Goal: Information Seeking & Learning: Learn about a topic

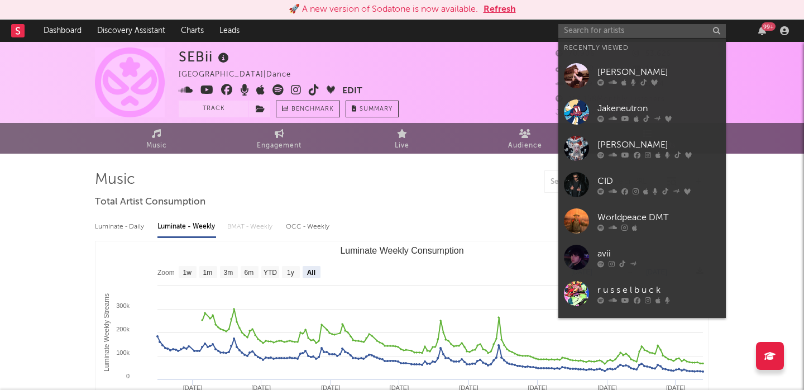
select select "All"
type input "y"
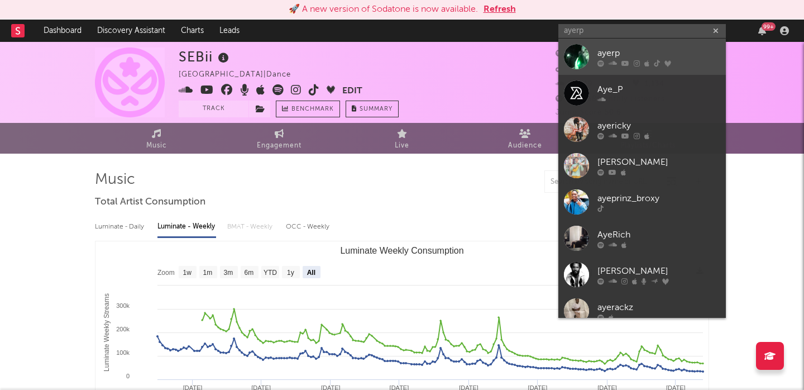
type input "ayerp"
click at [657, 51] on div "ayerp" at bounding box center [658, 52] width 123 height 13
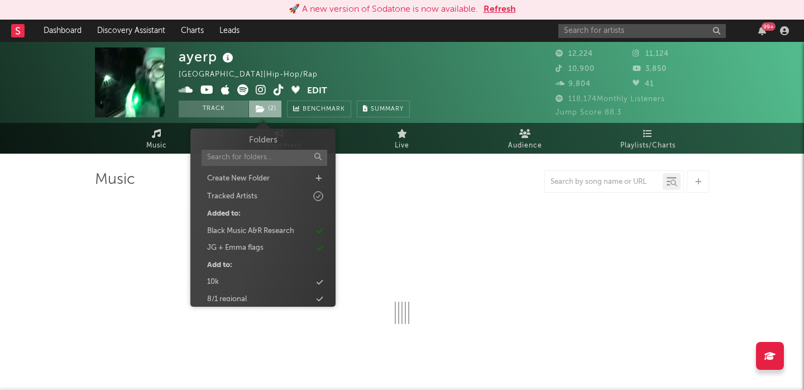
click at [268, 111] on span "( 2 )" at bounding box center [264, 108] width 33 height 17
select select "6m"
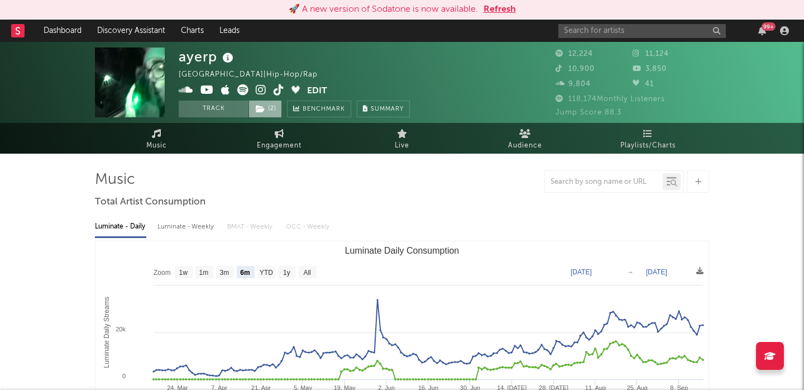
click at [268, 111] on span "( 2 )" at bounding box center [264, 108] width 33 height 17
click at [182, 223] on div "Luminate - Weekly" at bounding box center [186, 226] width 59 height 19
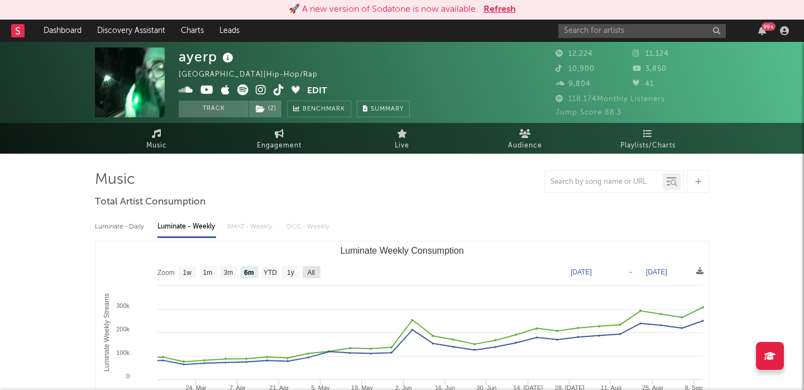
click at [309, 271] on text "All" at bounding box center [310, 273] width 7 height 8
select select "All"
type input "[DATE]"
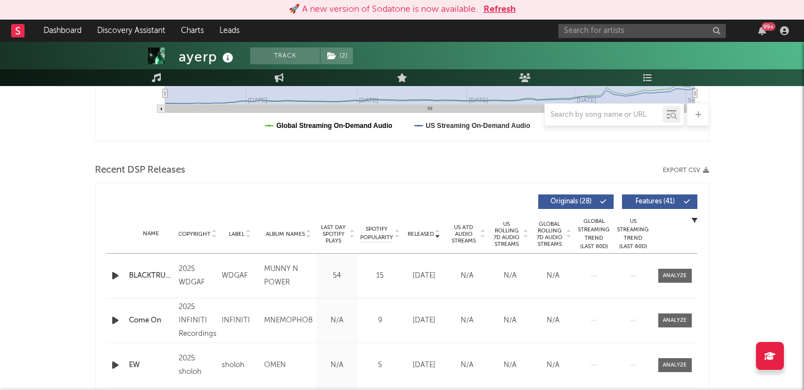
scroll to position [325, 0]
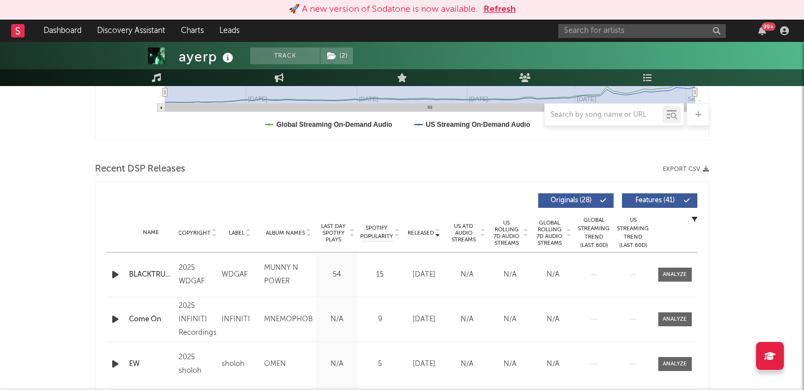
click at [664, 197] on span "Features ( 41 )" at bounding box center [654, 200] width 51 height 7
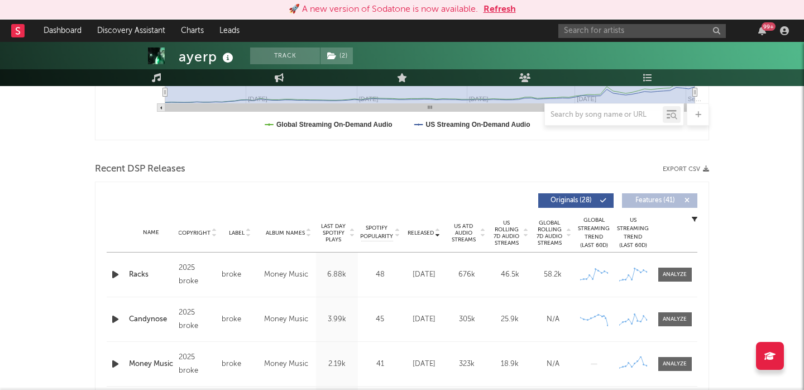
click at [511, 236] on span "US Rolling 7D Audio Streams" at bounding box center [506, 232] width 31 height 27
click at [681, 275] on div at bounding box center [675, 274] width 24 height 8
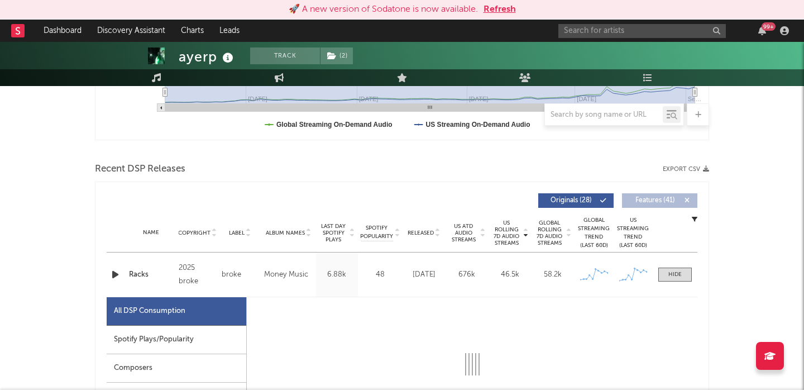
select select "1w"
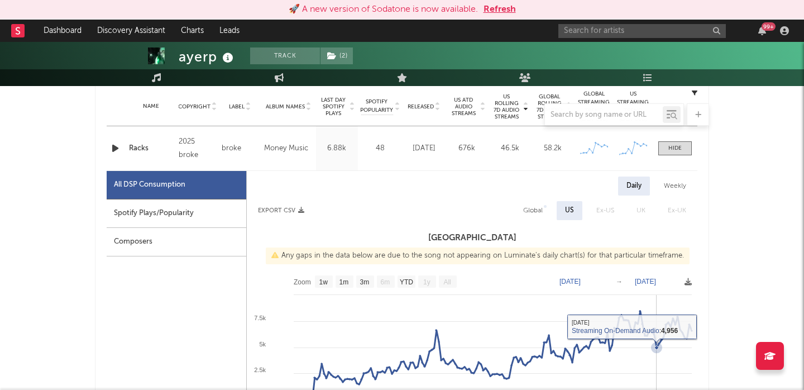
scroll to position [443, 0]
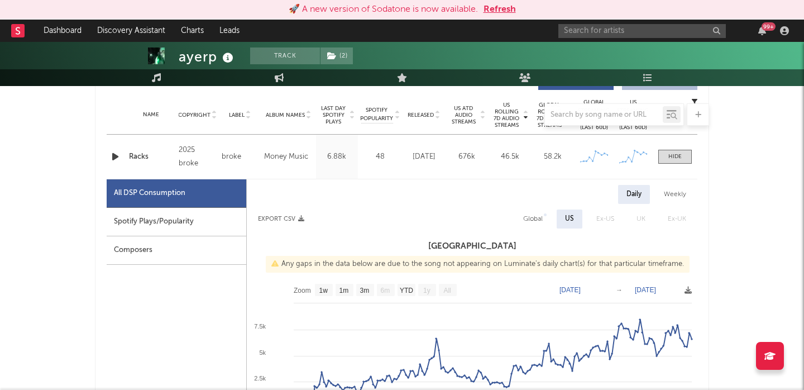
click at [170, 209] on div "Spotify Plays/Popularity" at bounding box center [177, 222] width 140 height 28
select select "1w"
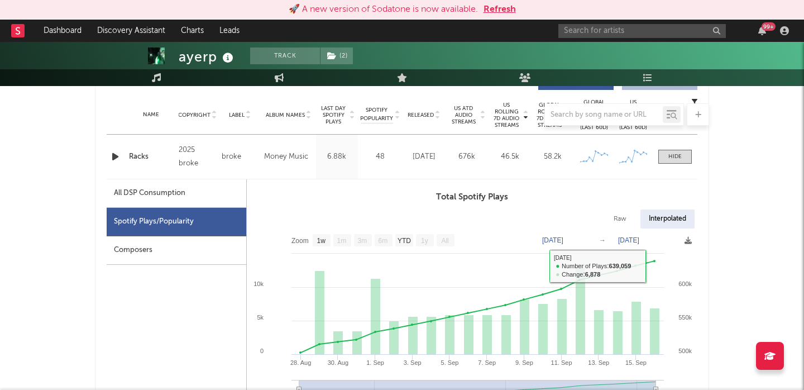
click at [619, 213] on div "Raw" at bounding box center [620, 218] width 30 height 19
select select "1w"
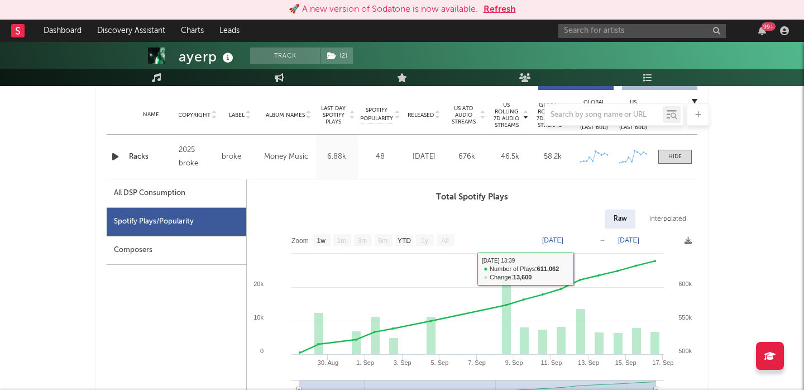
click at [193, 201] on div "All DSP Consumption" at bounding box center [177, 193] width 140 height 28
select select "1w"
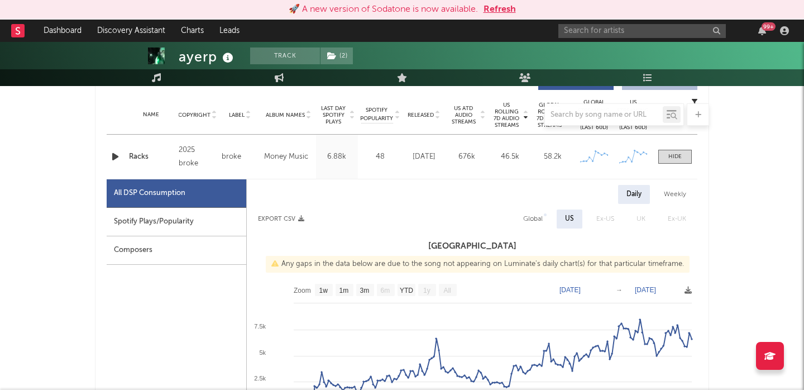
click at [523, 215] on div "Global" at bounding box center [533, 218] width 36 height 19
select select "1w"
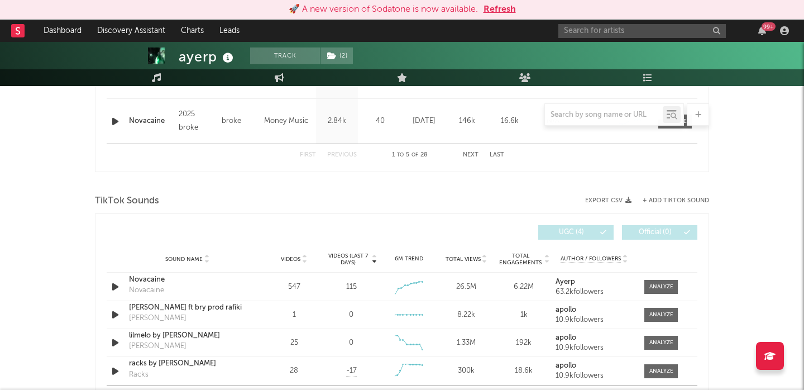
scroll to position [913, 0]
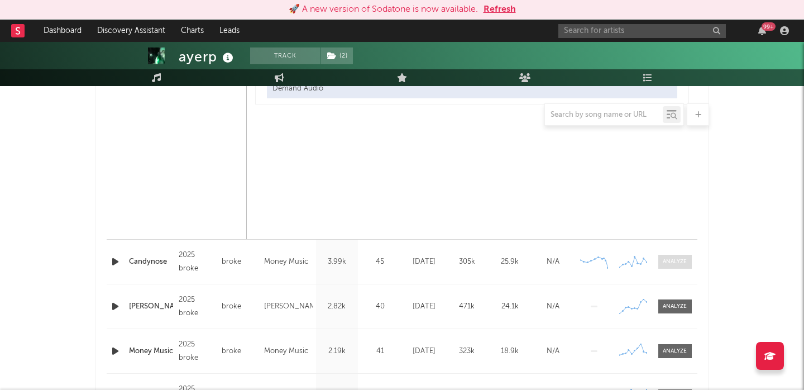
click at [660, 264] on span at bounding box center [674, 262] width 33 height 14
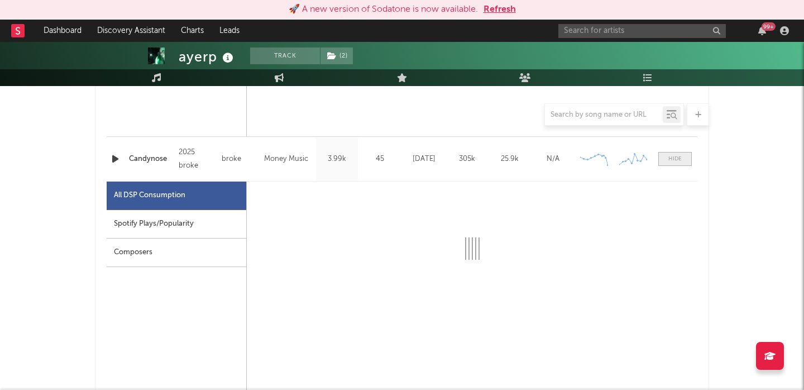
scroll to position [1043, 0]
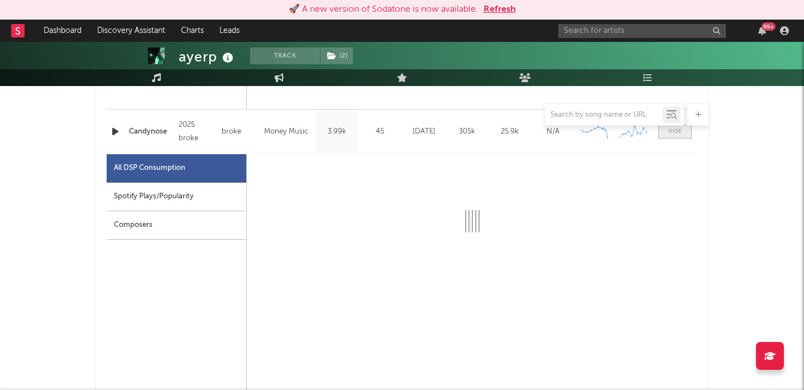
select select "1w"
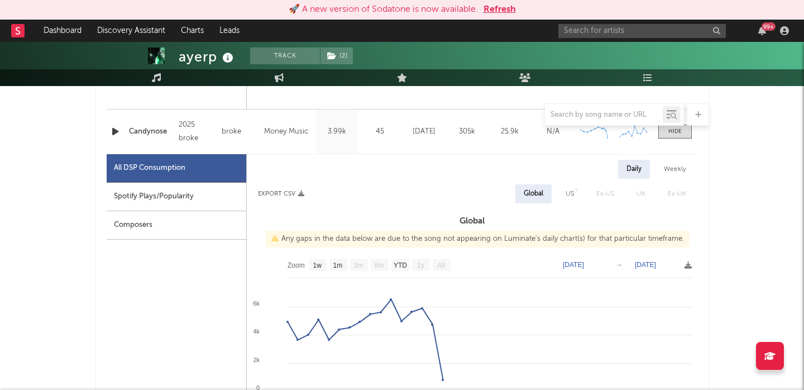
click at [567, 194] on div "US" at bounding box center [570, 193] width 8 height 13
select select "1w"
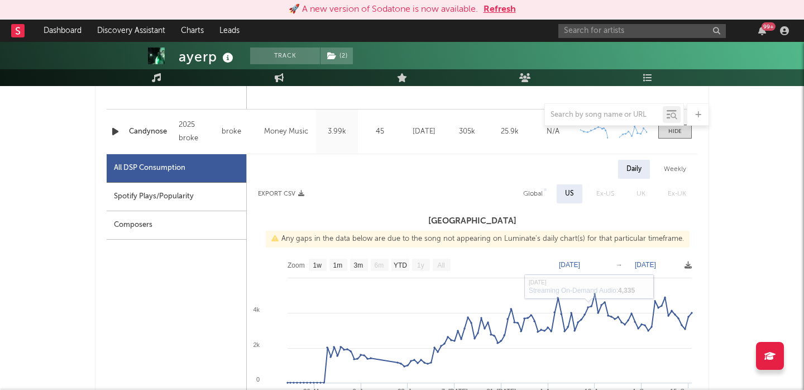
click at [534, 197] on div "Global" at bounding box center [533, 193] width 20 height 13
select select "1w"
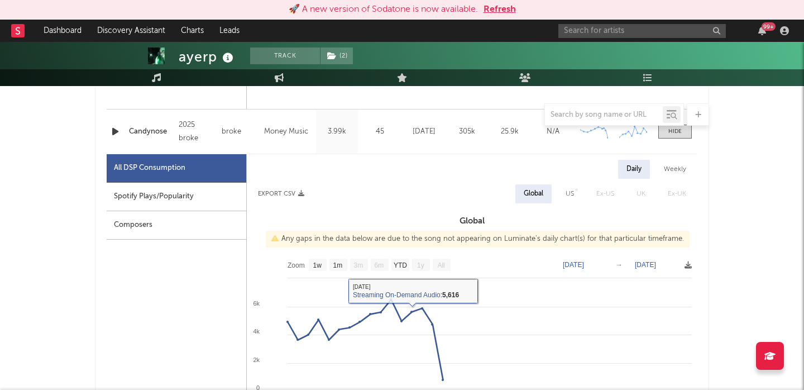
click at [134, 185] on div "Spotify Plays/Popularity" at bounding box center [177, 197] width 140 height 28
select select "1w"
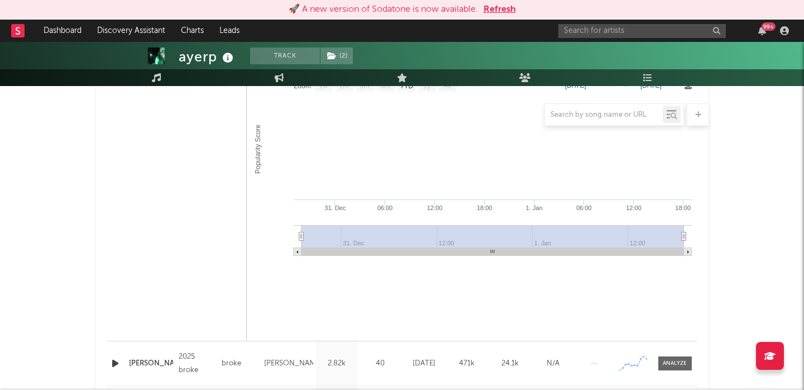
scroll to position [1451, 0]
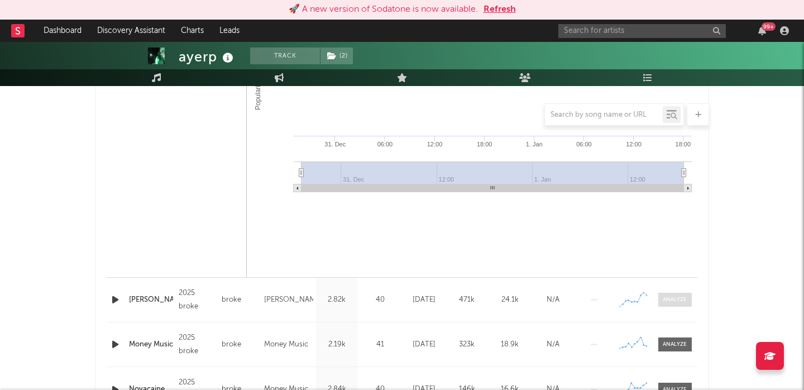
click at [673, 298] on div at bounding box center [675, 299] width 24 height 8
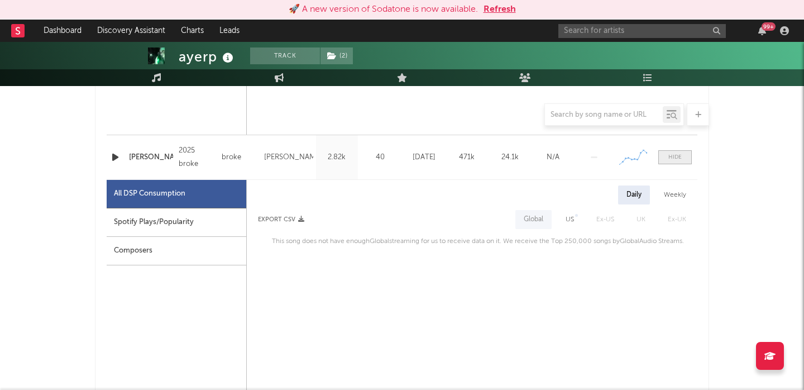
scroll to position [1634, 0]
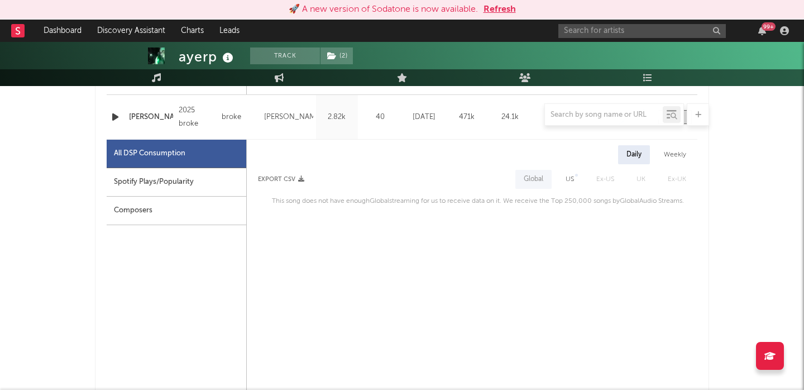
click at [569, 181] on div "US" at bounding box center [570, 179] width 8 height 13
select select "6m"
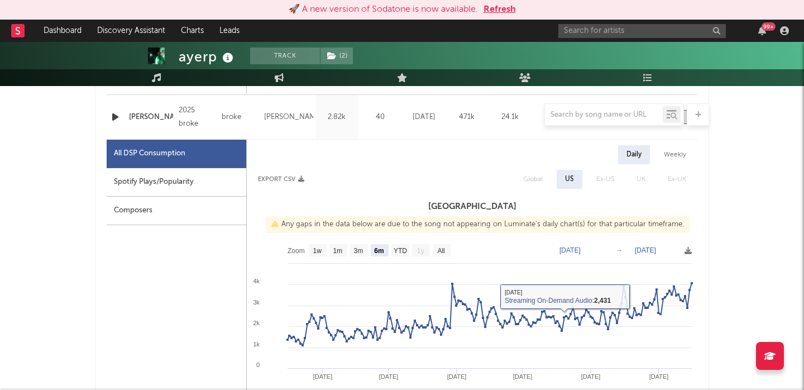
click at [141, 179] on div "Spotify Plays/Popularity" at bounding box center [177, 182] width 140 height 28
select select "6m"
select select "1w"
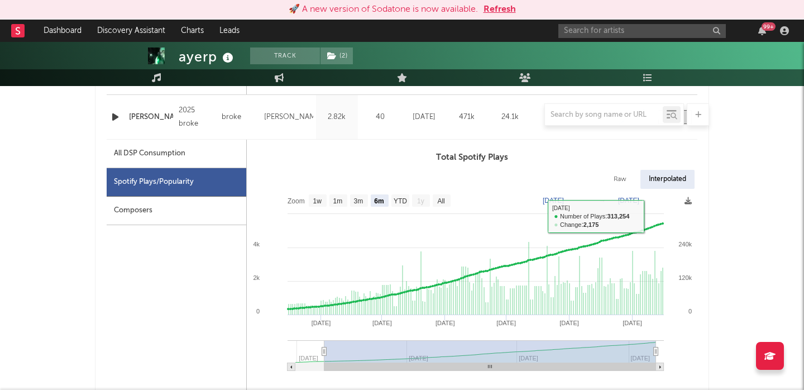
click at [617, 171] on div "Raw" at bounding box center [620, 179] width 30 height 19
select select "6m"
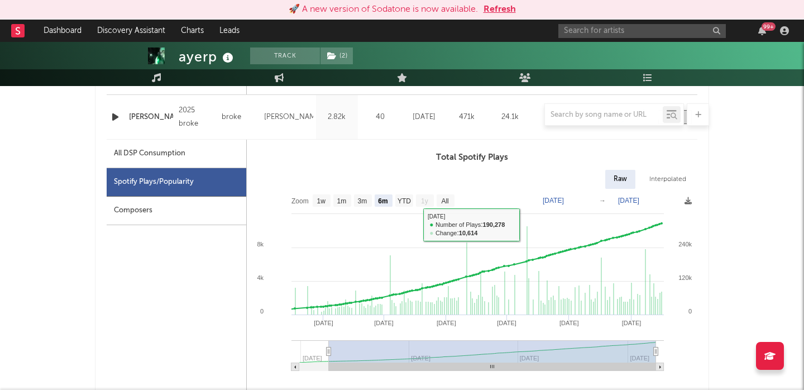
click at [179, 161] on div "All DSP Consumption" at bounding box center [177, 154] width 140 height 28
select select "6m"
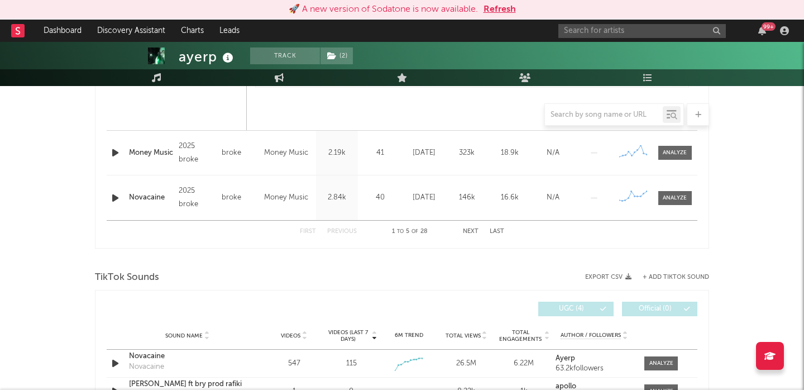
scroll to position [2167, 0]
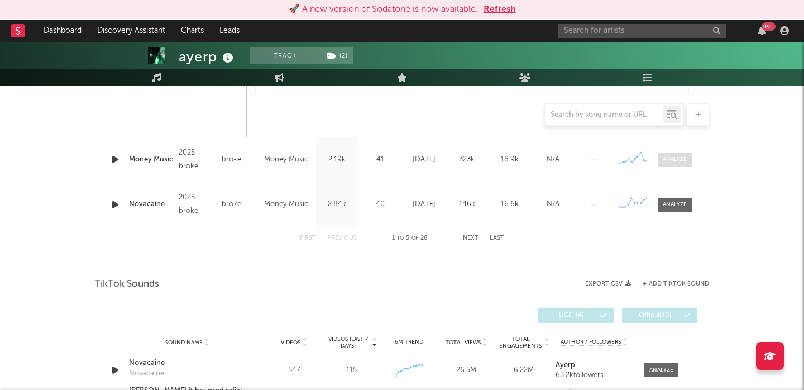
click at [676, 161] on div at bounding box center [675, 159] width 24 height 8
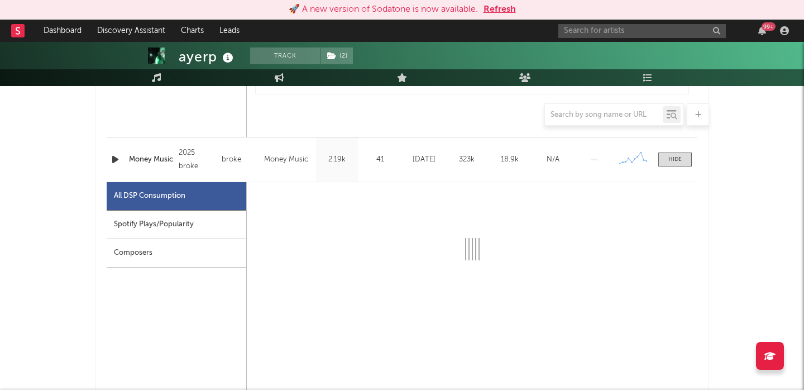
select select "1w"
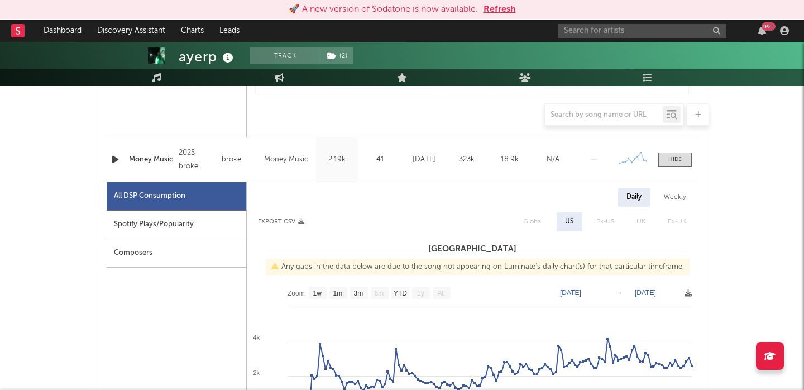
click at [195, 222] on div "Spotify Plays/Popularity" at bounding box center [177, 224] width 140 height 28
select select "1w"
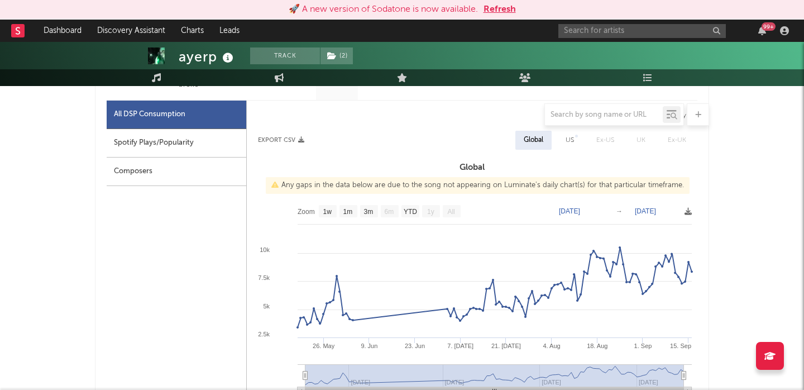
scroll to position [0, 0]
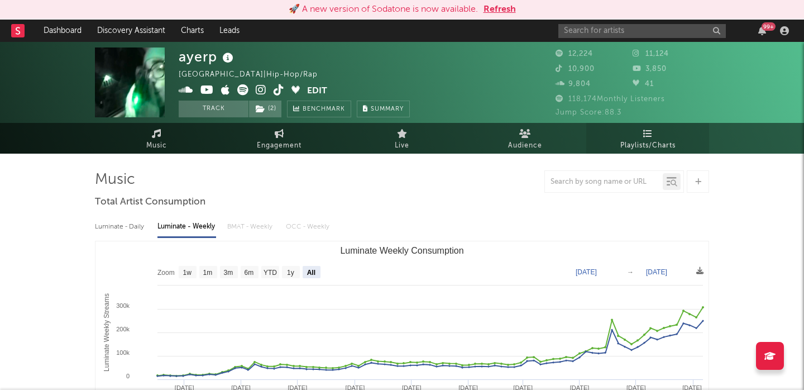
click at [655, 146] on span "Playlists/Charts" at bounding box center [647, 145] width 55 height 13
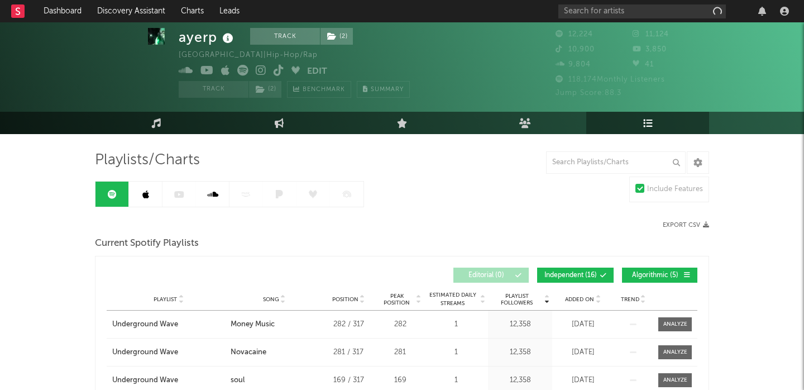
scroll to position [20, 0]
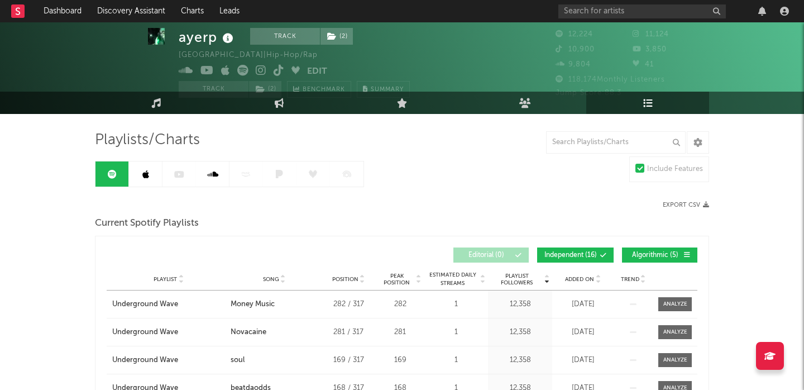
click at [579, 252] on span "Independent ( 16 )" at bounding box center [570, 255] width 52 height 7
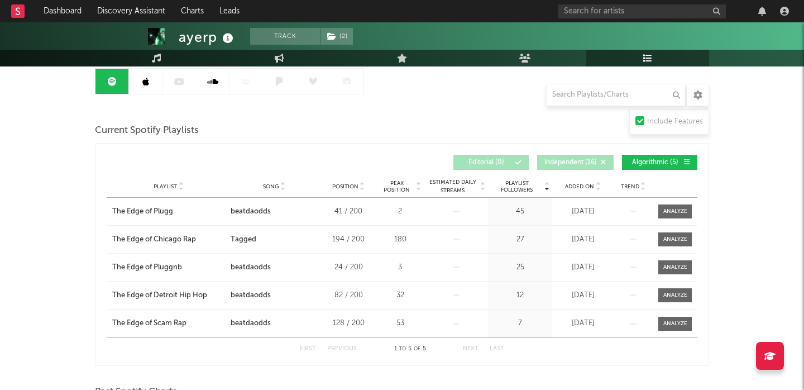
scroll to position [116, 0]
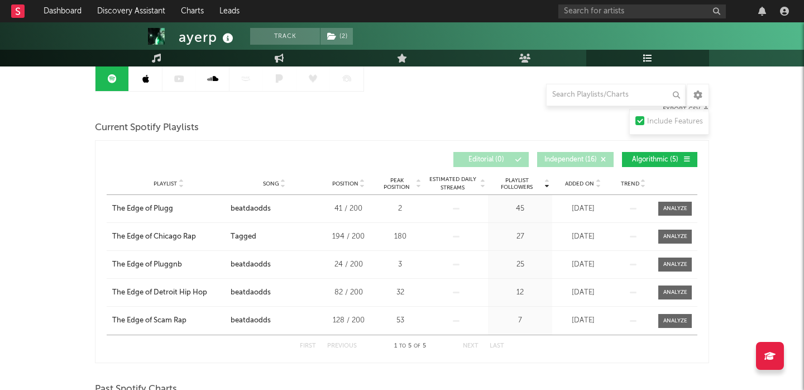
click at [580, 160] on span "Independent ( 16 )" at bounding box center [570, 159] width 52 height 7
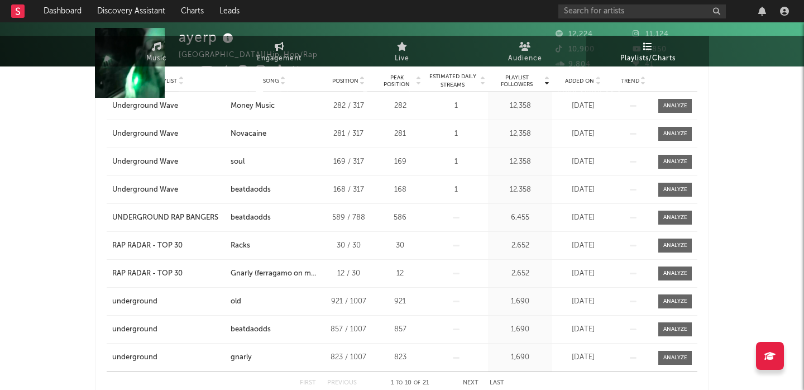
scroll to position [0, 0]
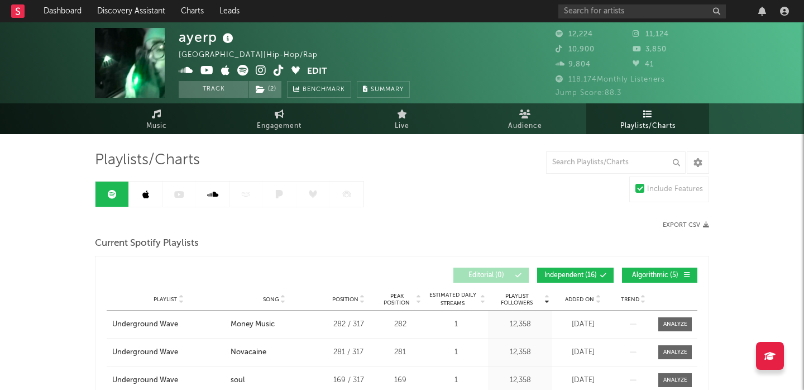
click at [131, 194] on link at bounding box center [145, 193] width 33 height 25
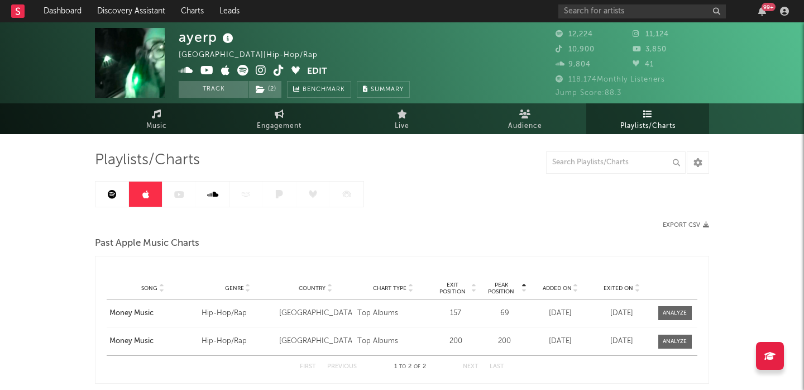
click at [112, 191] on icon at bounding box center [112, 194] width 9 height 9
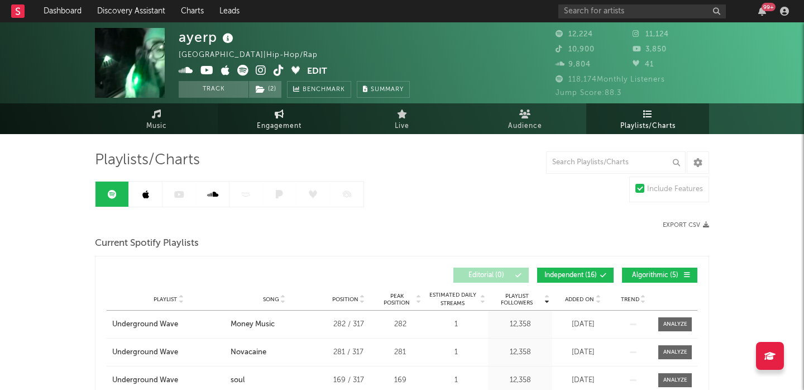
click at [266, 117] on link "Engagement" at bounding box center [279, 118] width 123 height 31
select select "1w"
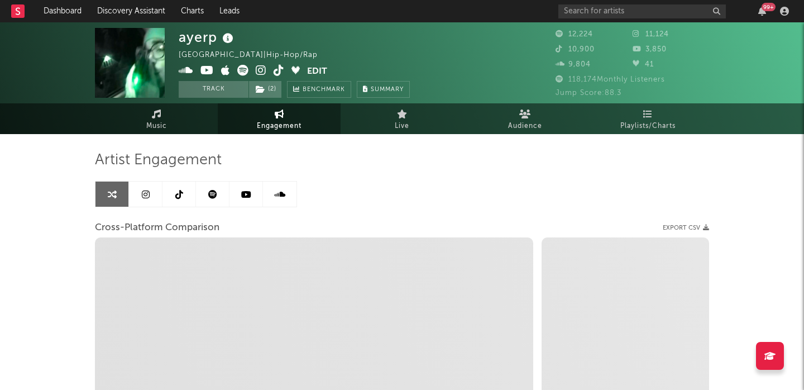
click at [285, 197] on icon at bounding box center [279, 194] width 11 height 9
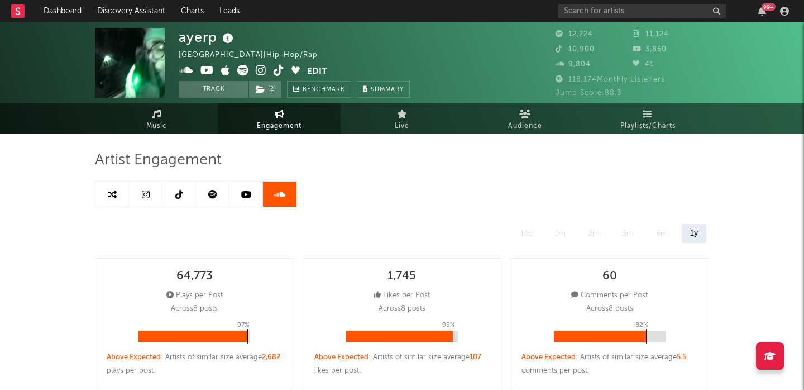
click at [102, 190] on link at bounding box center [111, 193] width 33 height 25
select select "1m"
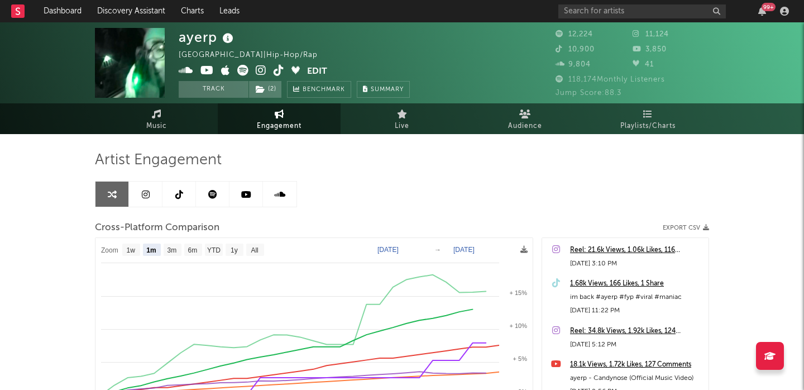
click at [262, 69] on icon at bounding box center [261, 70] width 11 height 11
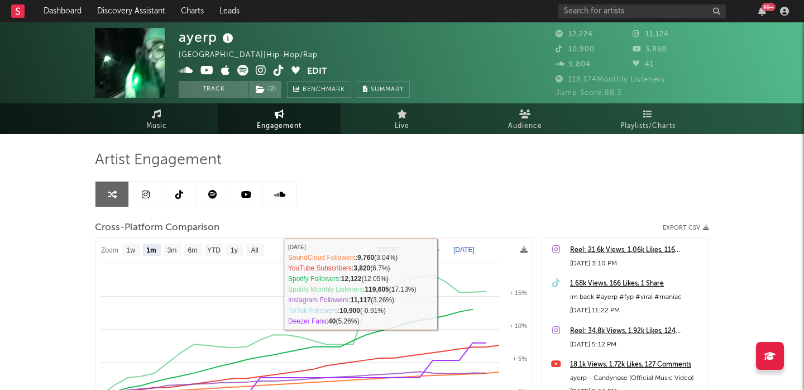
click at [143, 190] on icon at bounding box center [146, 194] width 8 height 9
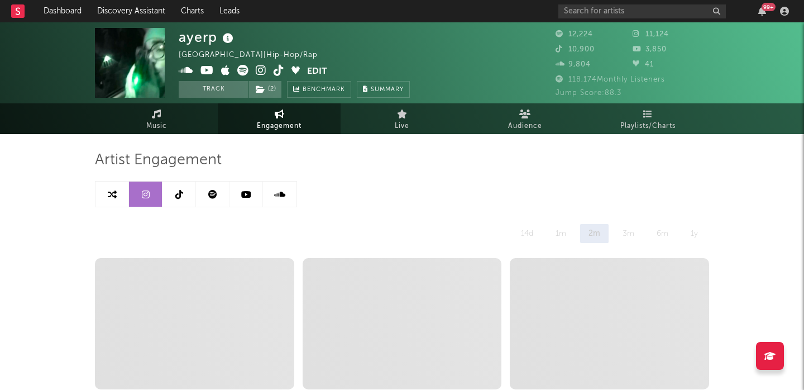
select select "6m"
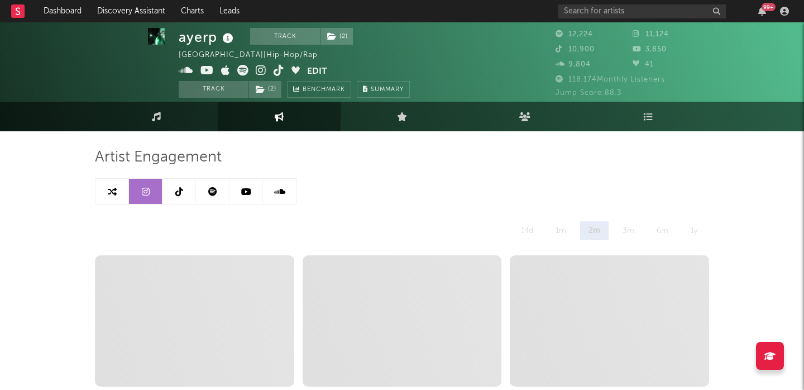
click at [112, 189] on icon at bounding box center [112, 191] width 9 height 9
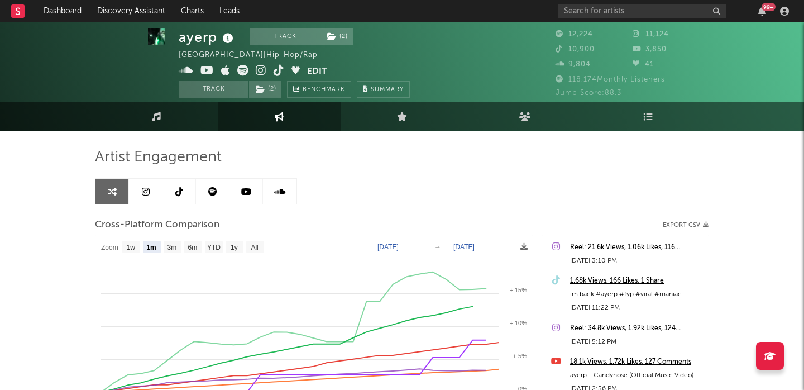
select select "1m"
click at [276, 71] on icon at bounding box center [279, 70] width 11 height 11
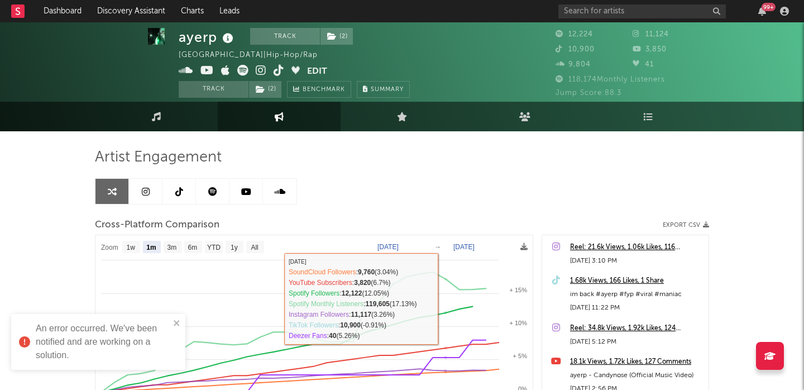
click at [144, 190] on icon at bounding box center [146, 191] width 8 height 9
select select "6m"
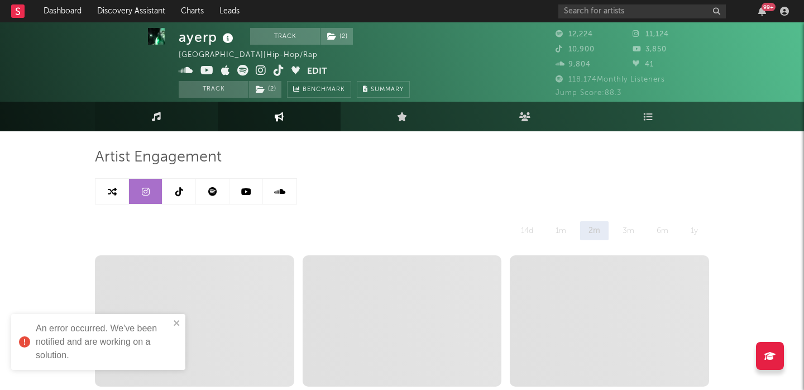
click at [168, 116] on link "Music" at bounding box center [156, 117] width 123 height 30
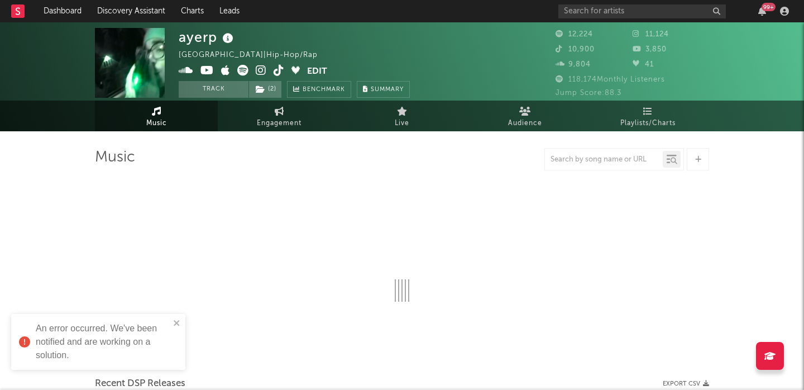
select select "6m"
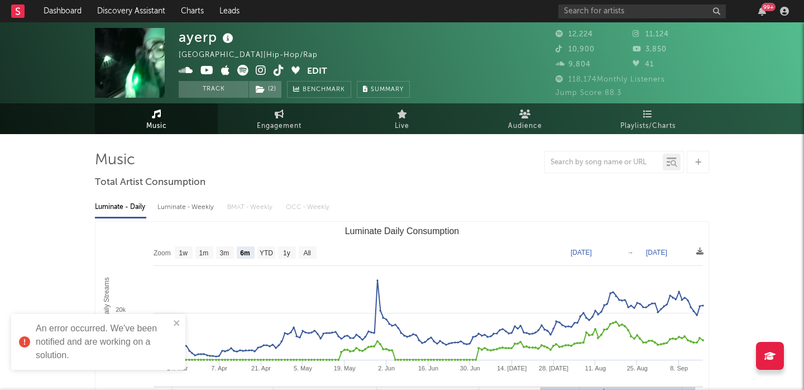
click at [185, 209] on div "Luminate - Weekly" at bounding box center [186, 207] width 59 height 19
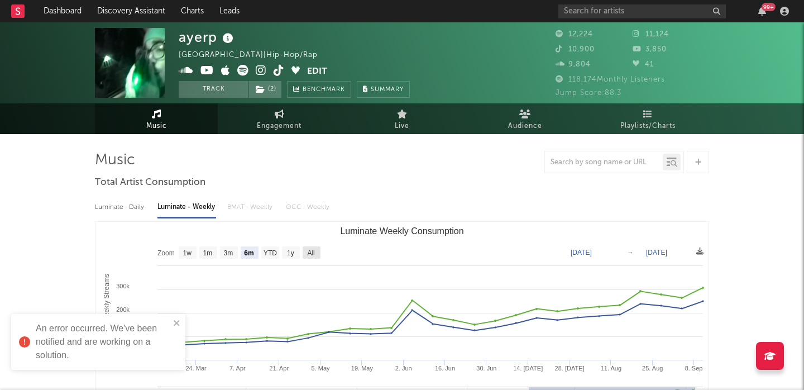
click at [307, 251] on rect "Luminate Weekly Consumption" at bounding box center [312, 252] width 18 height 12
select select "All"
type input "[DATE]"
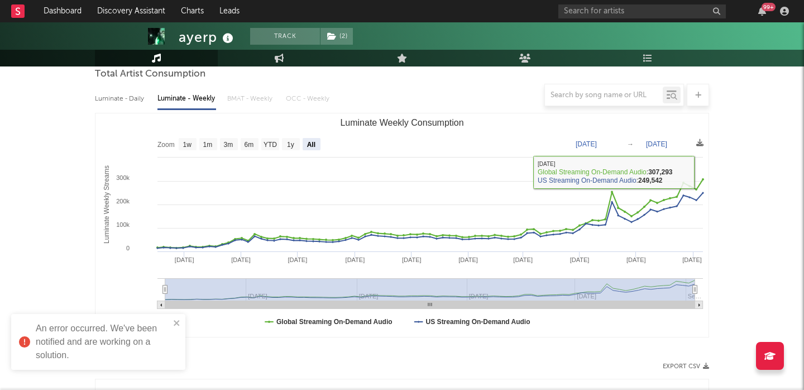
scroll to position [363, 0]
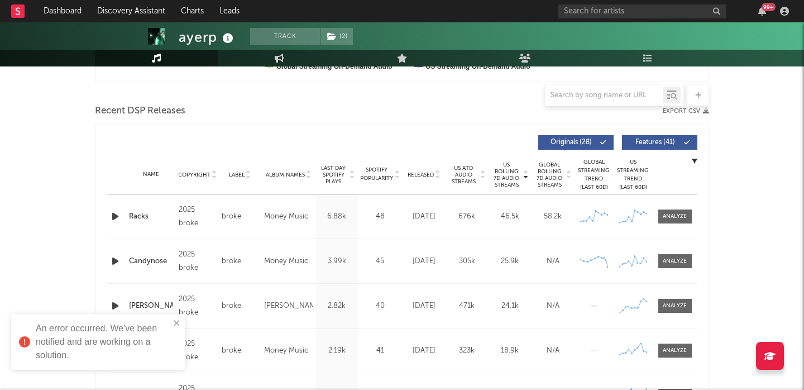
click at [669, 142] on span "Features ( 41 )" at bounding box center [654, 142] width 51 height 7
click at [428, 169] on div "Name Copyright Label Album Names Composer Names 7 Day Spotify Plays Last Day Sp…" at bounding box center [402, 174] width 591 height 39
click at [430, 175] on span "Released" at bounding box center [421, 174] width 26 height 7
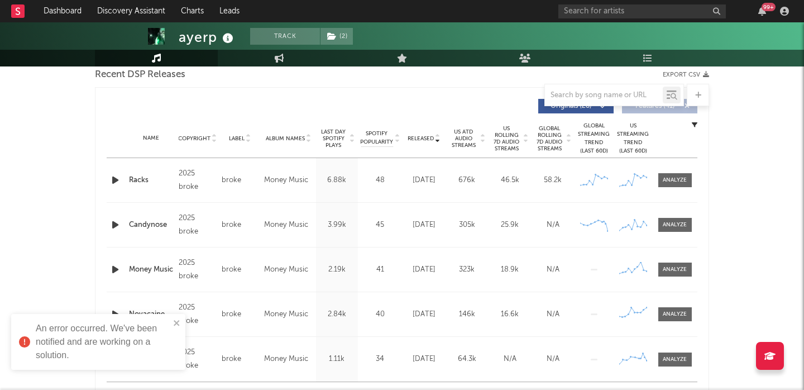
scroll to position [445, 0]
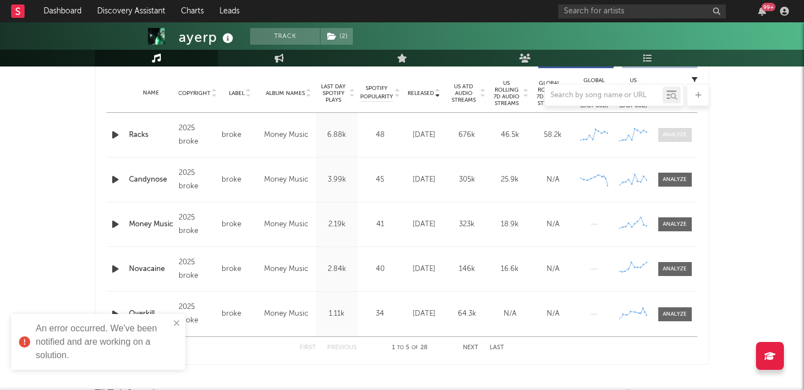
click at [677, 134] on div at bounding box center [675, 135] width 24 height 8
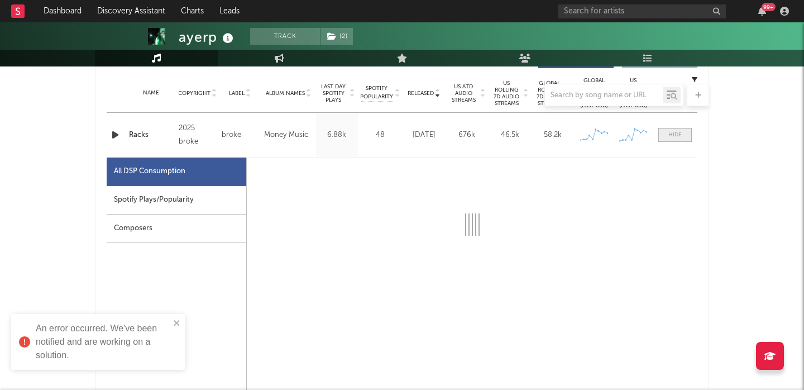
select select "1w"
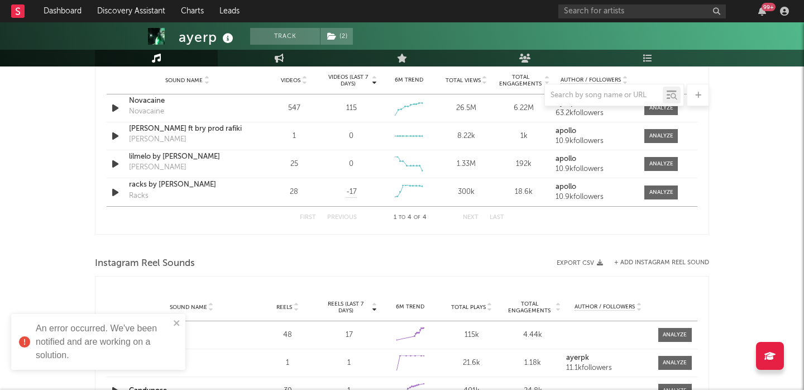
scroll to position [1305, 0]
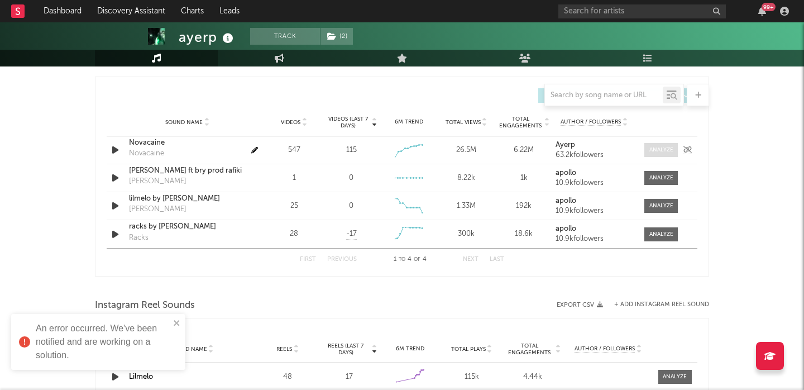
click at [658, 149] on div at bounding box center [661, 150] width 24 height 8
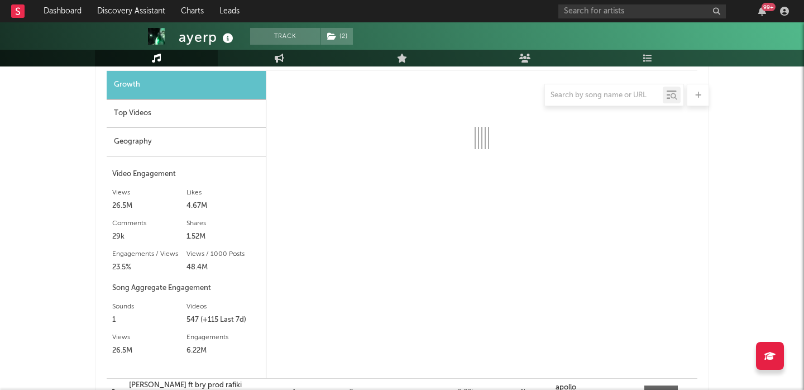
select select "1w"
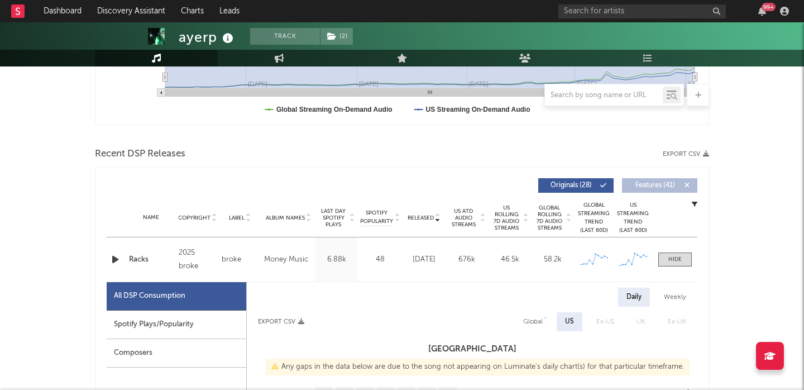
scroll to position [0, 0]
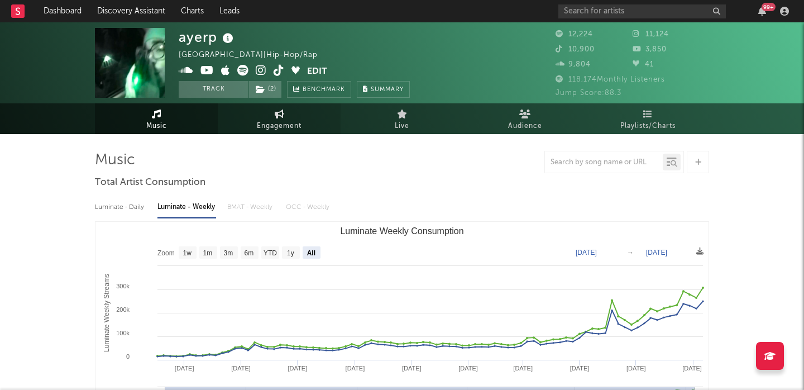
click at [280, 125] on span "Engagement" at bounding box center [279, 125] width 45 height 13
select select "1w"
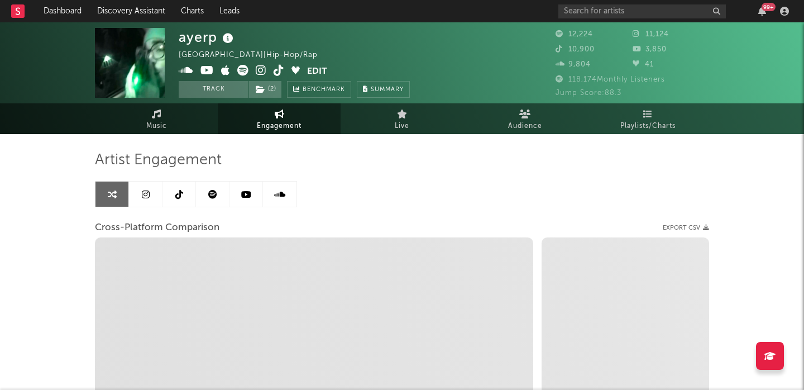
click at [285, 196] on icon at bounding box center [279, 194] width 11 height 9
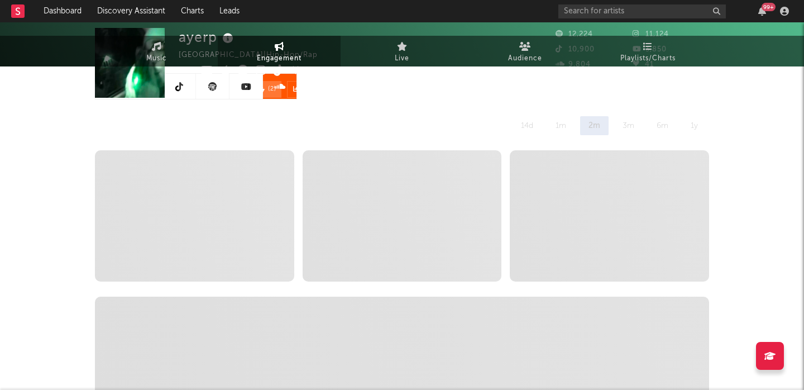
select select "6m"
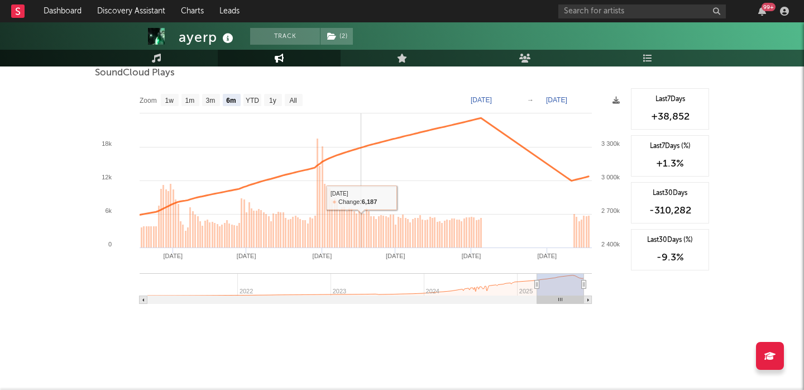
scroll to position [916, 0]
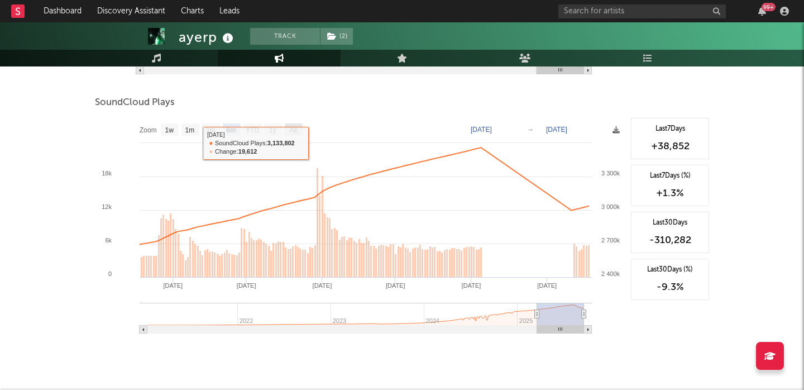
click at [298, 130] on rect at bounding box center [294, 129] width 18 height 12
select select "All"
type input "[DATE]"
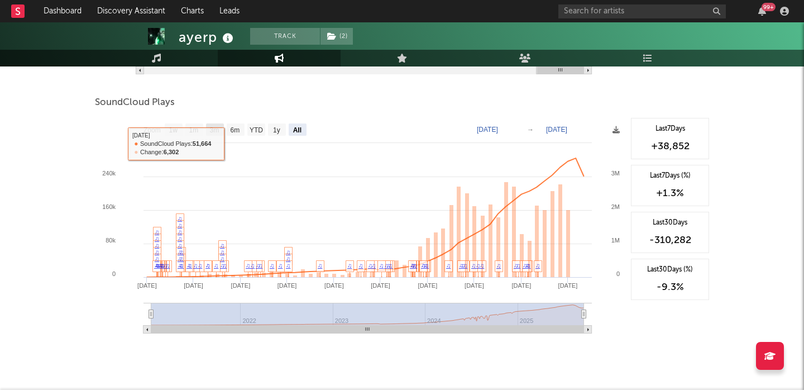
click at [215, 131] on text "3m" at bounding box center [214, 130] width 9 height 8
select select "3m"
type input "[DATE]"
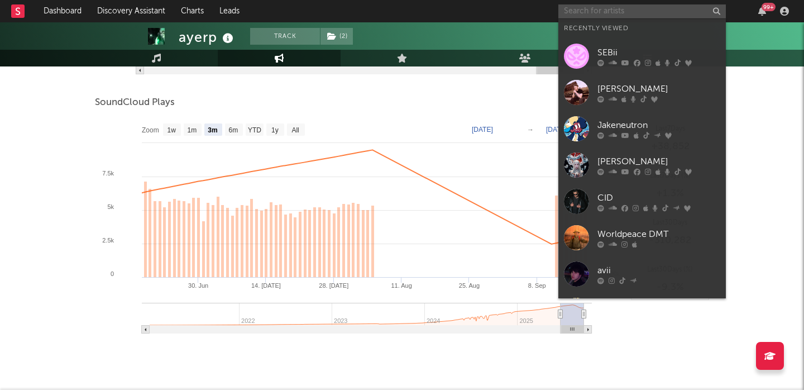
click at [609, 13] on input "text" at bounding box center [641, 11] width 167 height 14
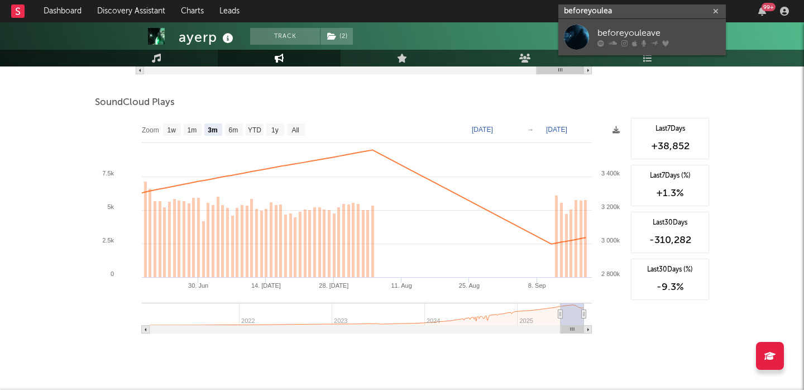
type input "beforeyoulea"
click at [641, 35] on div "beforeyouleave" at bounding box center [658, 33] width 123 height 13
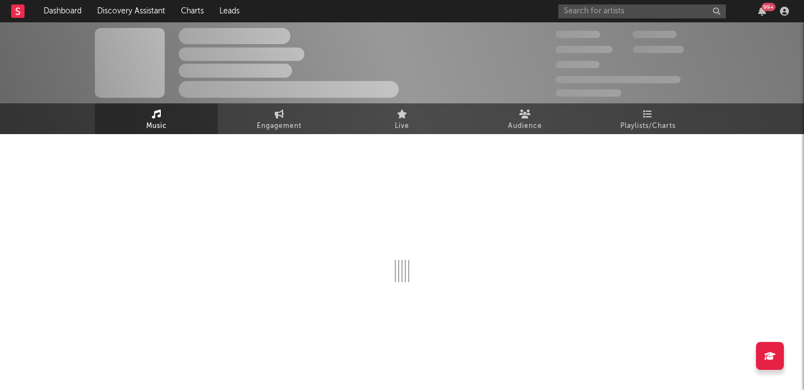
select select "6m"
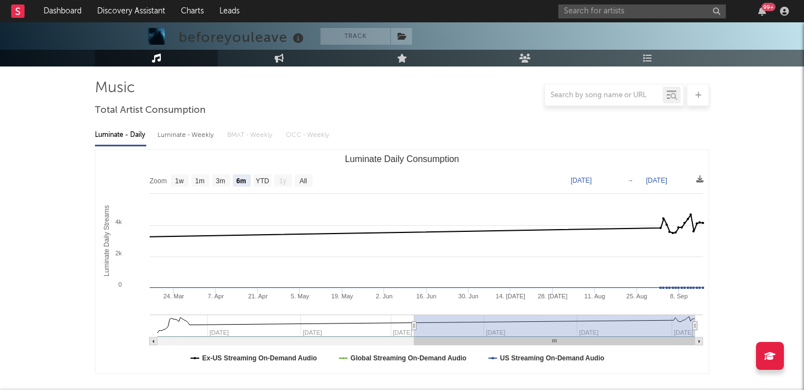
scroll to position [75, 0]
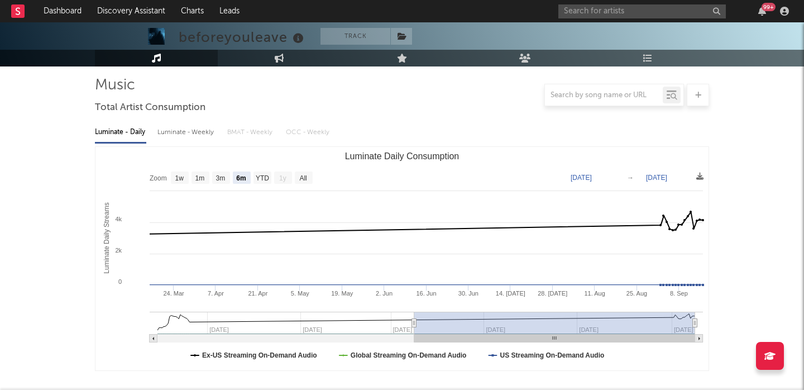
click at [180, 126] on div "Luminate - Weekly" at bounding box center [186, 132] width 59 height 19
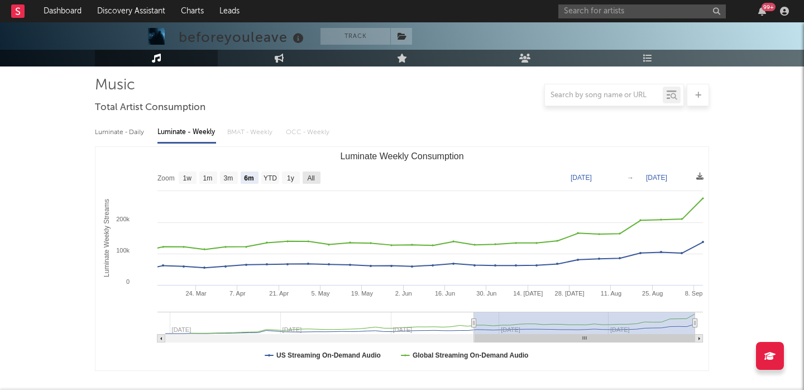
click at [316, 176] on rect "Luminate Weekly Consumption" at bounding box center [312, 177] width 18 height 12
select select "All"
type input "[DATE]"
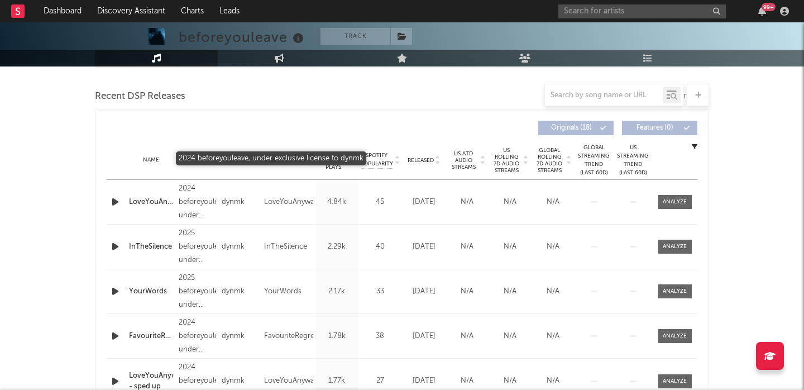
scroll to position [367, 0]
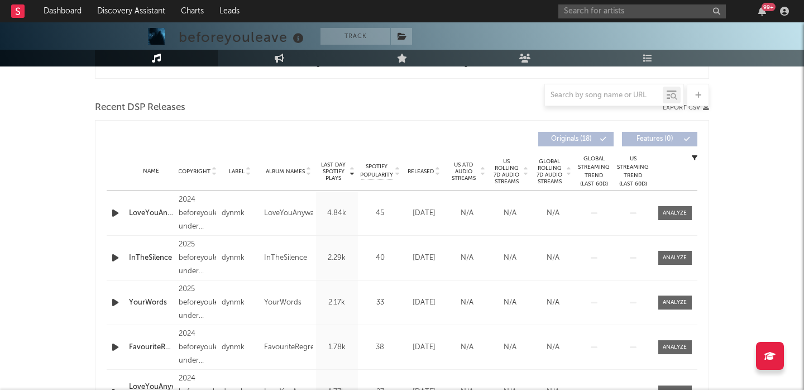
click at [427, 167] on div "Released" at bounding box center [423, 171] width 37 height 8
click at [503, 172] on span "US Rolling 7D Audio Streams" at bounding box center [506, 171] width 31 height 27
click at [332, 166] on span "Last Day Spotify Plays" at bounding box center [334, 171] width 30 height 20
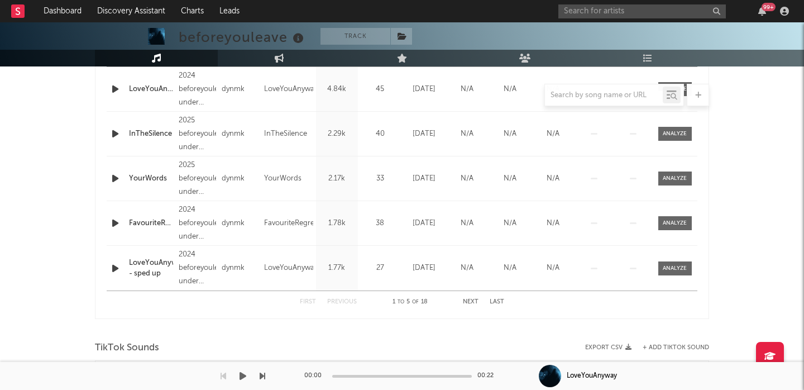
scroll to position [714, 0]
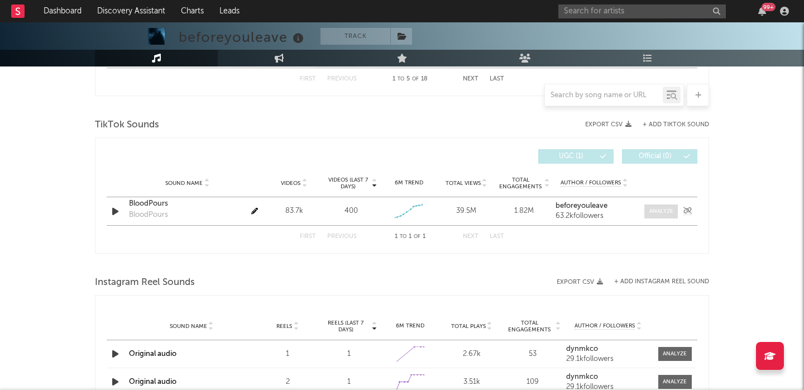
click at [657, 213] on div at bounding box center [661, 211] width 24 height 8
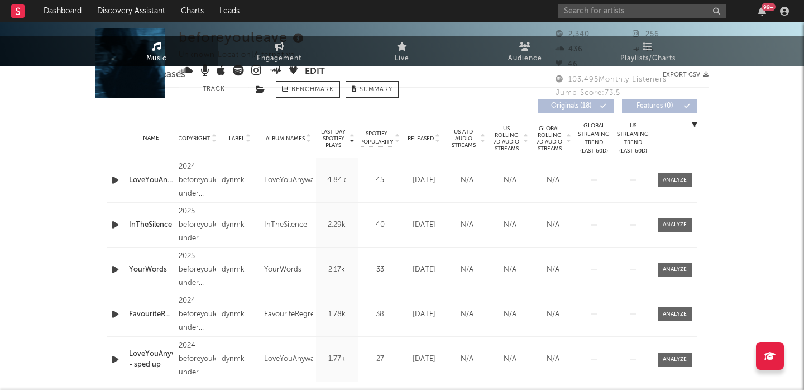
scroll to position [0, 0]
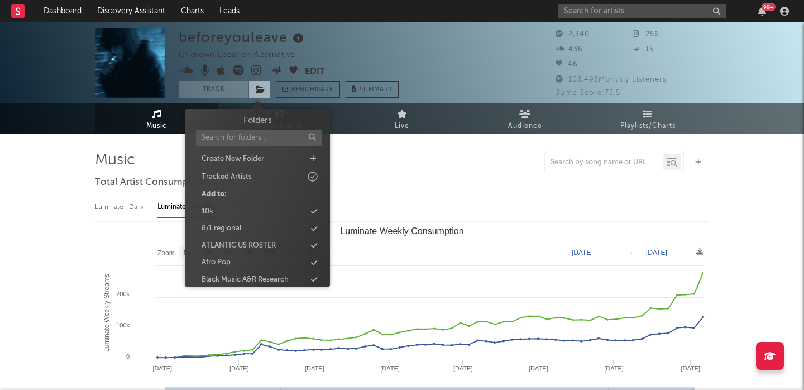
click at [258, 97] on span at bounding box center [259, 89] width 22 height 17
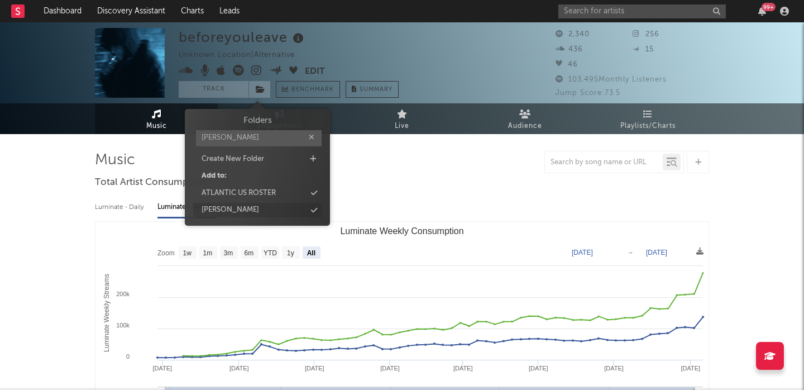
type input "[PERSON_NAME]"
select select "6m"
click at [267, 216] on div "[PERSON_NAME]" at bounding box center [257, 210] width 128 height 15
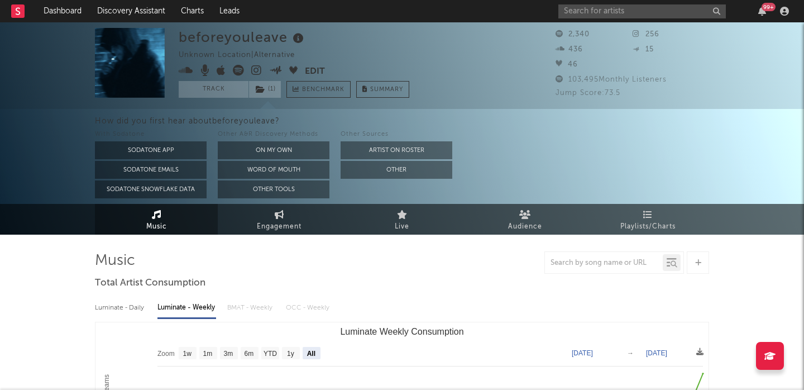
click at [275, 125] on div "How did you first hear about beforeyouleave ?" at bounding box center [449, 120] width 709 height 13
click at [281, 143] on button "On My Own" at bounding box center [274, 150] width 112 height 18
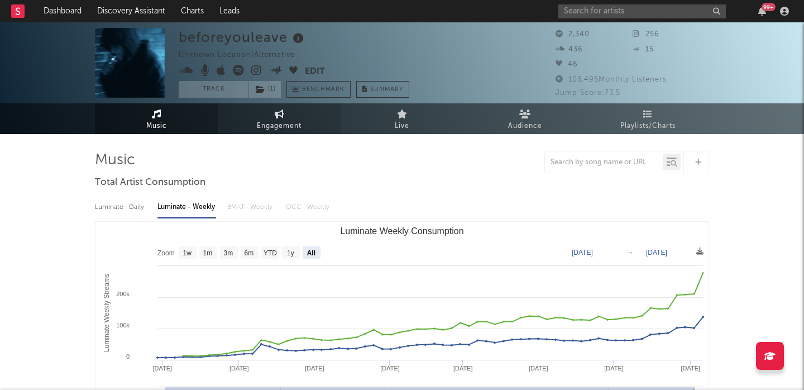
click at [271, 118] on link "Engagement" at bounding box center [279, 118] width 123 height 31
select select "1w"
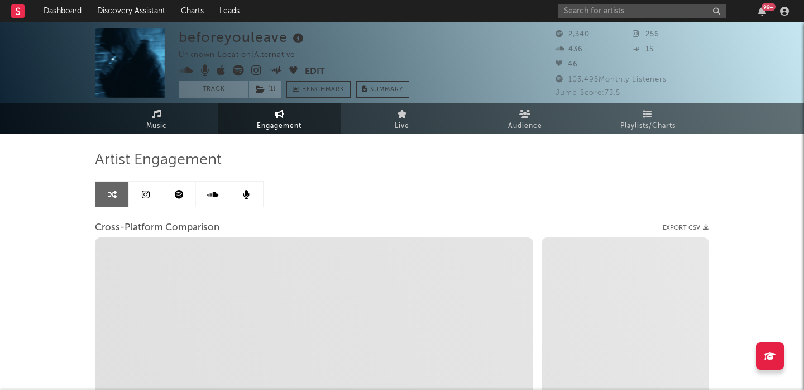
select select "1m"
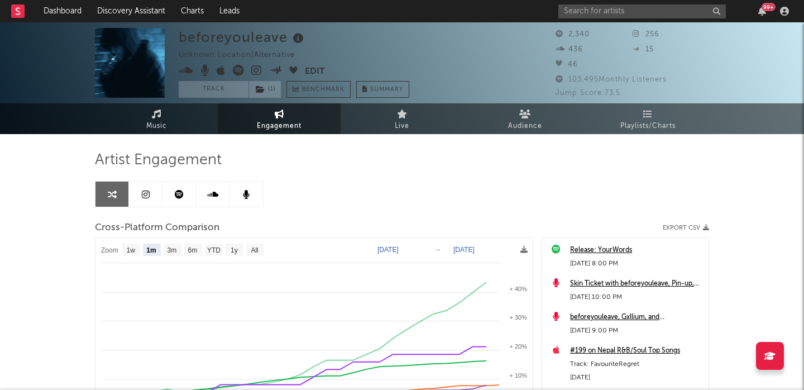
click at [254, 71] on icon at bounding box center [256, 70] width 11 height 11
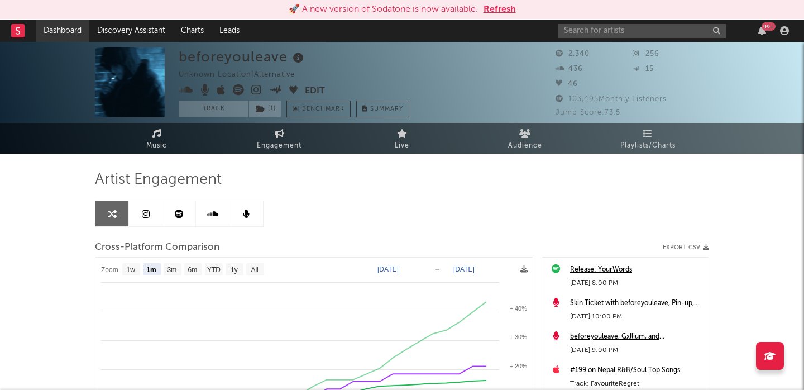
click at [66, 28] on link "Dashboard" at bounding box center [63, 31] width 54 height 22
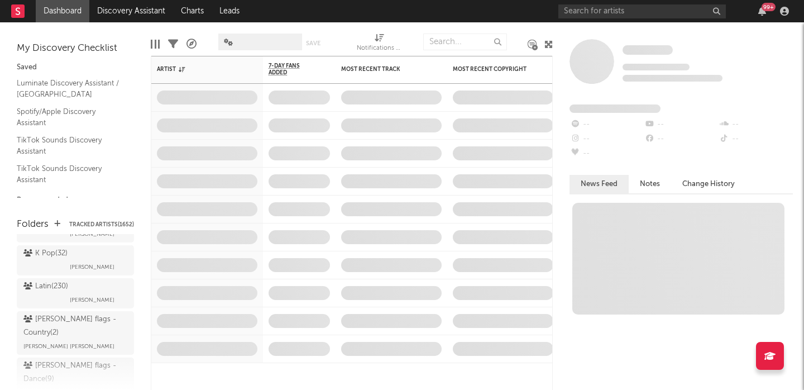
scroll to position [2029, 0]
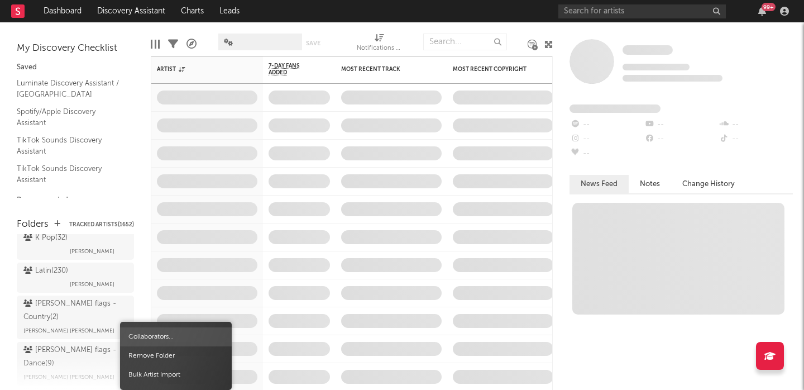
click at [169, 327] on span "Collaborators..." at bounding box center [176, 336] width 112 height 19
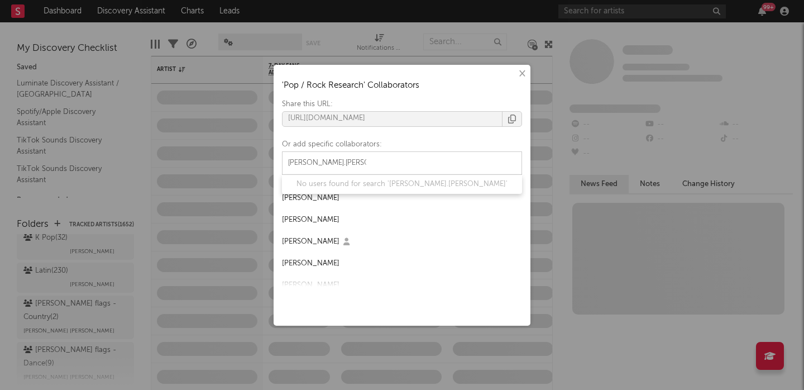
click at [515, 119] on icon "button" at bounding box center [512, 118] width 8 height 9
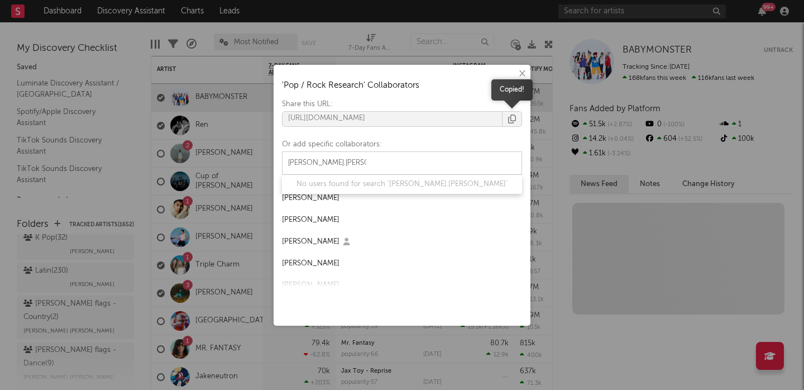
type input "alex.meyers"
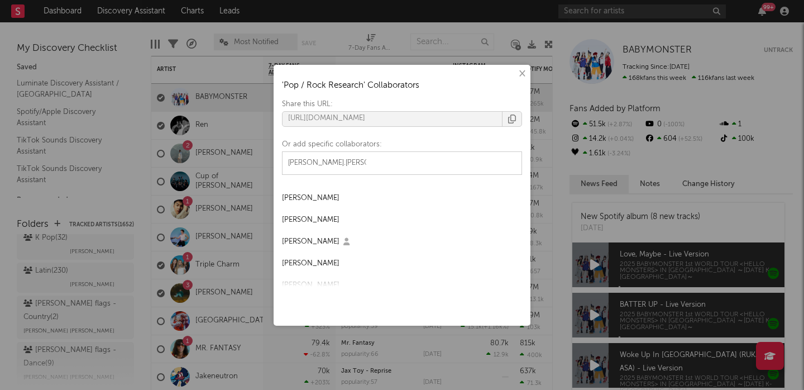
click at [602, 15] on div "× ' Pop / Rock Research ' Collaborators Share this URL: https://app.sodatone.co…" at bounding box center [402, 195] width 804 height 390
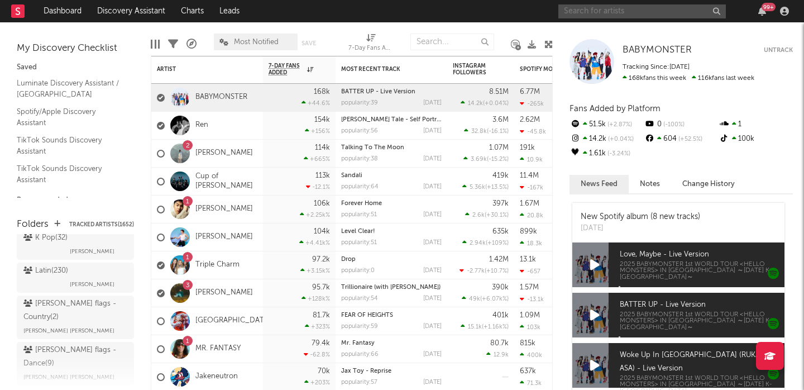
click at [591, 15] on input "text" at bounding box center [641, 11] width 167 height 14
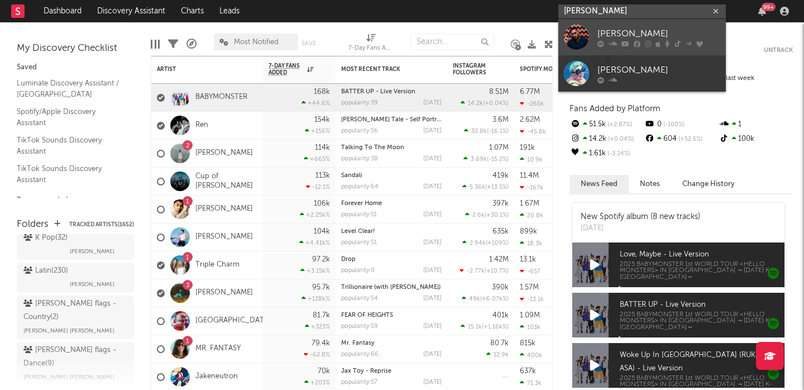
type input "jonas blue"
click at [638, 33] on div "Jonas Blue" at bounding box center [658, 33] width 123 height 13
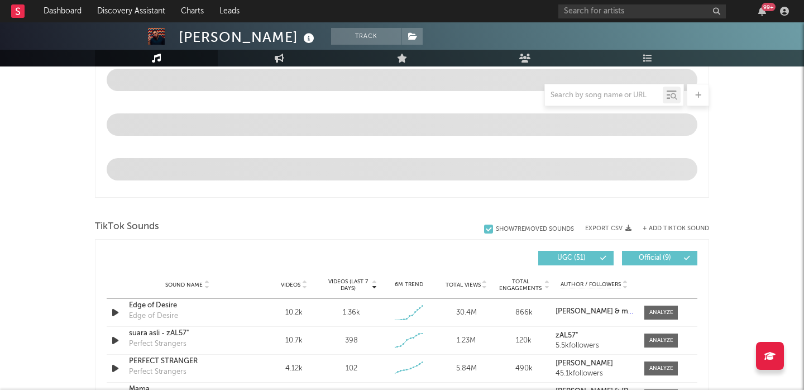
select select "6m"
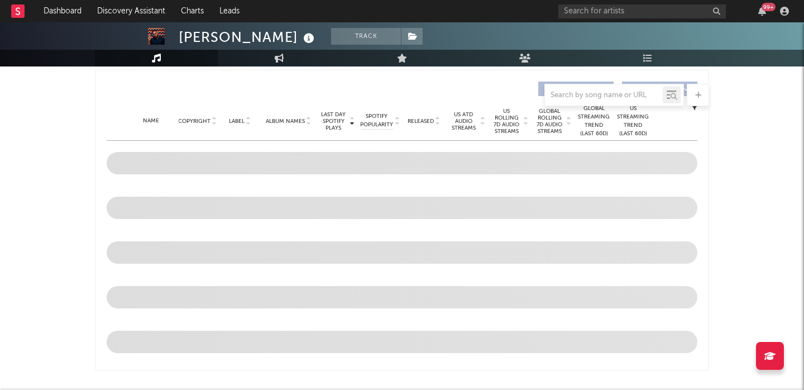
scroll to position [366, 0]
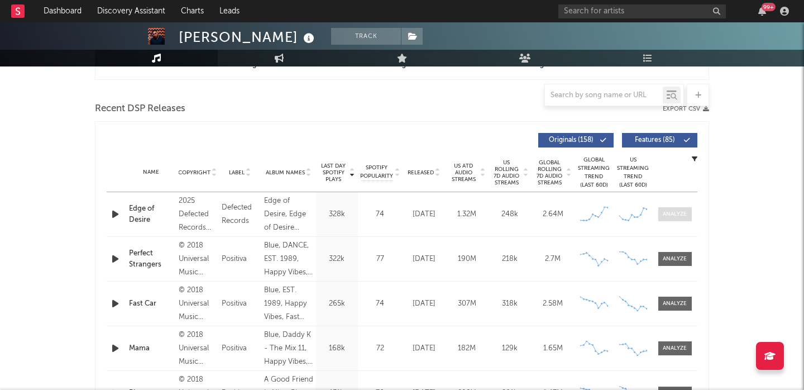
click at [670, 213] on div at bounding box center [675, 214] width 24 height 8
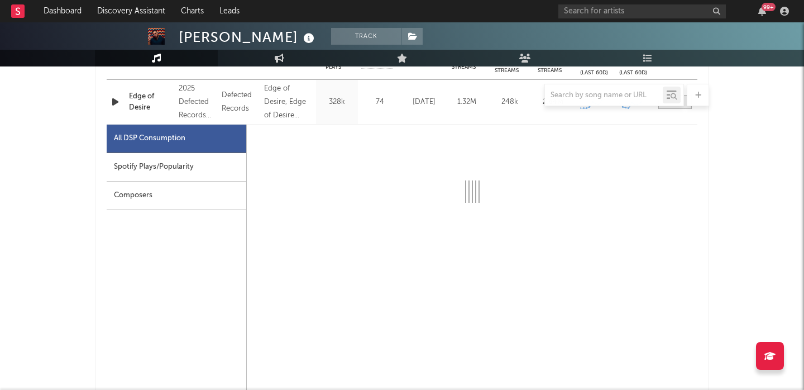
select select "1w"
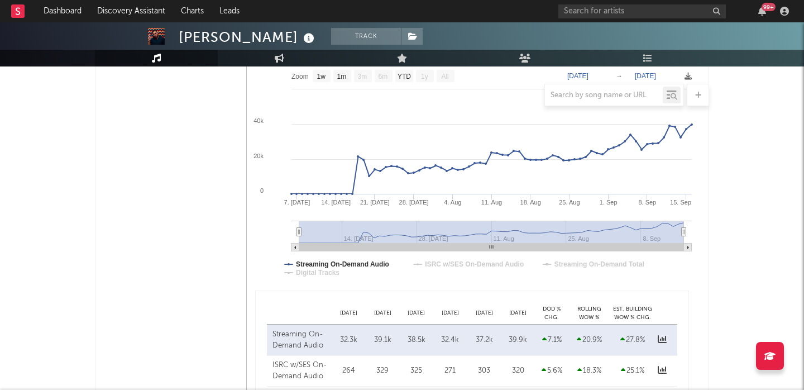
scroll to position [500, 0]
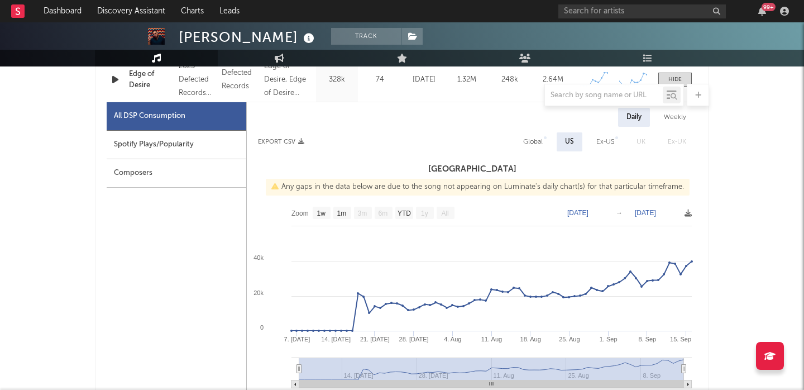
click at [530, 138] on div "Global" at bounding box center [533, 141] width 20 height 13
select select "1w"
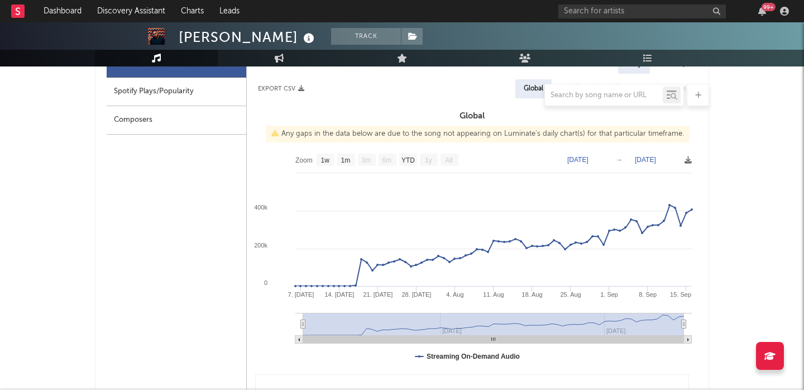
scroll to position [482, 0]
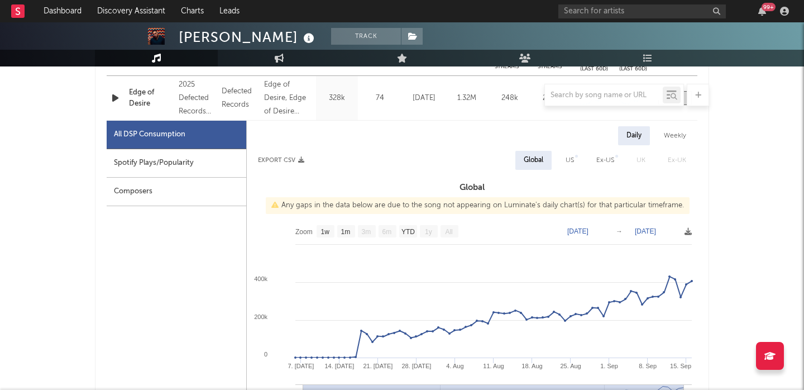
click at [571, 163] on div "US" at bounding box center [570, 160] width 8 height 13
select select "1w"
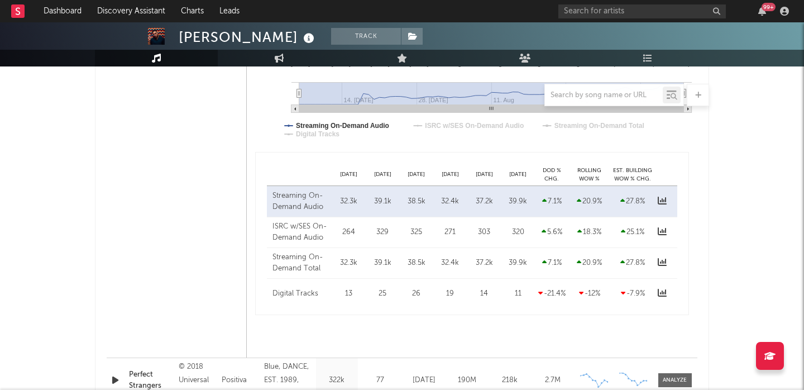
scroll to position [812, 0]
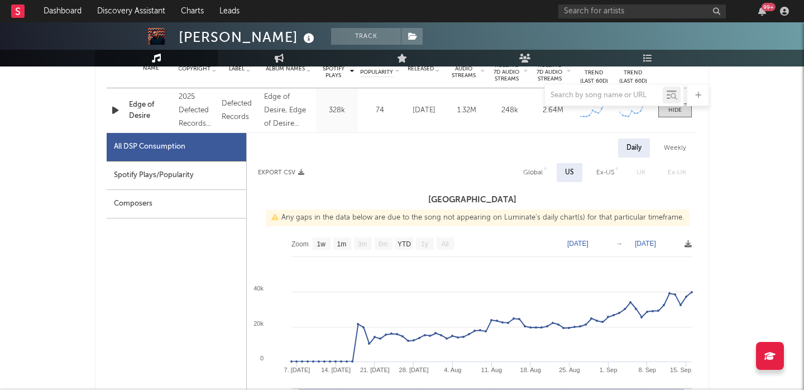
click at [524, 167] on div "Global" at bounding box center [533, 172] width 36 height 19
select select "1w"
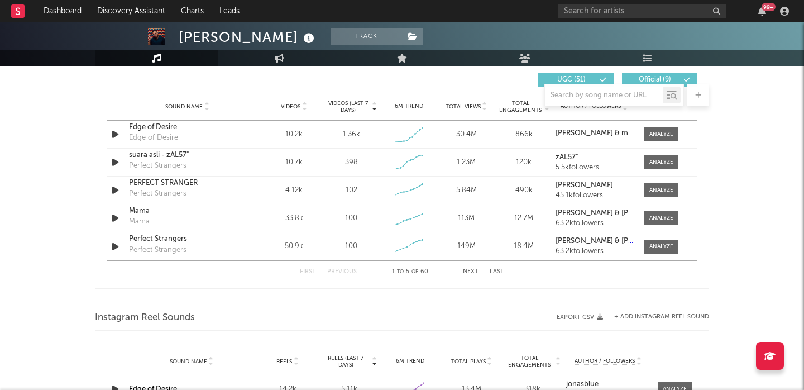
scroll to position [1282, 0]
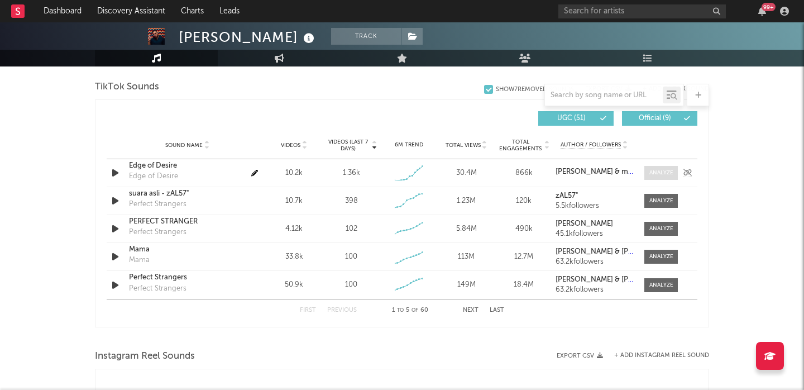
click at [660, 173] on div at bounding box center [661, 173] width 24 height 8
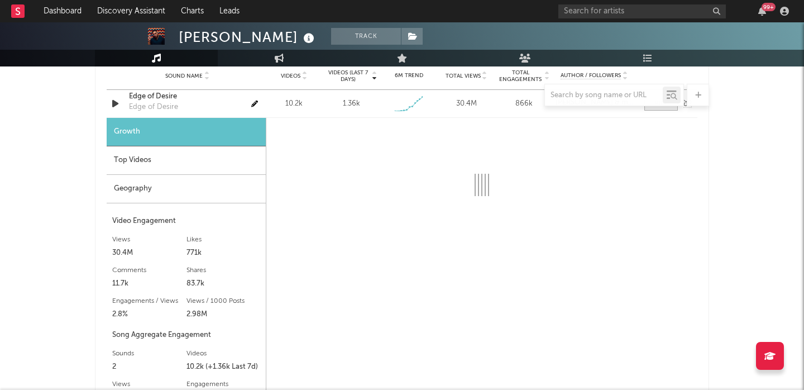
scroll to position [1353, 0]
select select "1w"
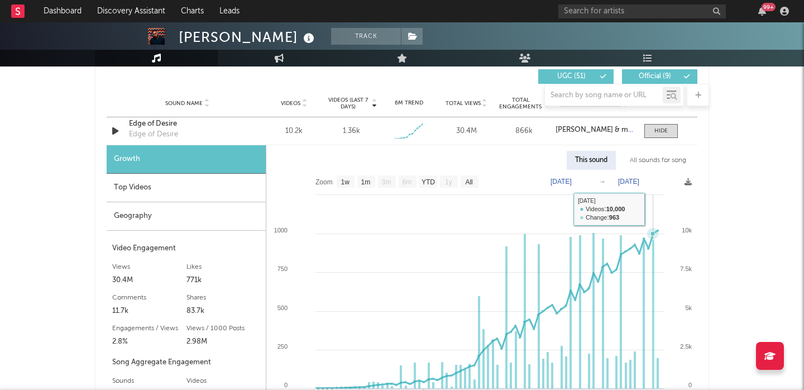
scroll to position [1318, 0]
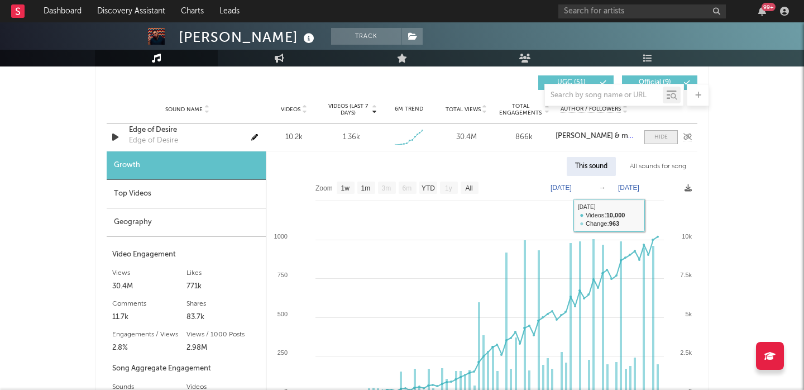
click at [657, 132] on span at bounding box center [660, 137] width 33 height 14
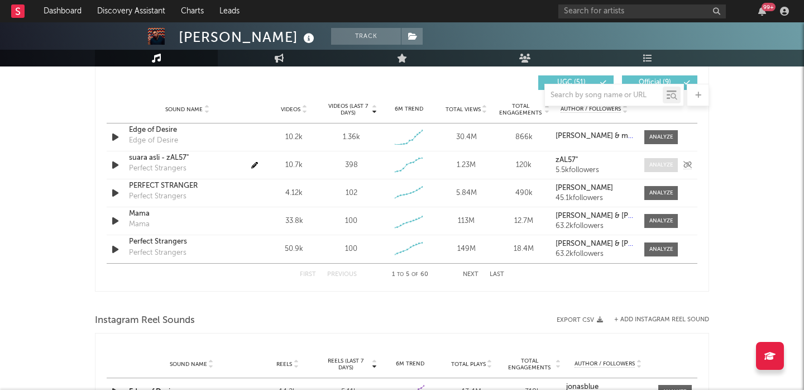
click at [656, 169] on div at bounding box center [661, 165] width 24 height 8
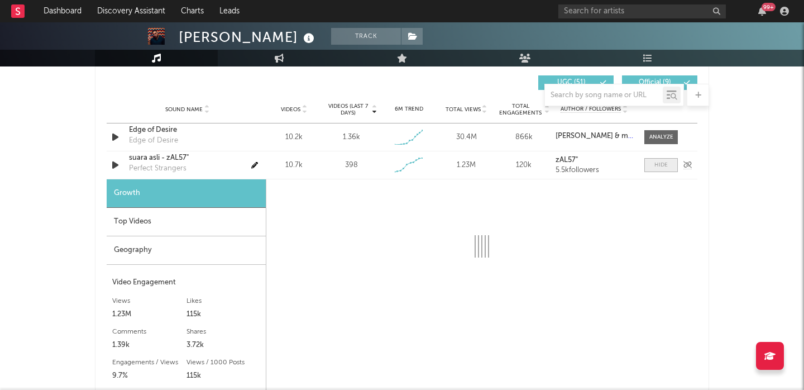
click at [656, 169] on div at bounding box center [660, 165] width 13 height 8
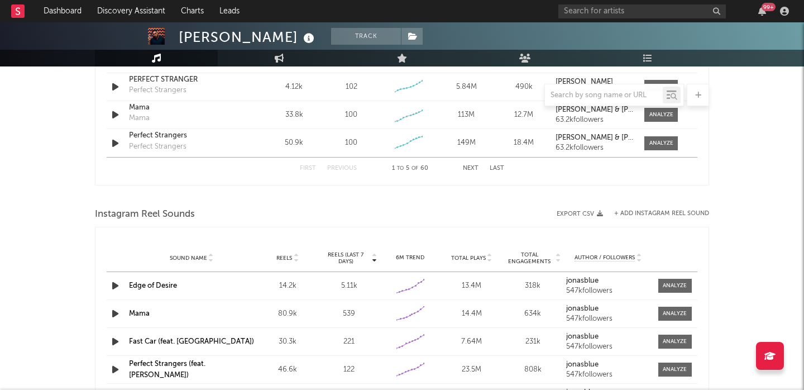
scroll to position [1437, 0]
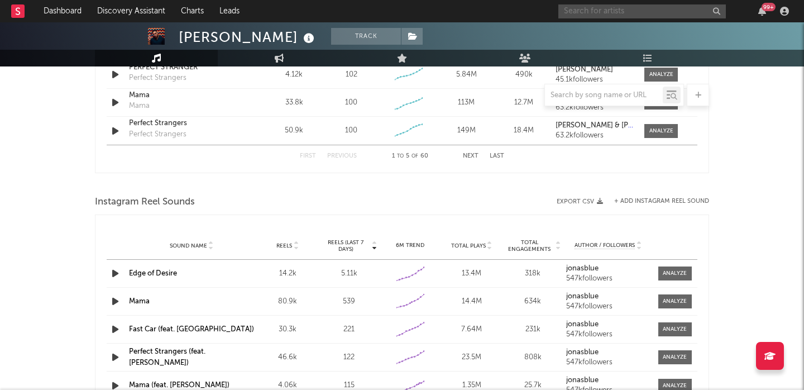
click at [585, 14] on input "text" at bounding box center [641, 11] width 167 height 14
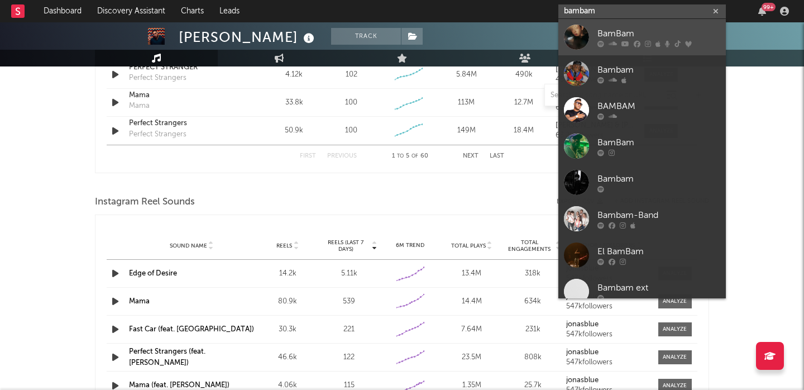
type input "bambam"
click at [658, 45] on icon at bounding box center [657, 43] width 5 height 7
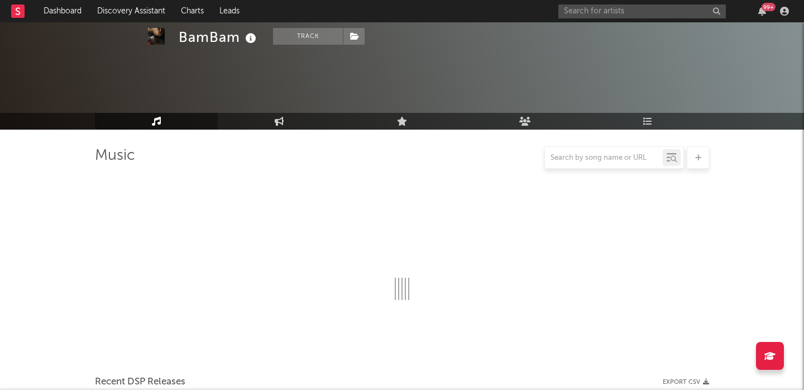
scroll to position [403, 0]
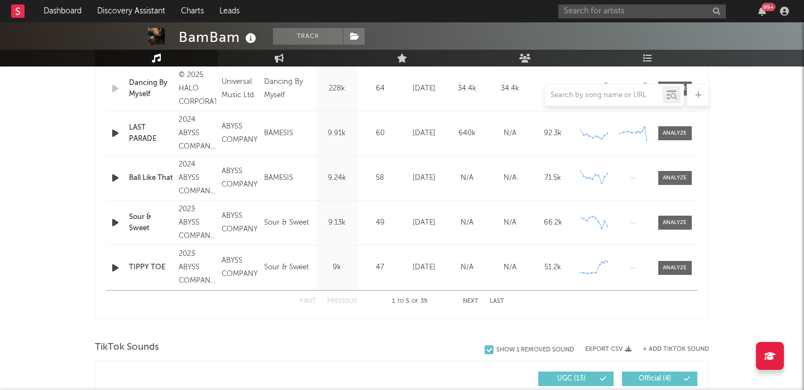
select select "6m"
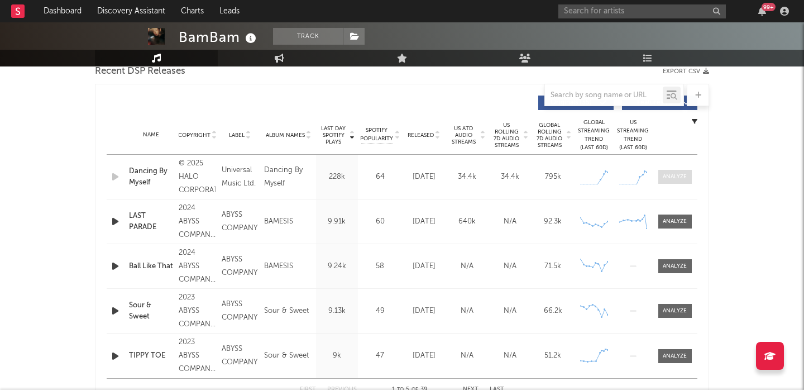
click at [674, 176] on div at bounding box center [675, 177] width 24 height 8
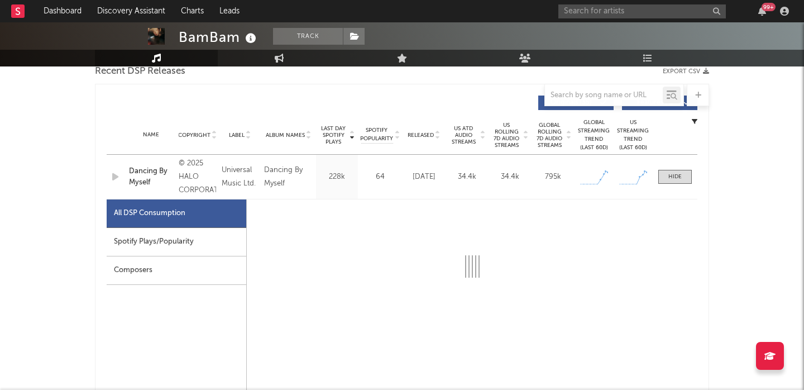
select select "1w"
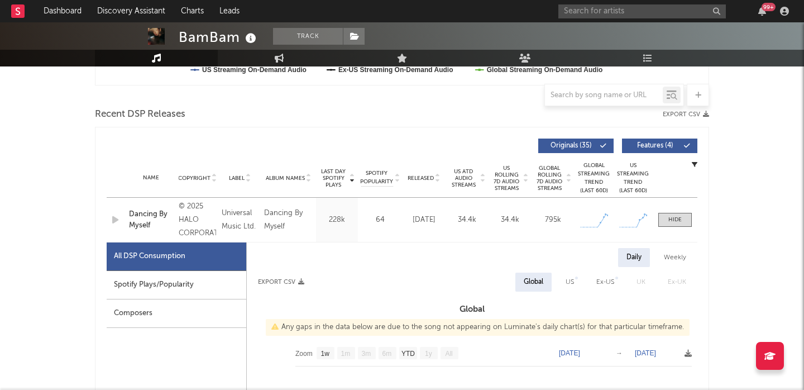
scroll to position [401, 0]
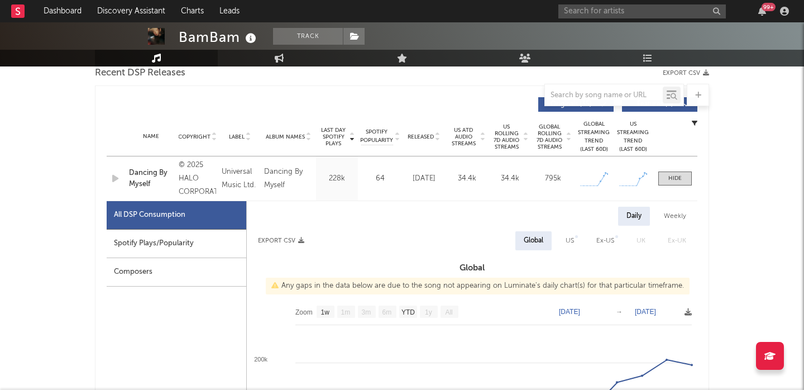
click at [166, 235] on div "Spotify Plays/Popularity" at bounding box center [177, 243] width 140 height 28
select select "1w"
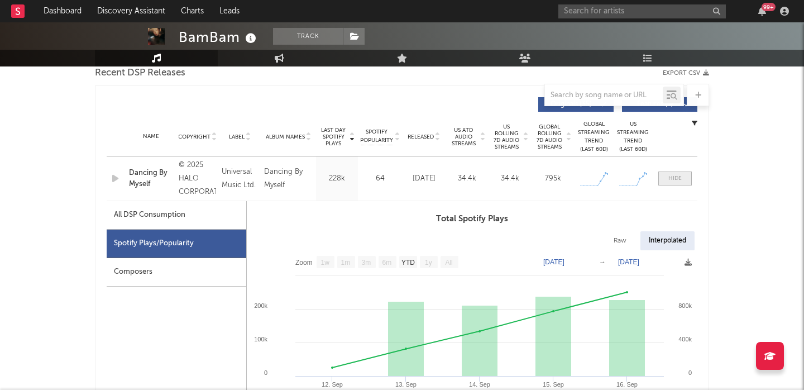
click at [679, 179] on div at bounding box center [674, 178] width 13 height 8
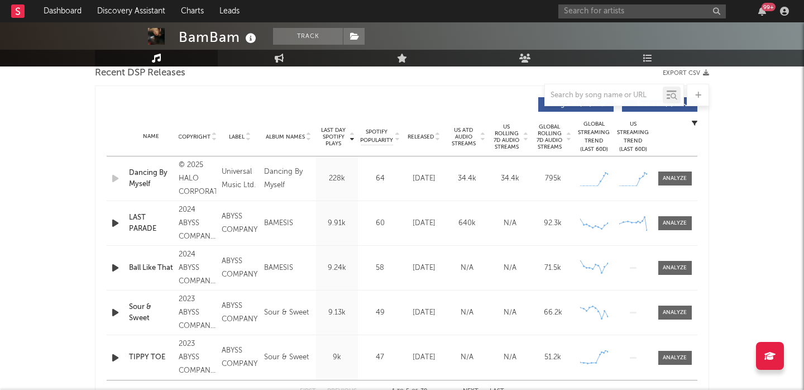
click at [423, 134] on span "Released" at bounding box center [421, 136] width 26 height 7
click at [608, 9] on input "text" at bounding box center [641, 11] width 167 height 14
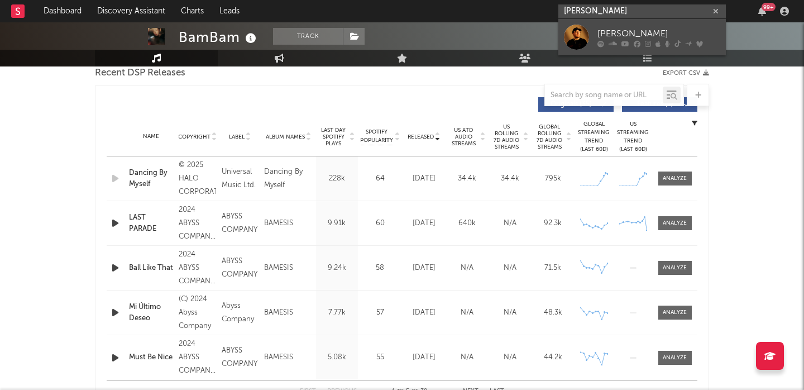
type input "ray volpe"
click at [648, 32] on div "Ray Volpe" at bounding box center [658, 33] width 123 height 13
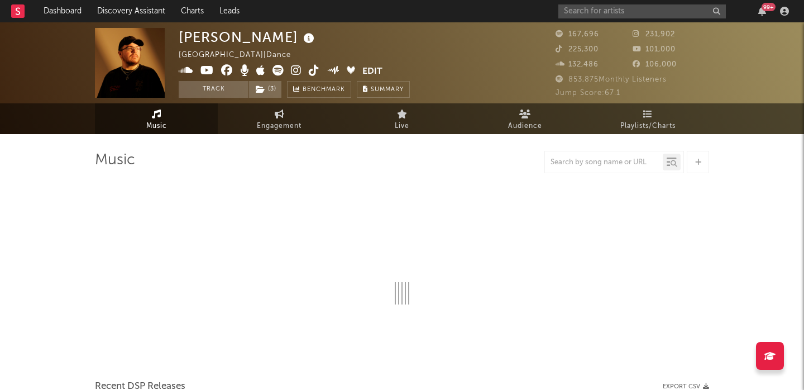
click at [274, 71] on icon at bounding box center [277, 70] width 11 height 11
select select "6m"
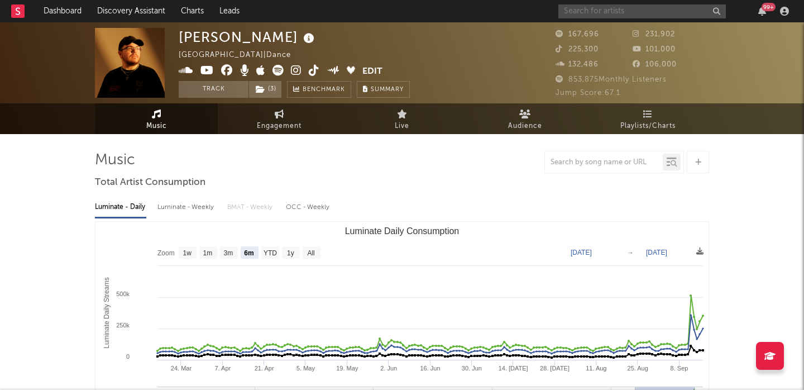
click at [590, 9] on input "text" at bounding box center [641, 11] width 167 height 14
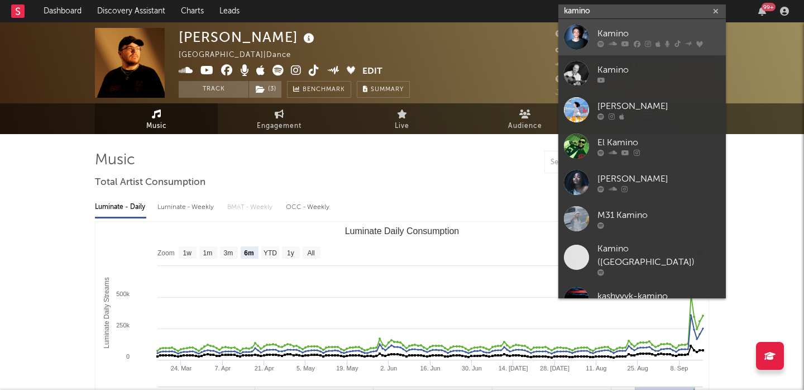
type input "kamino"
click at [659, 32] on div "Kamino" at bounding box center [658, 33] width 123 height 13
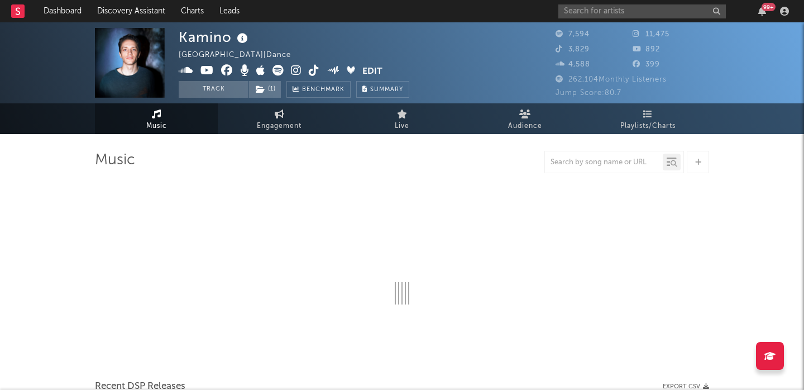
select select "6m"
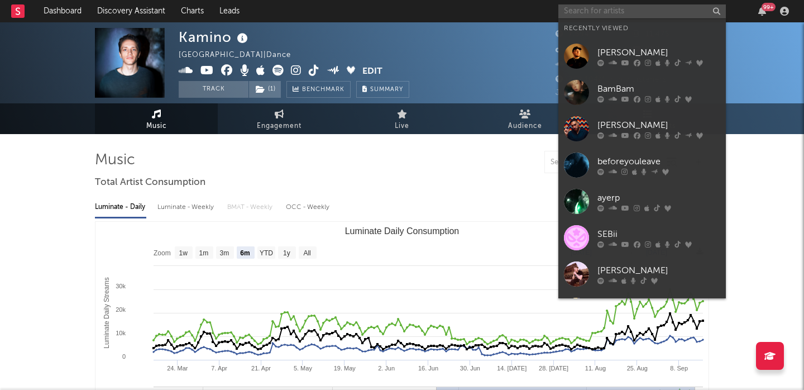
click at [623, 15] on input "text" at bounding box center [641, 11] width 167 height 14
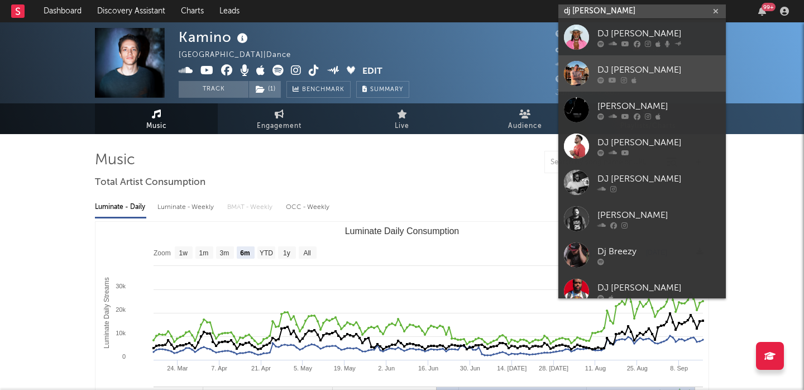
type input "dj breezo"
click at [651, 78] on div at bounding box center [658, 79] width 123 height 7
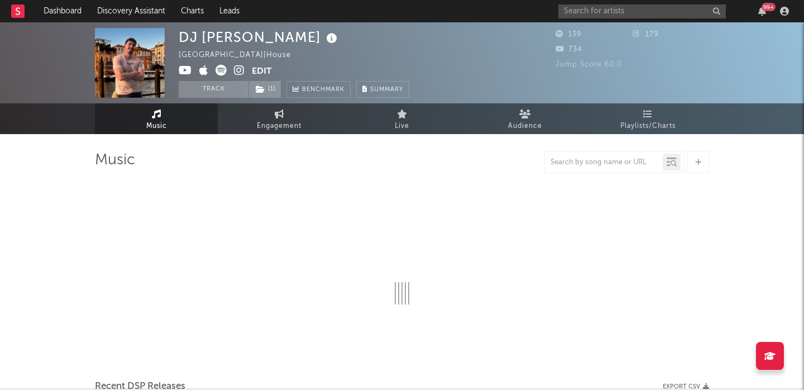
select select "1w"
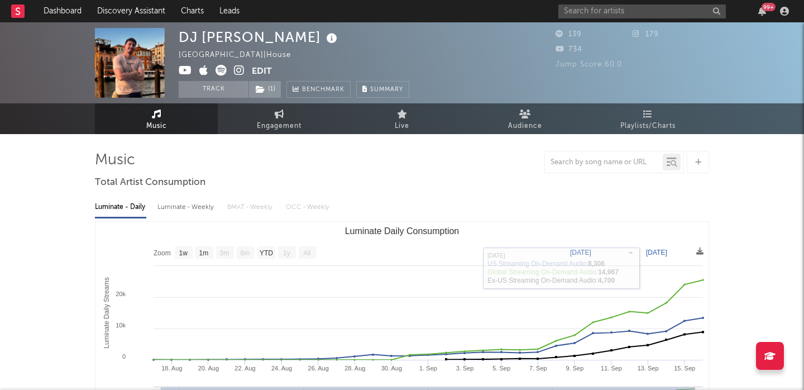
click at [219, 72] on icon at bounding box center [221, 70] width 11 height 11
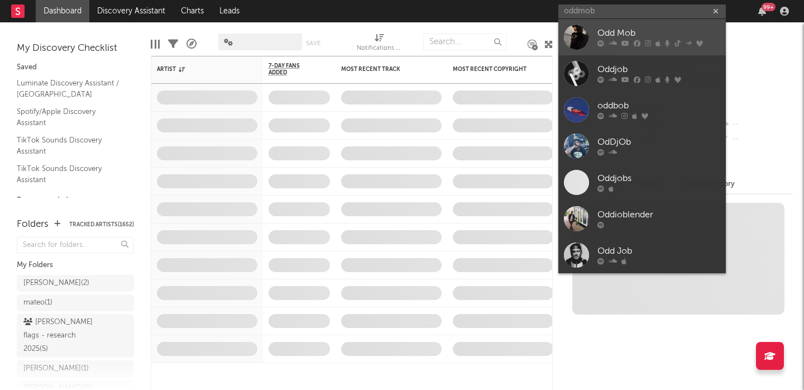
type input "oddmob"
click at [643, 27] on div "Odd Mob" at bounding box center [658, 33] width 123 height 13
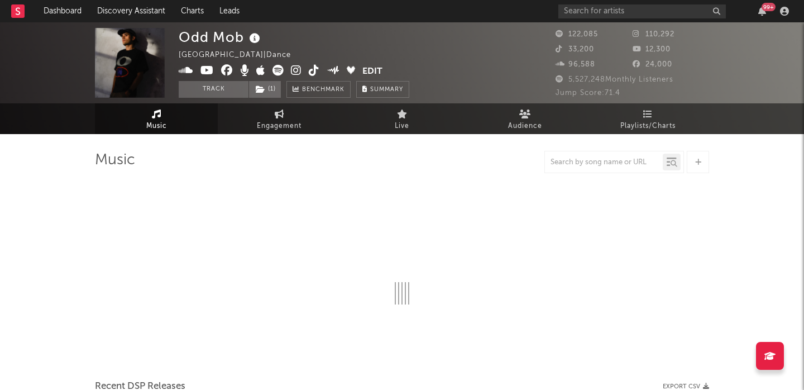
click at [279, 71] on icon at bounding box center [277, 70] width 11 height 11
select select "6m"
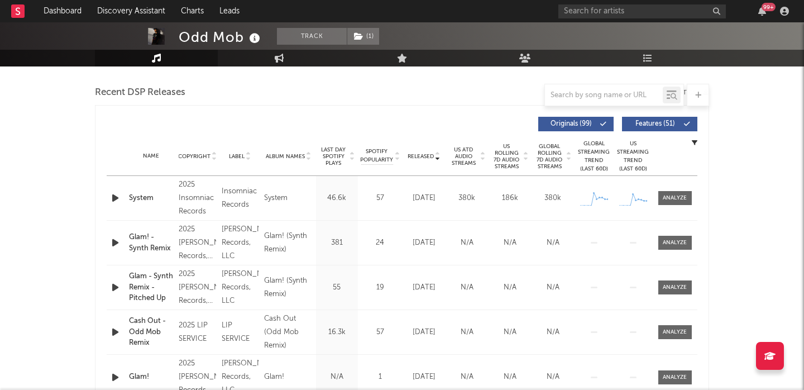
scroll to position [377, 0]
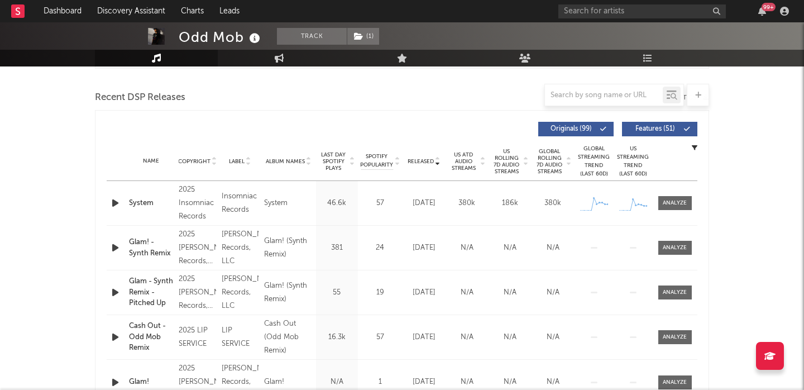
click at [660, 125] on button "Features ( 51 )" at bounding box center [659, 129] width 75 height 15
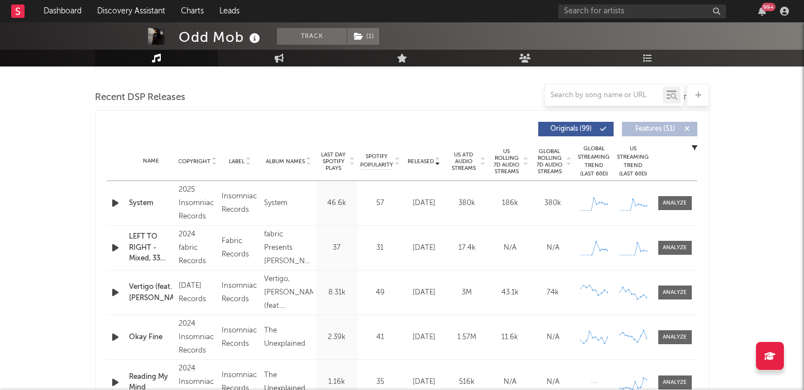
click at [512, 163] on span "US Rolling 7D Audio Streams" at bounding box center [506, 161] width 31 height 27
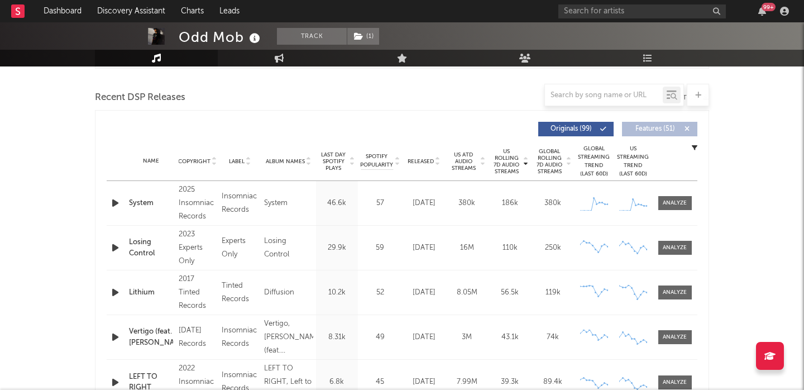
click at [142, 204] on div "System" at bounding box center [151, 203] width 44 height 11
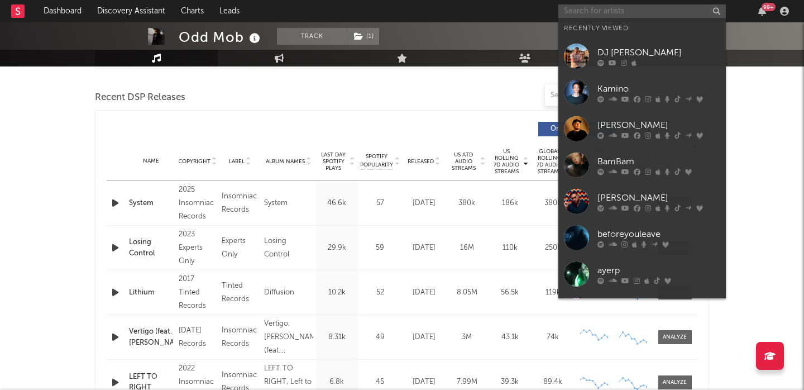
click at [581, 15] on input "text" at bounding box center [641, 11] width 167 height 14
paste input "John alto"
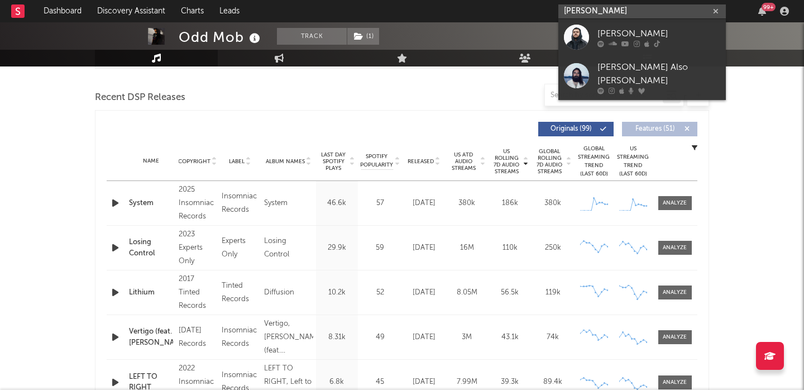
type input "John alto"
click at [670, 40] on div "John Alto" at bounding box center [658, 33] width 123 height 13
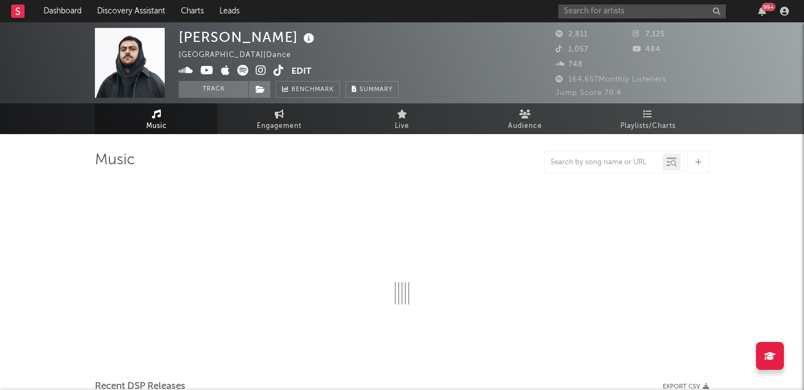
select select "1w"
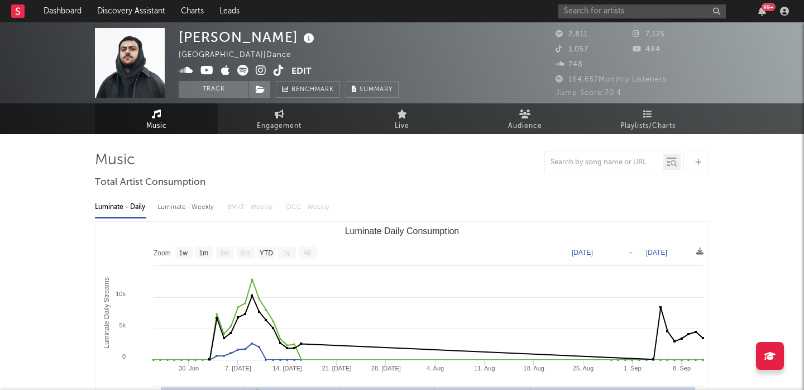
click at [187, 207] on div "Luminate - Weekly" at bounding box center [186, 207] width 59 height 19
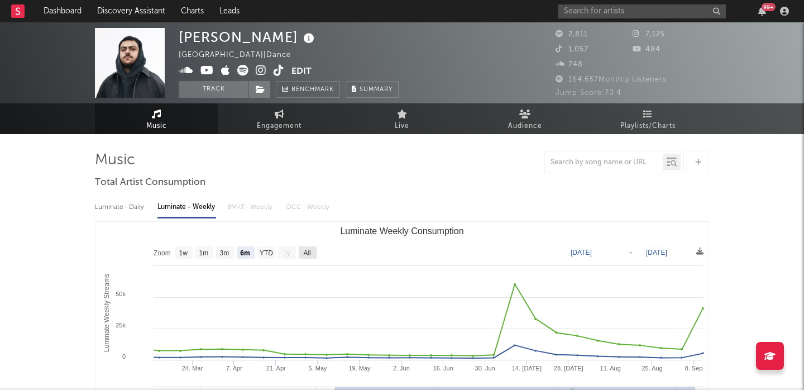
click at [304, 252] on text "All" at bounding box center [306, 253] width 7 height 8
select select "All"
type input "2024-12-12"
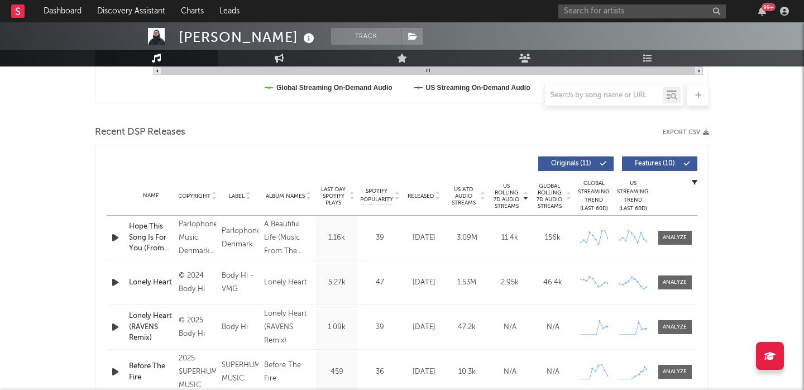
scroll to position [329, 0]
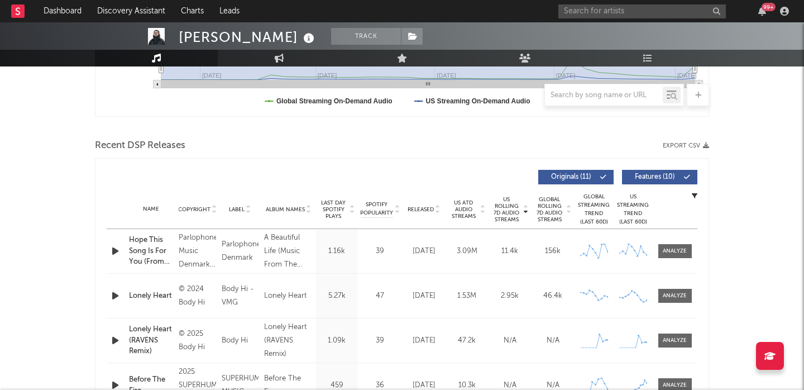
click at [645, 173] on button "Features ( 10 )" at bounding box center [659, 177] width 75 height 15
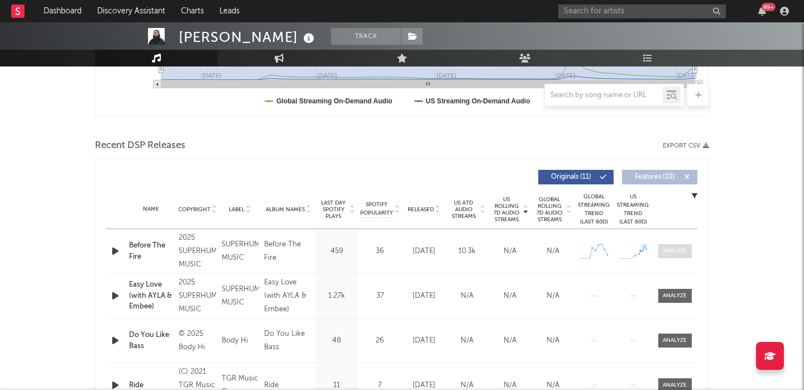
click at [677, 248] on div at bounding box center [675, 251] width 24 height 8
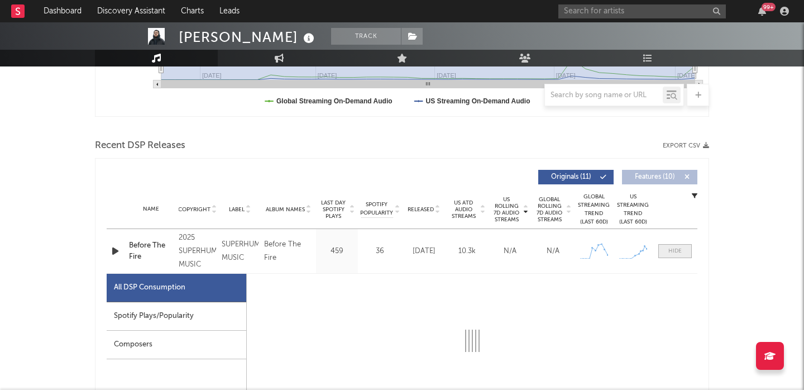
scroll to position [434, 0]
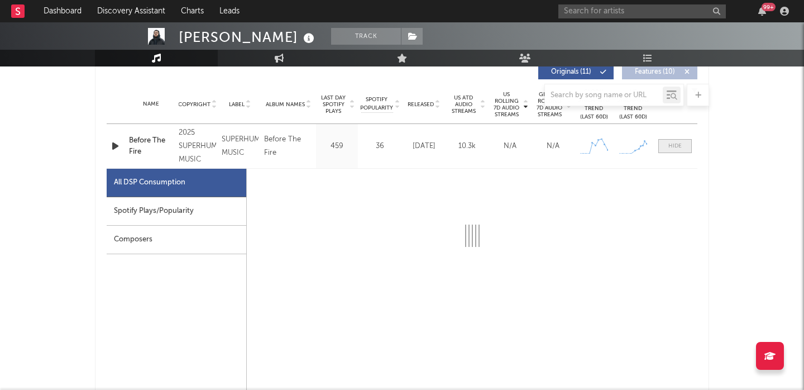
select select "1w"
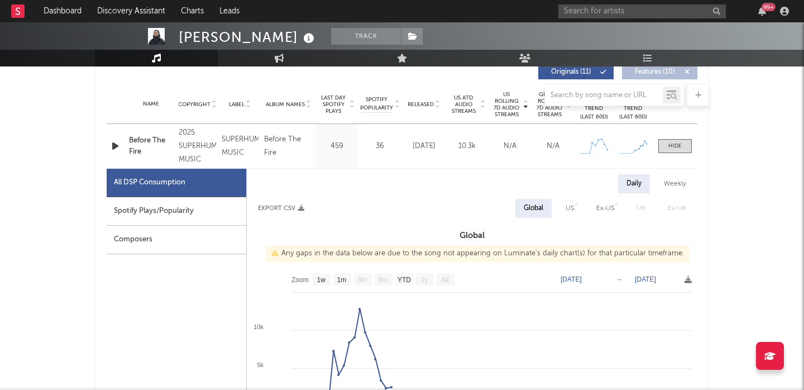
click at [569, 208] on div "US" at bounding box center [570, 208] width 8 height 13
select select "1w"
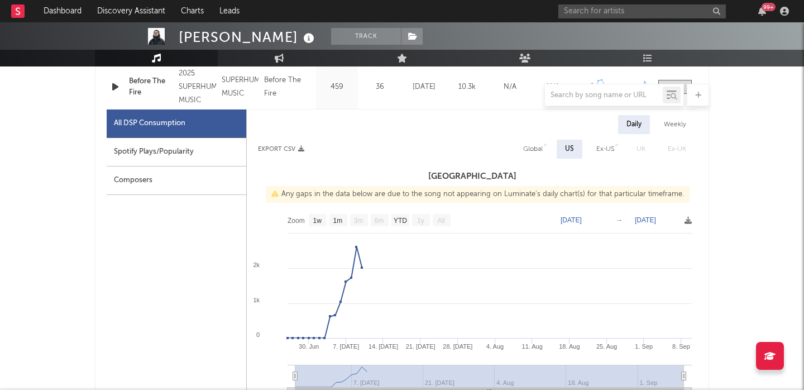
scroll to position [495, 0]
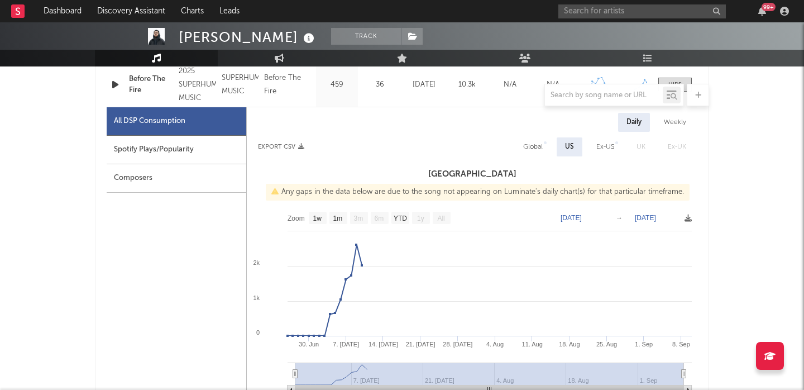
click at [166, 156] on div "Spotify Plays/Popularity" at bounding box center [177, 150] width 140 height 28
select select "1w"
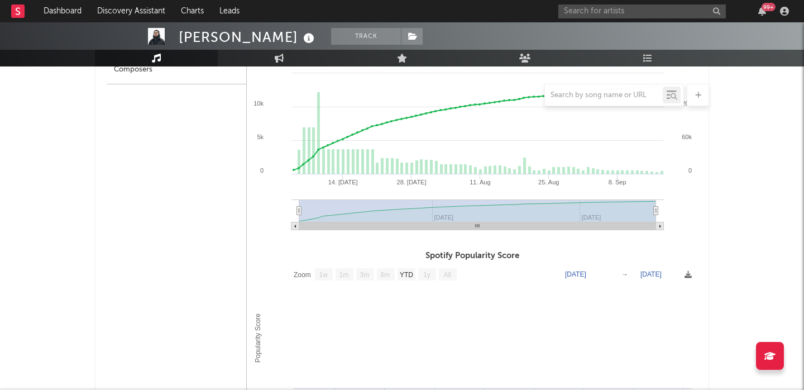
scroll to position [0, 0]
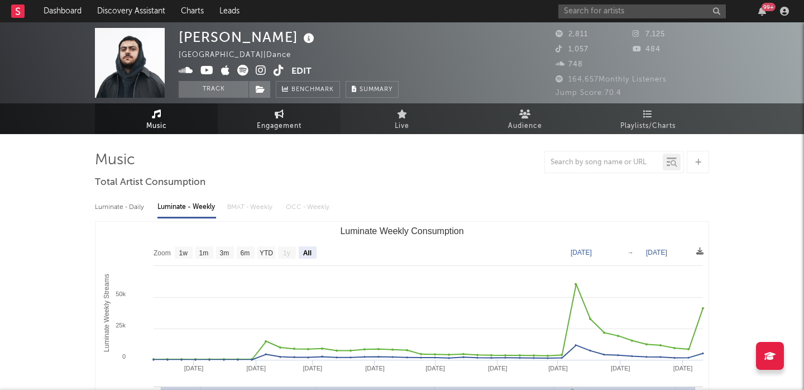
click at [275, 123] on span "Engagement" at bounding box center [279, 125] width 45 height 13
select select "1w"
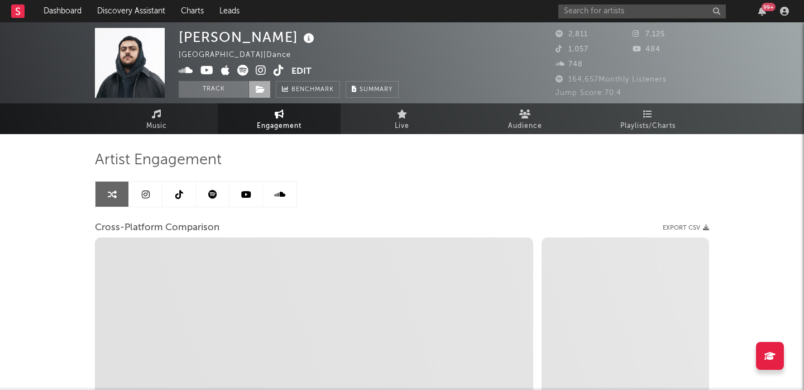
click at [258, 89] on icon at bounding box center [260, 89] width 9 height 8
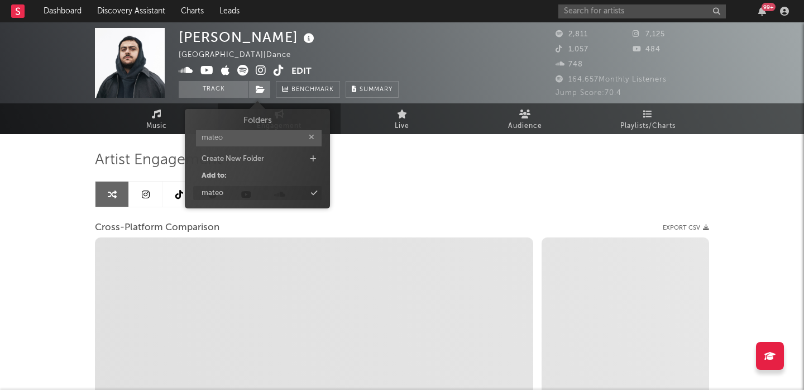
type input "mateo"
click at [255, 198] on div "mateo" at bounding box center [257, 193] width 128 height 15
select select "1m"
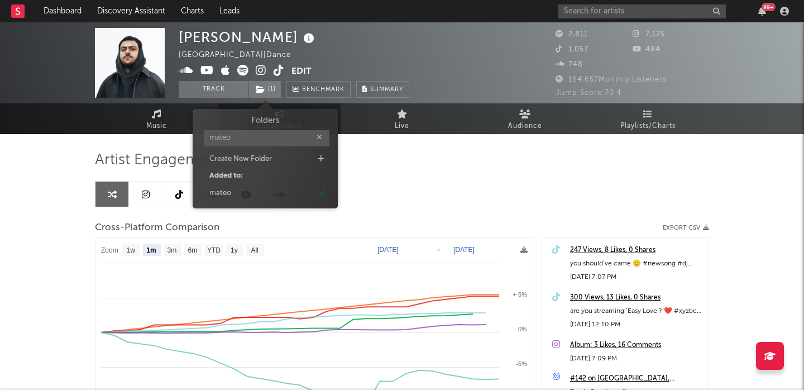
click at [56, 232] on div "John Alto Sweden | Dance Edit Track ( 1 ) Benchmark Summary 2,811 7,125 1,057 4…" at bounding box center [402, 315] width 804 height 586
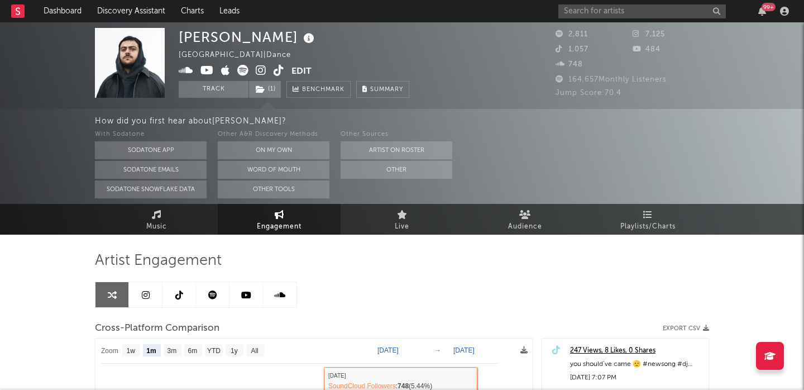
click at [140, 299] on link at bounding box center [145, 294] width 33 height 25
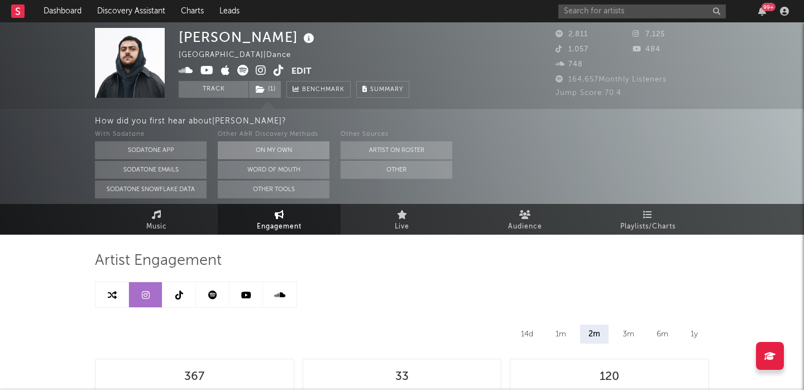
select select "6m"
click at [255, 150] on button "On My Own" at bounding box center [274, 150] width 112 height 18
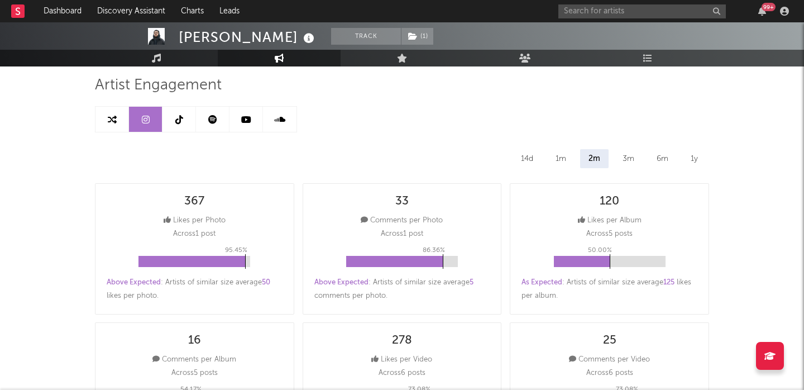
scroll to position [83, 0]
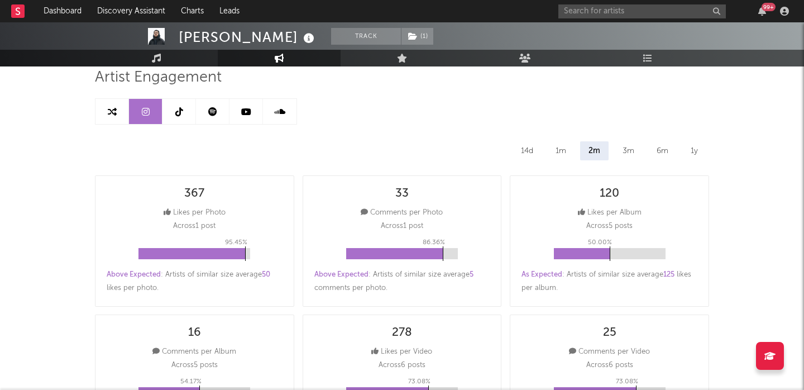
click at [540, 149] on div "14d" at bounding box center [527, 150] width 29 height 19
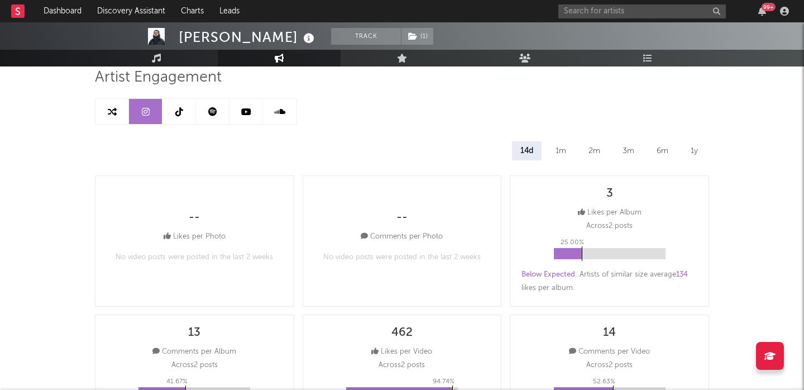
click at [568, 150] on div "1m" at bounding box center [560, 150] width 27 height 19
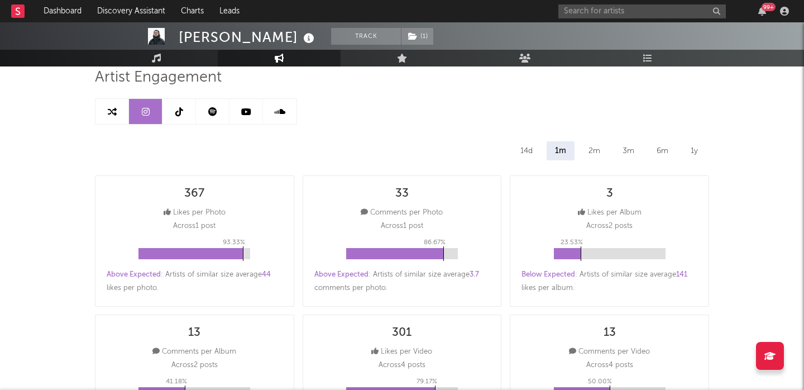
click at [597, 152] on div "2m" at bounding box center [594, 150] width 28 height 19
click at [183, 109] on link at bounding box center [178, 111] width 33 height 25
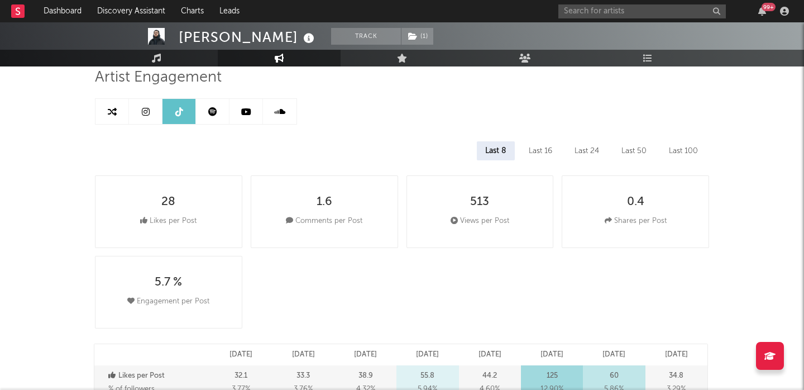
select select "6m"
click at [544, 153] on div "Last 16" at bounding box center [540, 150] width 40 height 19
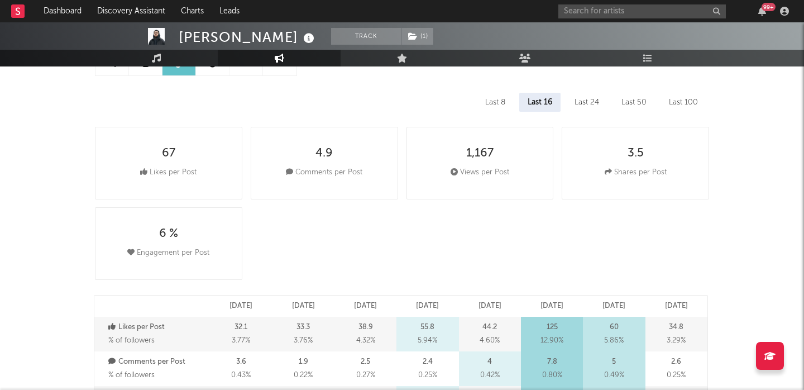
scroll to position [130, 0]
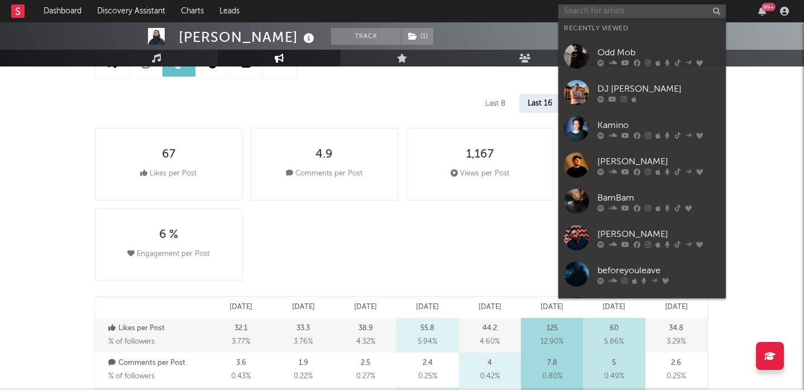
click at [626, 7] on input "text" at bounding box center [641, 11] width 167 height 14
paste input "https://www.instagram.com/techg1rls?igsh=ZmhqYzIzZDdteG5q"
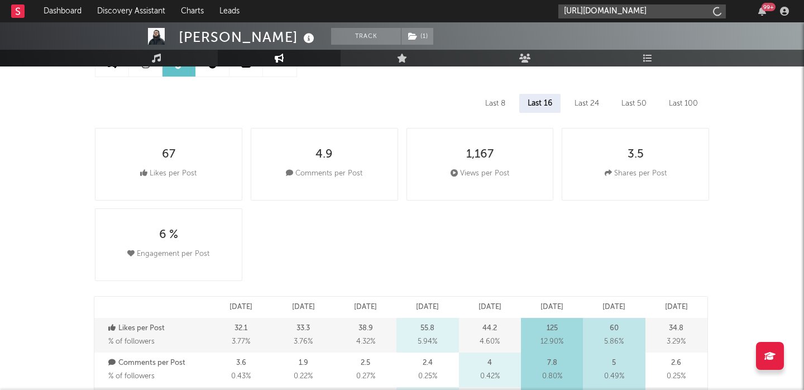
scroll to position [0, 88]
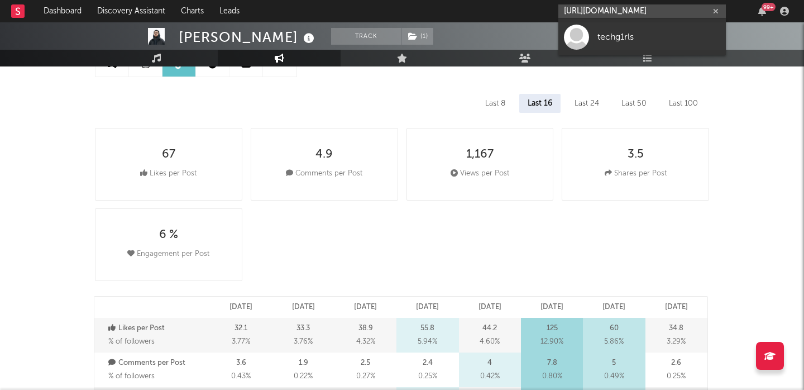
type input "https://www.instagram.com/techg1rls?igsh=ZmhqYzIzZDdteG5q"
click at [658, 35] on div "techg1rls" at bounding box center [658, 36] width 123 height 13
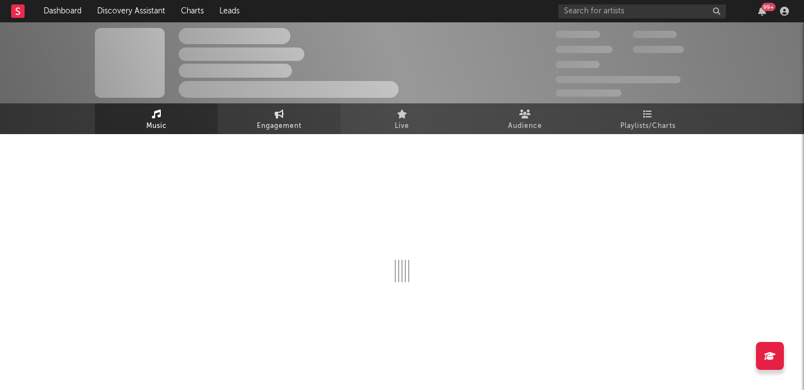
select select "1w"
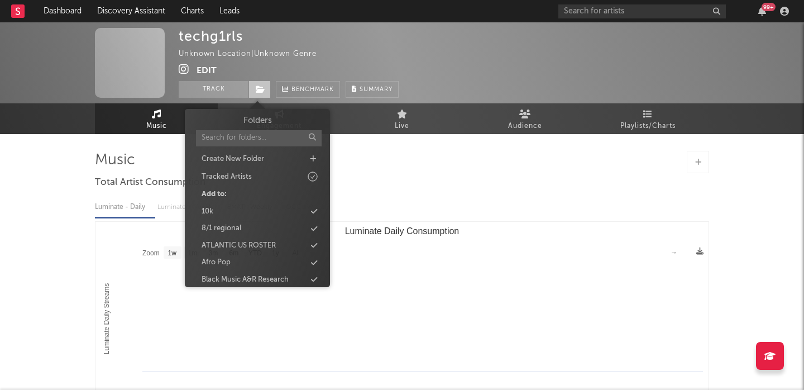
click at [257, 88] on icon at bounding box center [260, 89] width 9 height 8
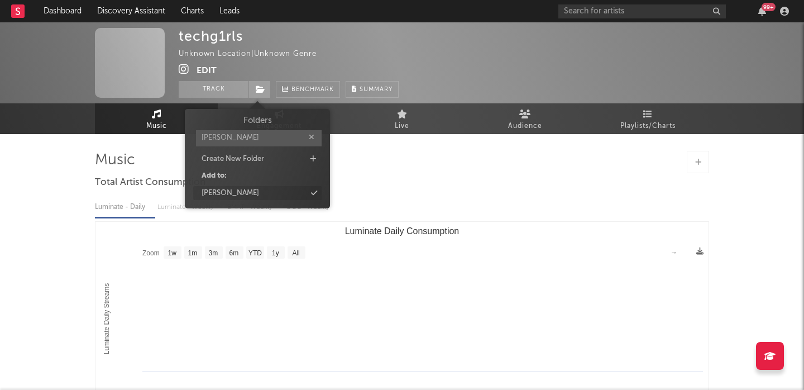
type input "[PERSON_NAME]"
click at [275, 194] on div "[PERSON_NAME]" at bounding box center [257, 193] width 128 height 15
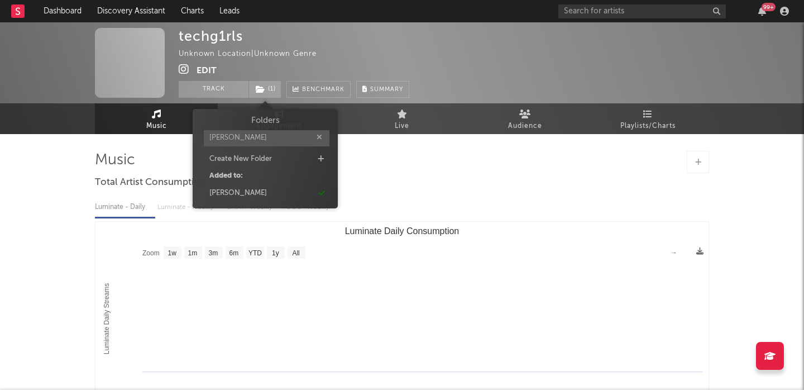
click at [466, 195] on div "Luminate - Daily Luminate - Weekly BMAT - Weekly OCC - Weekly Zoom 1w 1m 3m 6m …" at bounding box center [402, 320] width 614 height 256
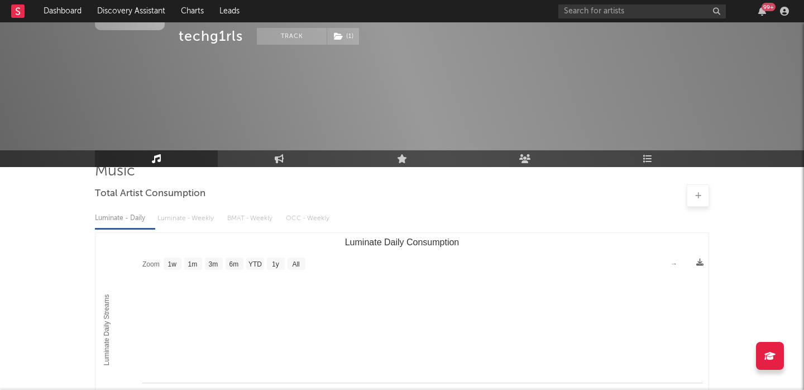
scroll to position [400, 0]
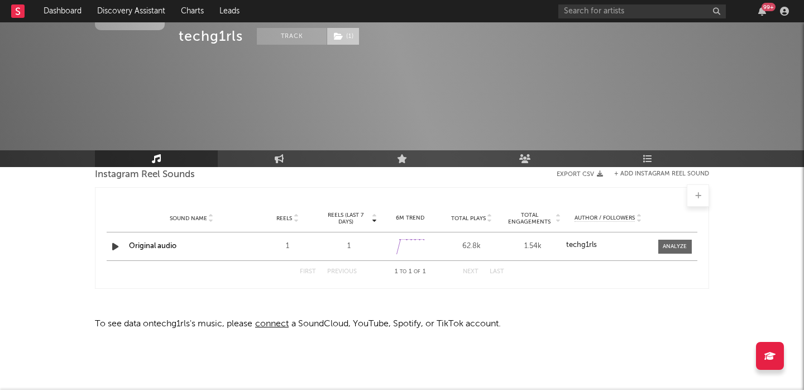
click at [353, 40] on span "( 1 )" at bounding box center [343, 36] width 33 height 17
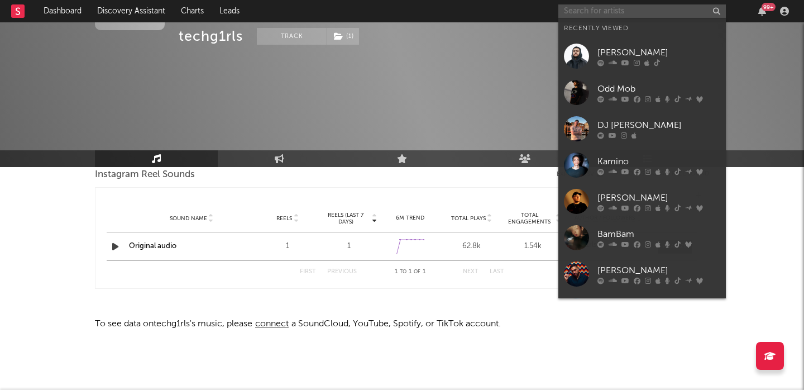
click at [605, 6] on input "text" at bounding box center [641, 11] width 167 height 14
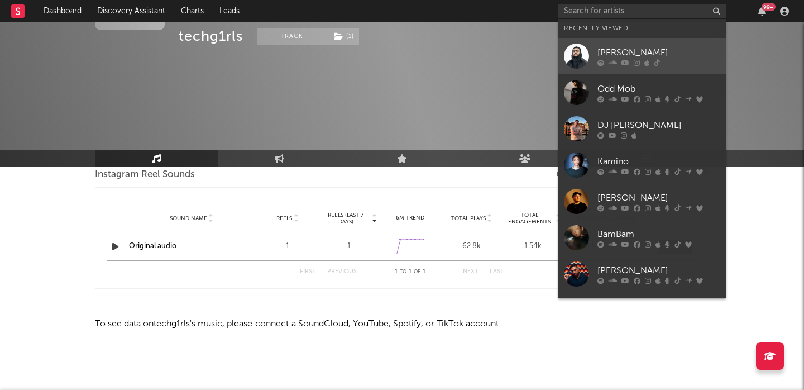
click at [662, 52] on div "John Alto" at bounding box center [658, 52] width 123 height 13
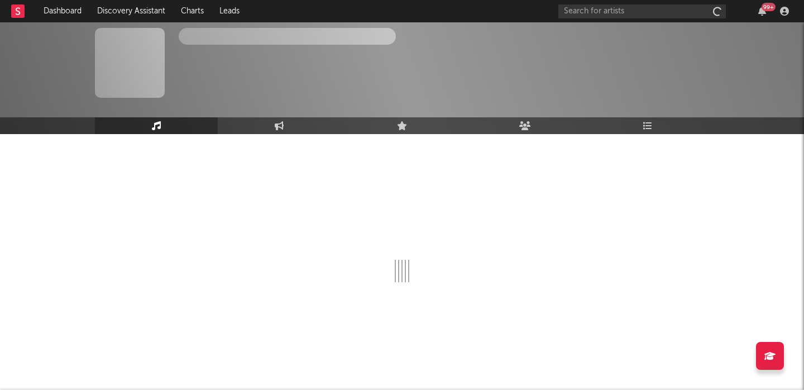
scroll to position [300, 0]
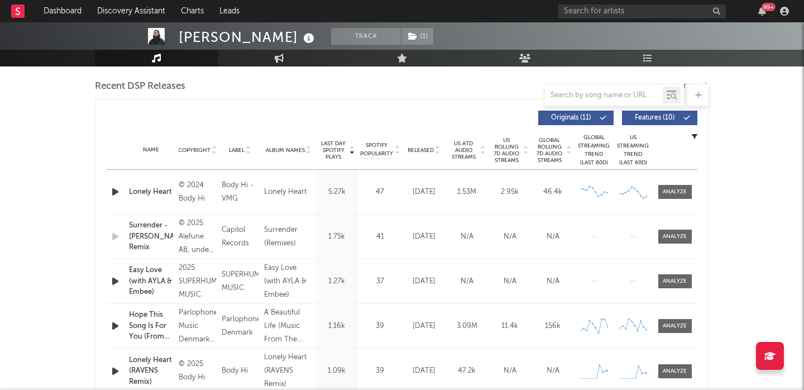
select select "1w"
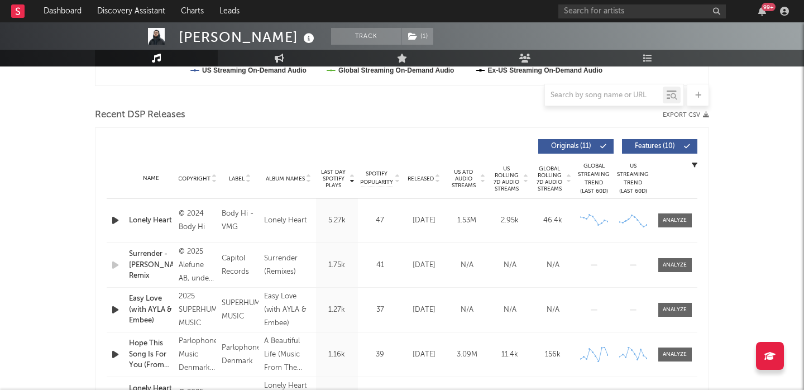
scroll to position [0, 0]
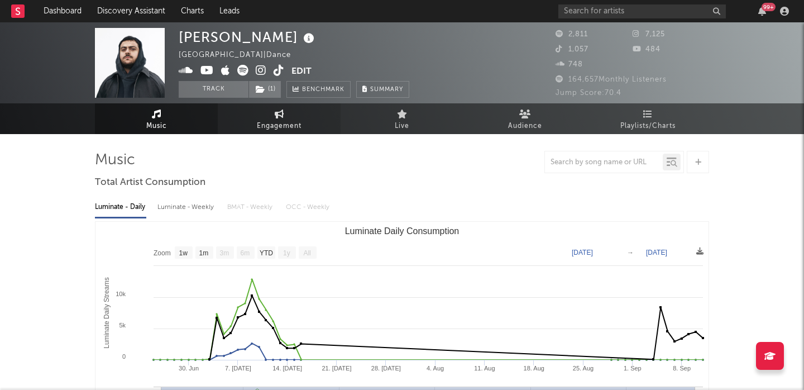
click at [281, 123] on span "Engagement" at bounding box center [279, 125] width 45 height 13
select select "1w"
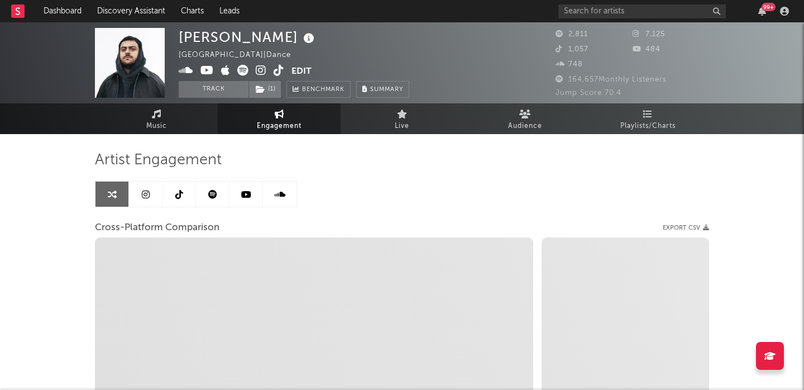
click at [261, 73] on icon at bounding box center [261, 70] width 11 height 11
select select "1m"
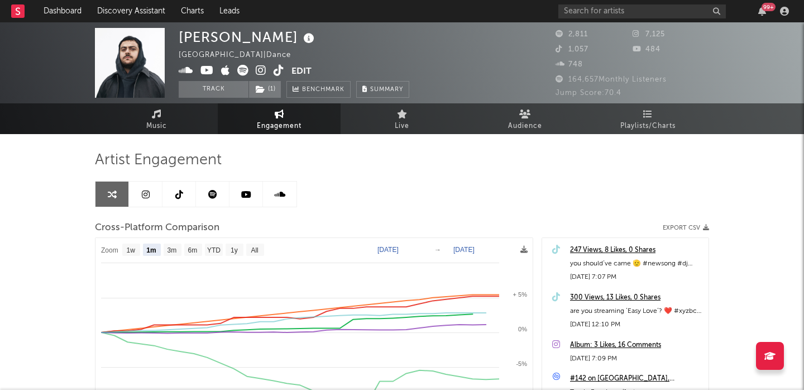
scroll to position [16, 0]
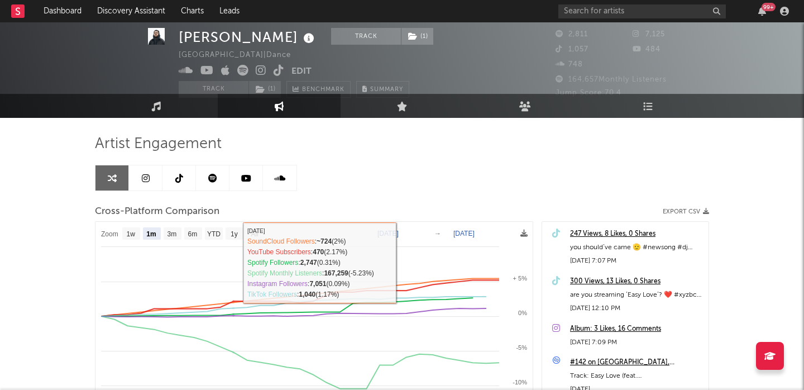
click at [143, 179] on icon at bounding box center [146, 178] width 8 height 9
select select "6m"
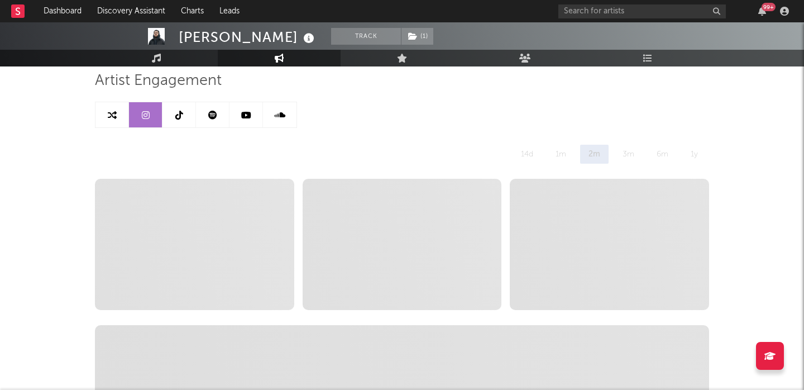
scroll to position [100, 0]
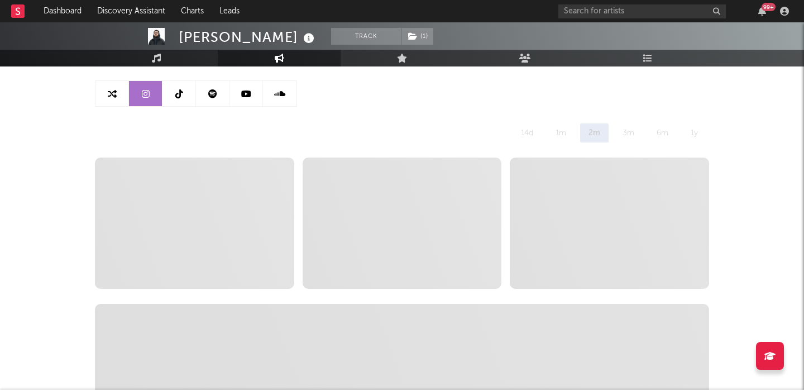
click at [277, 133] on div "14d 1m 2m 3m 6m 1y" at bounding box center [402, 132] width 614 height 19
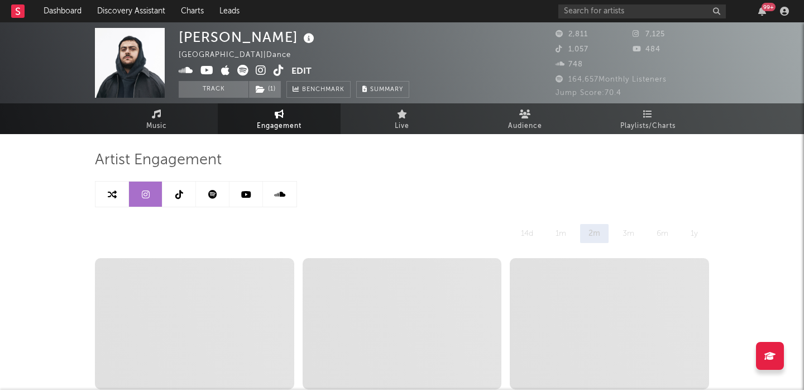
click at [262, 69] on icon at bounding box center [261, 70] width 11 height 11
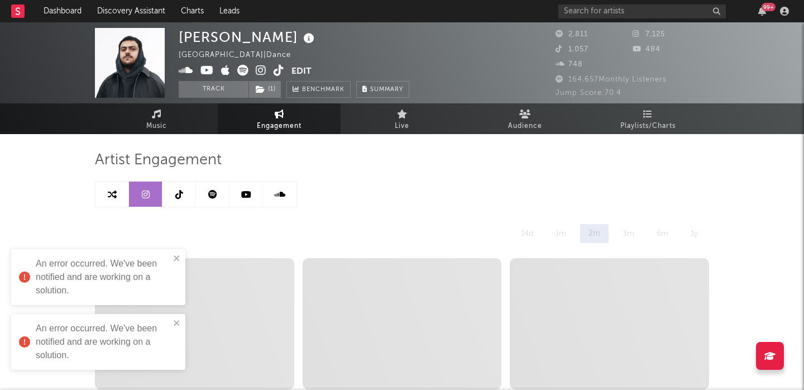
click at [625, 27] on div "John Alto Sweden | Dance Edit Track ( 1 ) Benchmark Summary 2,811 7,125 1,057 4…" at bounding box center [402, 62] width 804 height 81
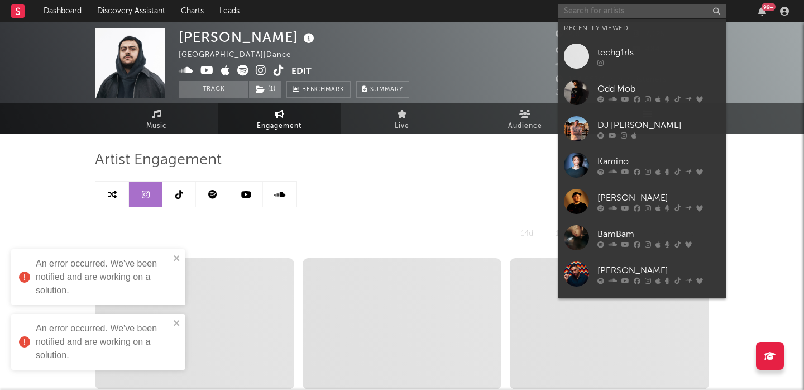
click at [624, 17] on input "text" at bounding box center [641, 11] width 167 height 14
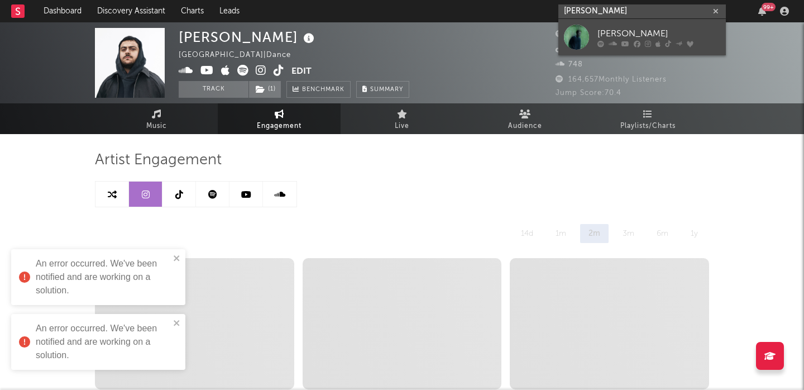
type input "luke chiang"
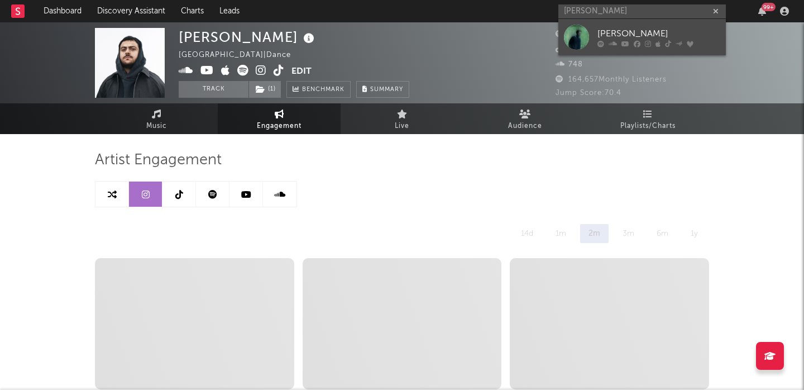
click at [640, 37] on div "Luke Chiang" at bounding box center [658, 33] width 123 height 13
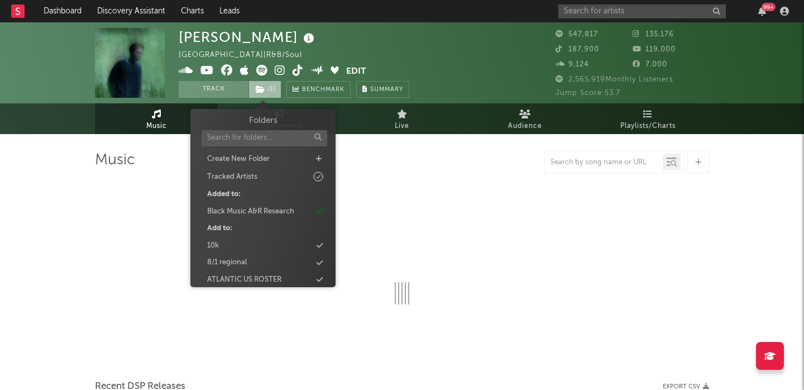
click at [267, 93] on span "( 1 )" at bounding box center [264, 89] width 33 height 17
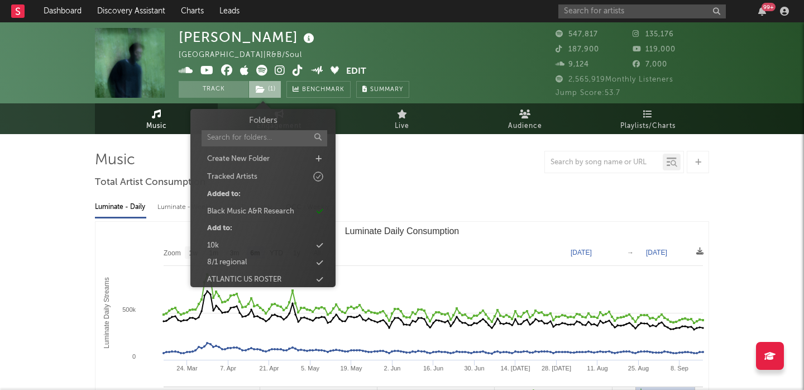
click at [267, 93] on span "( 1 )" at bounding box center [264, 89] width 33 height 17
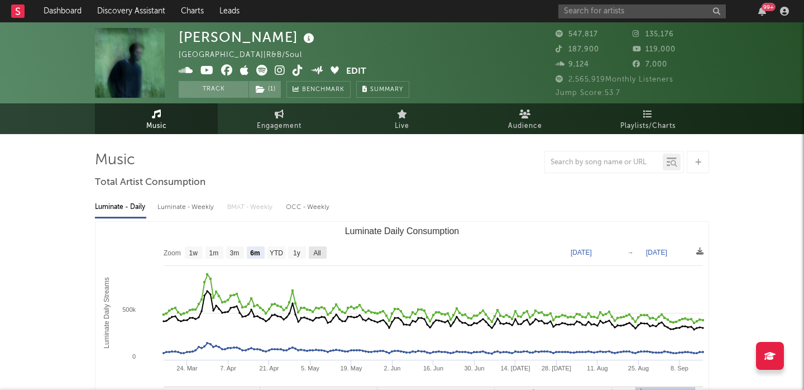
click at [315, 251] on text "All" at bounding box center [316, 253] width 7 height 8
select select "All"
type input "2021-03-31"
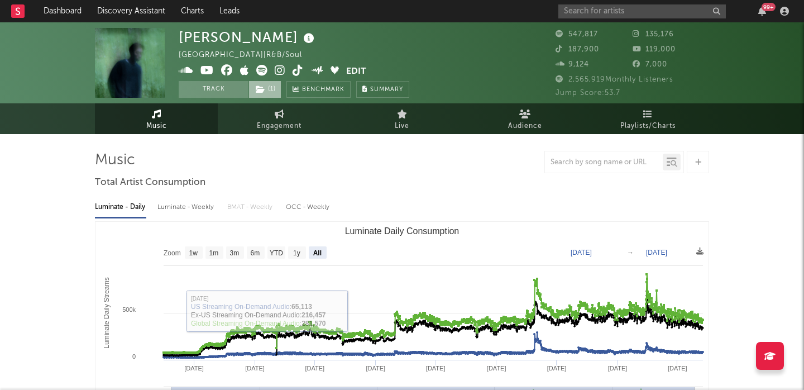
click at [267, 95] on span "( 1 )" at bounding box center [264, 89] width 33 height 17
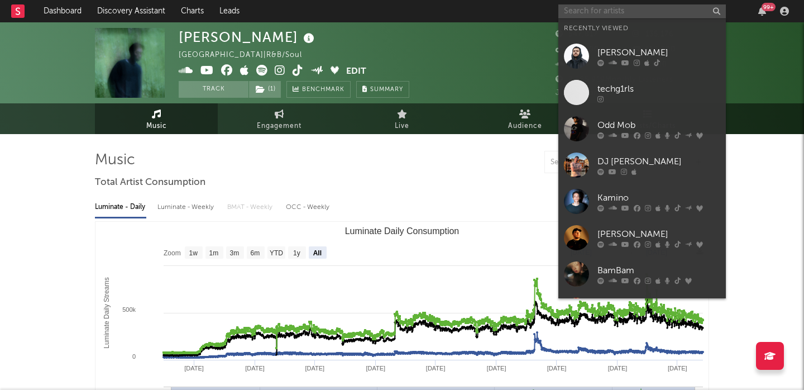
click at [668, 11] on input "text" at bounding box center [641, 11] width 167 height 14
paste input "https://www.tiktok.com/@caaaaseyyyythemusicmaker"
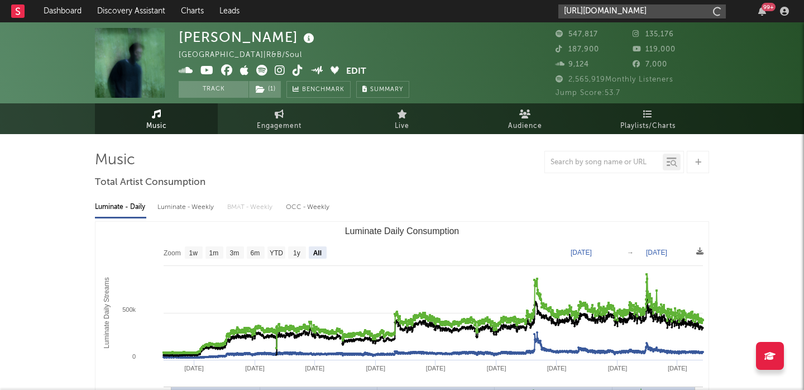
scroll to position [0, 49]
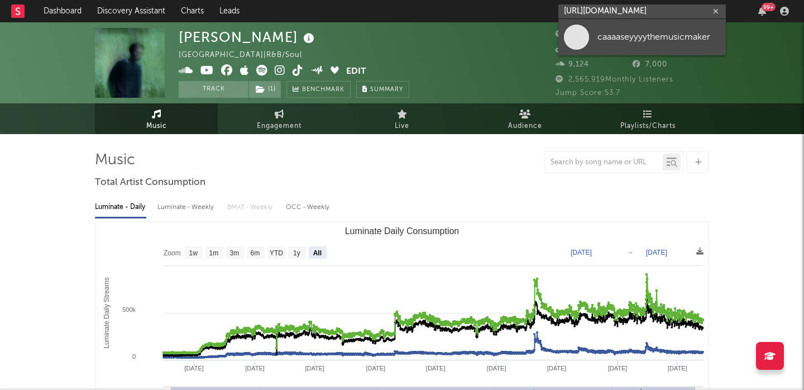
type input "https://www.tiktok.com/@caaaaseyyyythemusicmaker"
click at [674, 32] on div "caaaaseyyyythemusicmaker" at bounding box center [658, 36] width 123 height 13
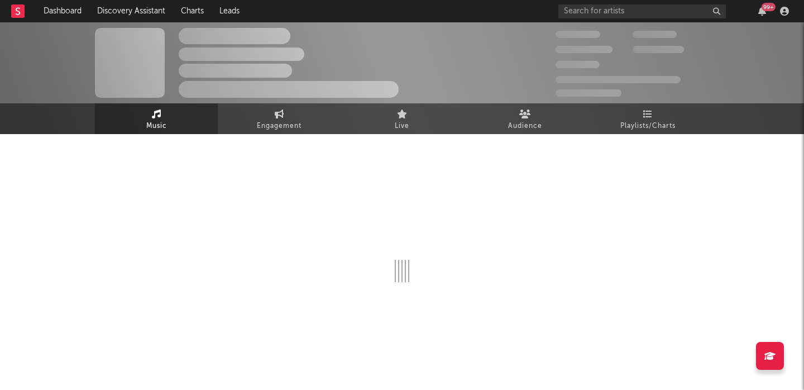
select select "1w"
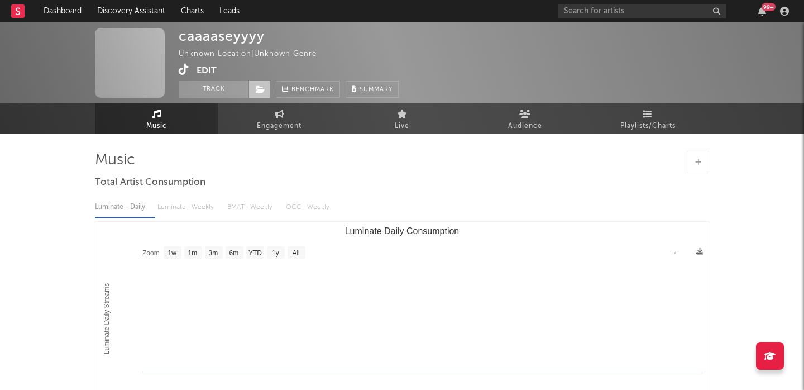
click at [265, 83] on span at bounding box center [259, 89] width 22 height 17
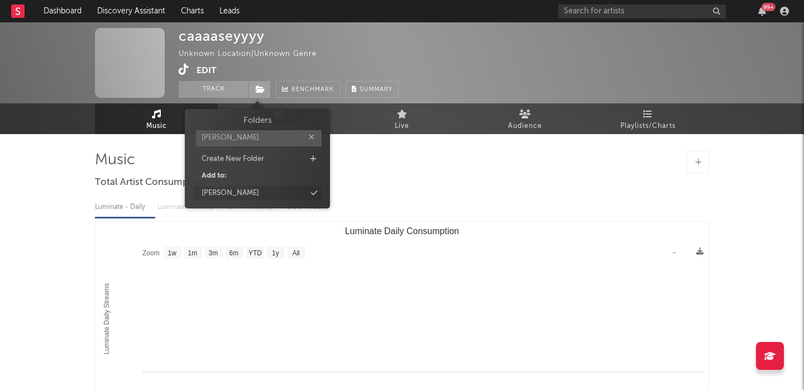
type input "alex m"
click at [265, 190] on div "[PERSON_NAME]" at bounding box center [257, 193] width 128 height 15
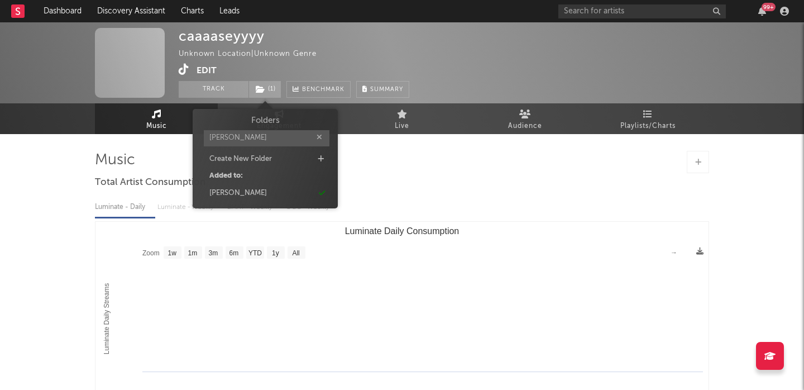
click at [485, 190] on div "Music Total Artist Consumption Luminate - Daily Luminate - Weekly BMAT - Weekly…" at bounding box center [402, 319] width 614 height 337
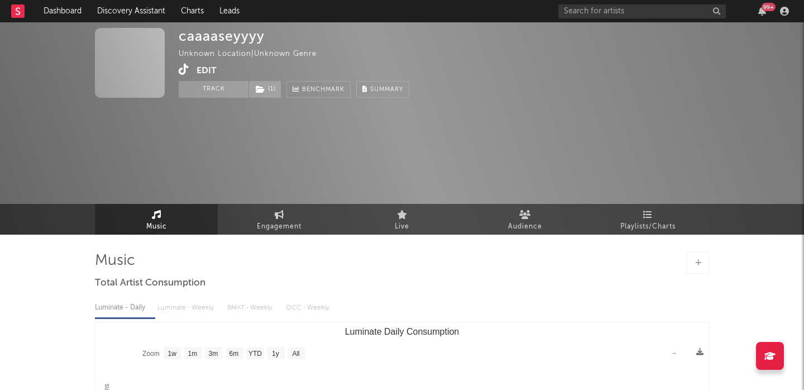
click at [202, 69] on button "Edit" at bounding box center [207, 71] width 20 height 14
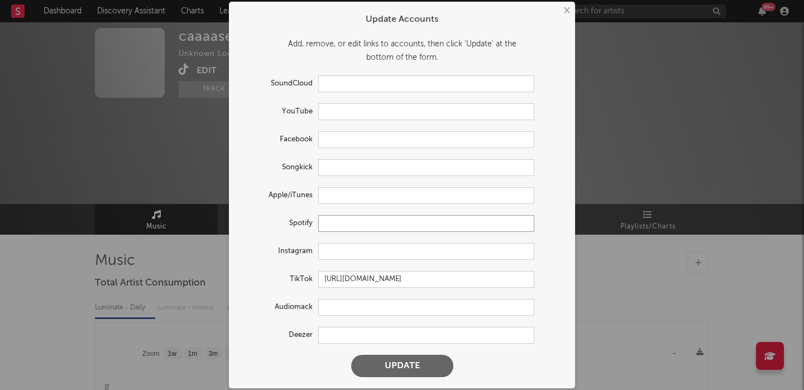
click at [359, 216] on input "text" at bounding box center [426, 223] width 216 height 17
paste input "https://open.spotify.com/artist/5H3d73o1RCWNsGE9SrT57c?si=QLgM2XqOQaG8HtMb7ZRs2…"
type input "https://open.spotify.com/artist/5H3d73o1RCWNsGE9SrT57c?si=QLgM2XqOQaG8HtMb7ZRs2…"
click at [385, 364] on button "Update" at bounding box center [402, 366] width 102 height 22
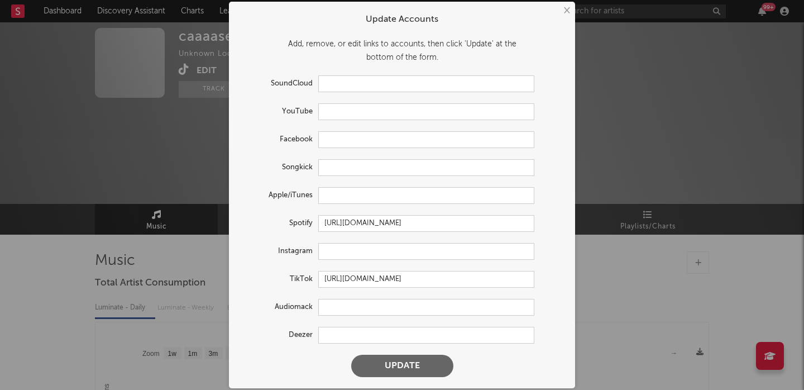
scroll to position [0, 0]
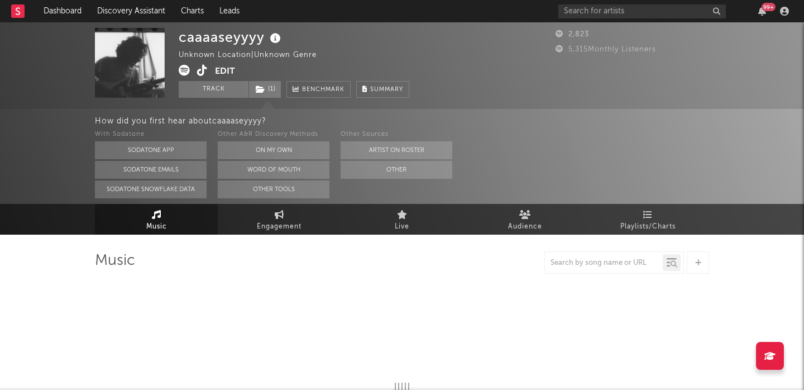
select select "6m"
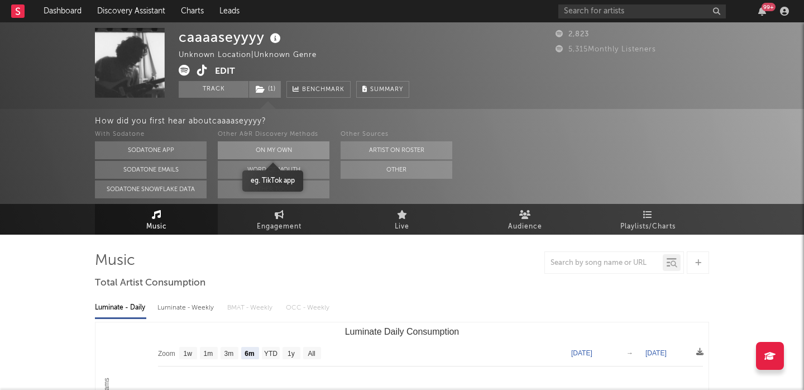
click at [264, 145] on button "On My Own" at bounding box center [274, 150] width 112 height 18
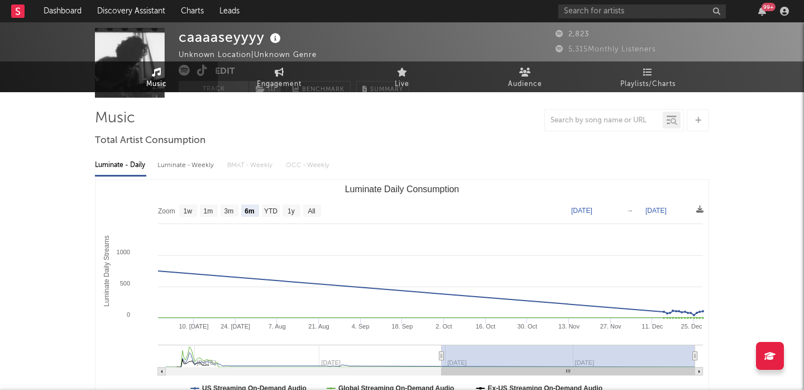
scroll to position [47, 0]
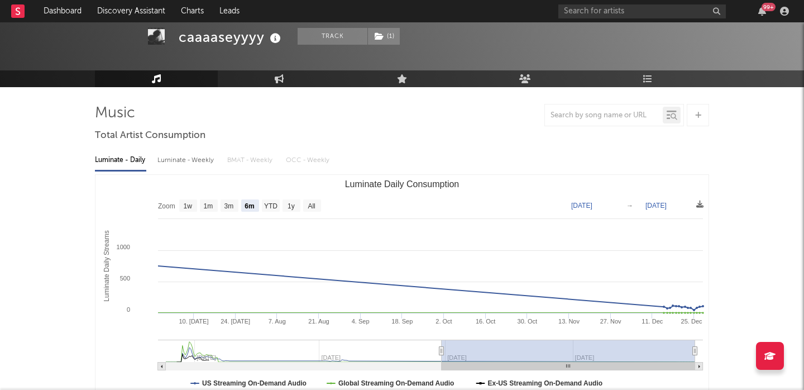
click at [182, 162] on div "Luminate - Weekly" at bounding box center [186, 160] width 59 height 19
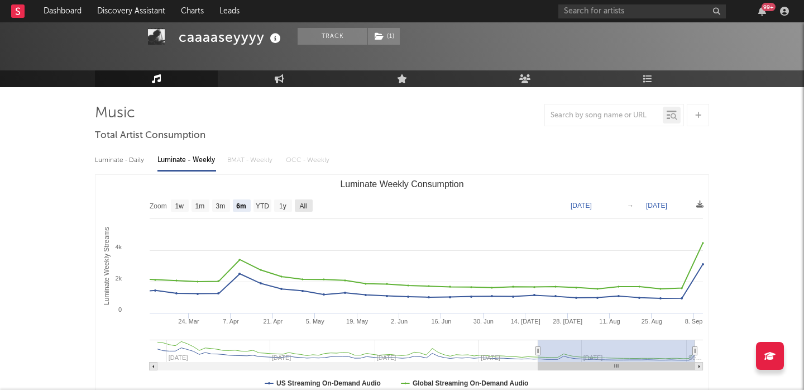
click at [301, 207] on text "All" at bounding box center [302, 206] width 7 height 8
select select "All"
type input "2023-12-21"
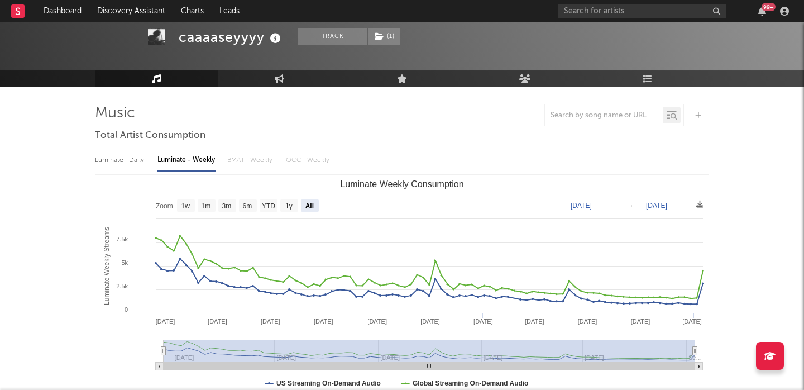
scroll to position [338, 0]
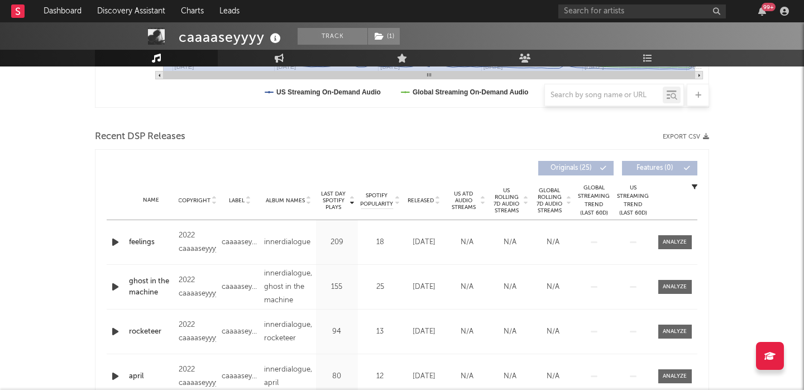
click at [114, 242] on icon "button" at bounding box center [115, 242] width 12 height 14
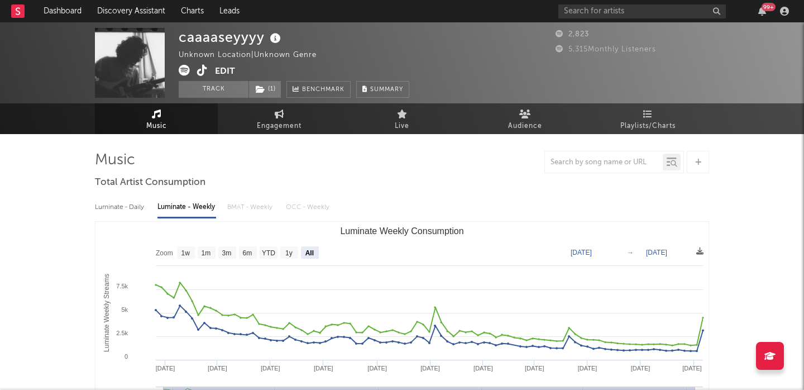
click at [226, 72] on button "Edit" at bounding box center [225, 72] width 20 height 14
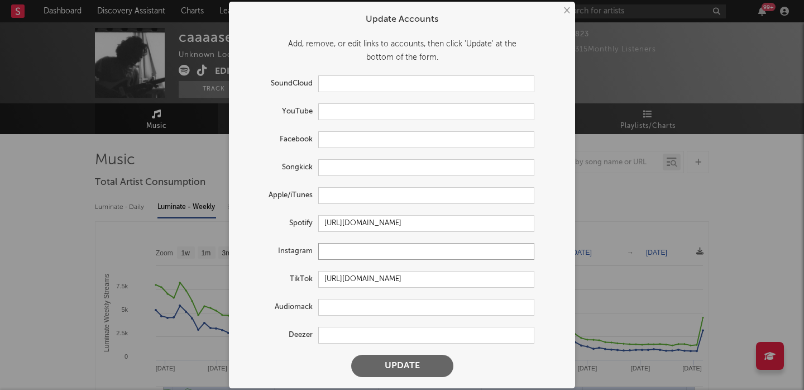
click at [349, 258] on input "text" at bounding box center [426, 251] width 216 height 17
paste input "https://www.instagram.com/caaaaseyyyy?igsh=MXRpMHRpdXhuM285aA%3D%3D&utm_source=…"
type input "https://www.instagram.com/caaaaseyyyy?igsh=MXRpMHRpdXhuM285aA%3D%3D&utm_source=…"
click at [392, 369] on button "Update" at bounding box center [402, 366] width 102 height 22
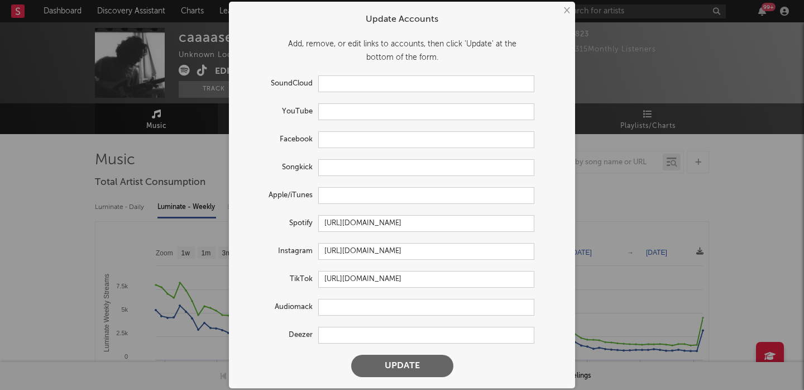
scroll to position [0, 0]
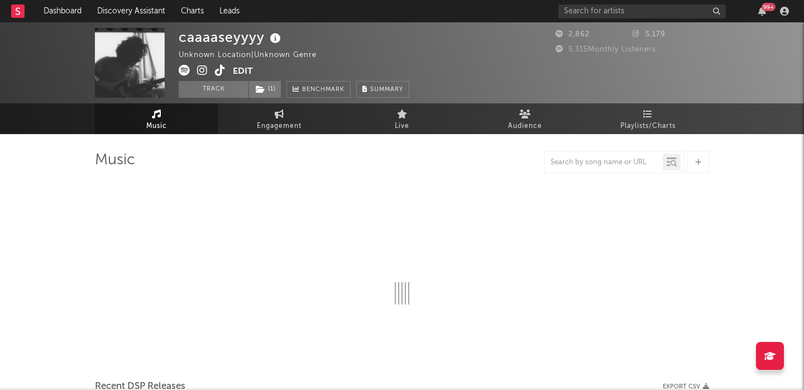
select select "6m"
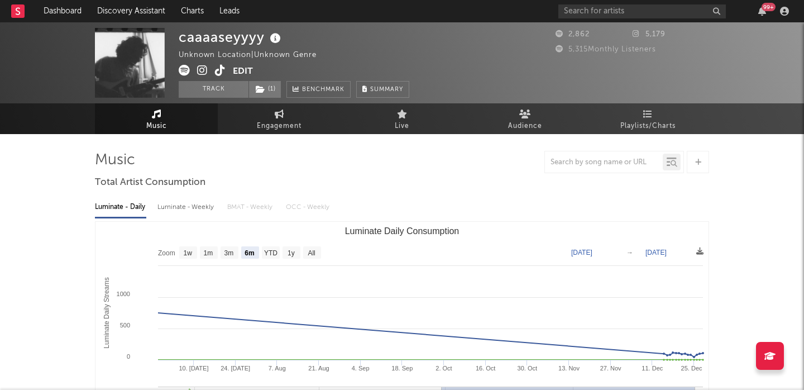
scroll to position [1, 0]
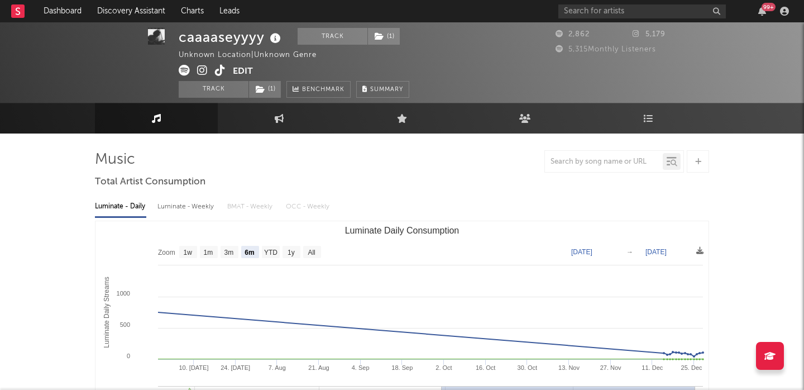
click at [197, 200] on div "Luminate - Weekly" at bounding box center [186, 206] width 59 height 19
select select "6m"
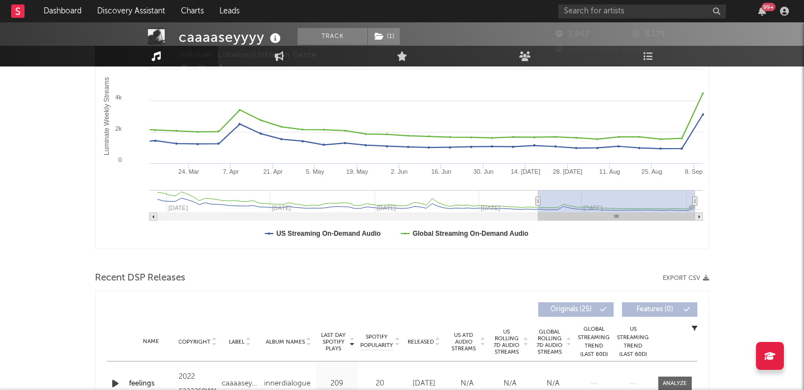
scroll to position [0, 0]
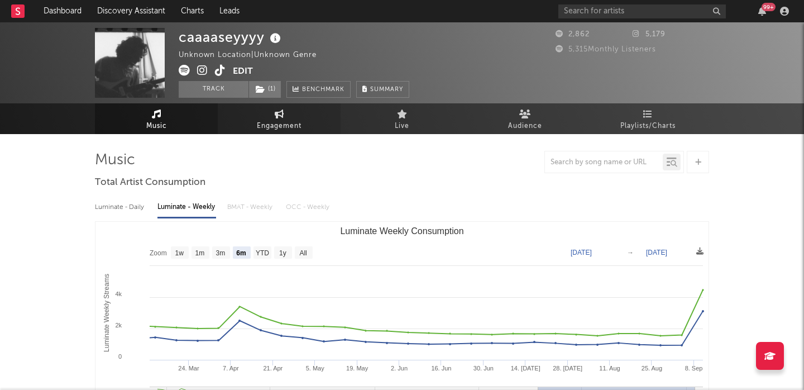
click at [304, 104] on link "Engagement" at bounding box center [279, 118] width 123 height 31
select select "1w"
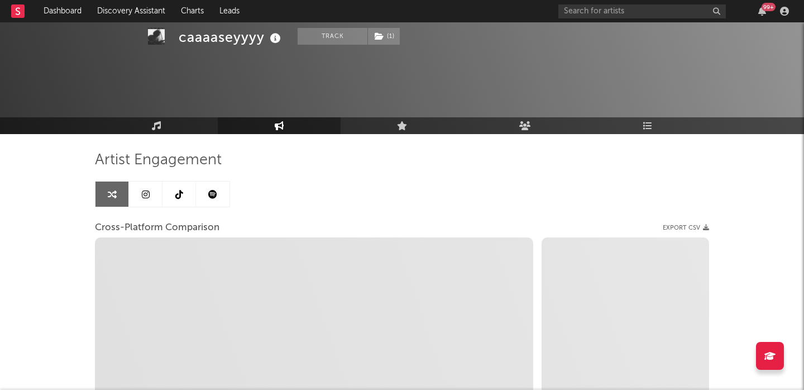
scroll to position [106, 0]
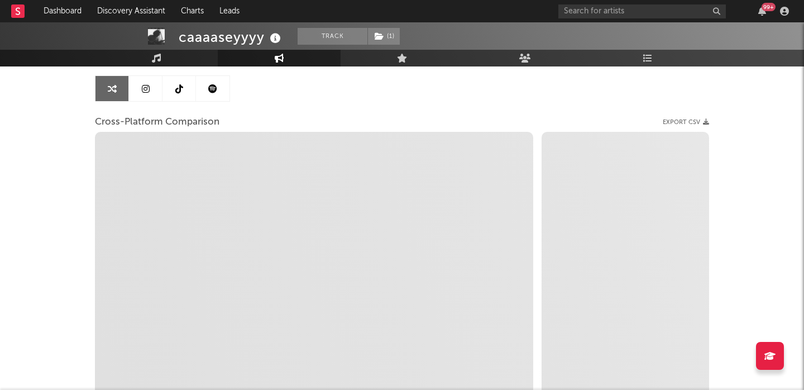
select select "1m"
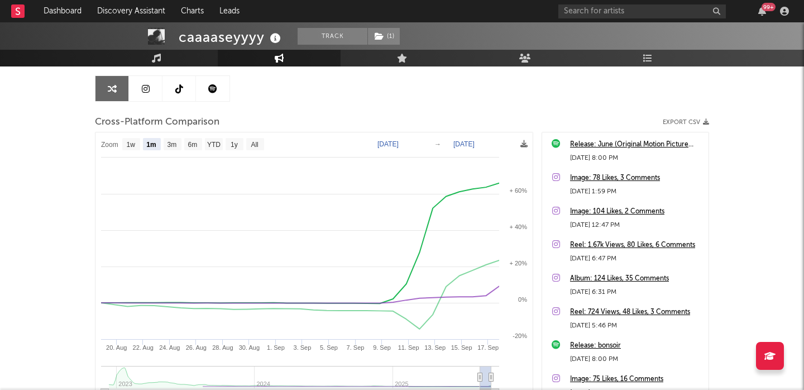
click at [147, 83] on link at bounding box center [145, 88] width 33 height 25
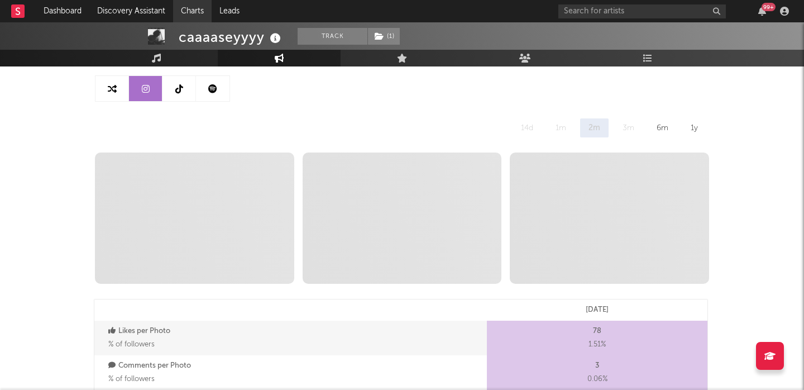
select select "6m"
